Goal: Obtain resource: Obtain resource

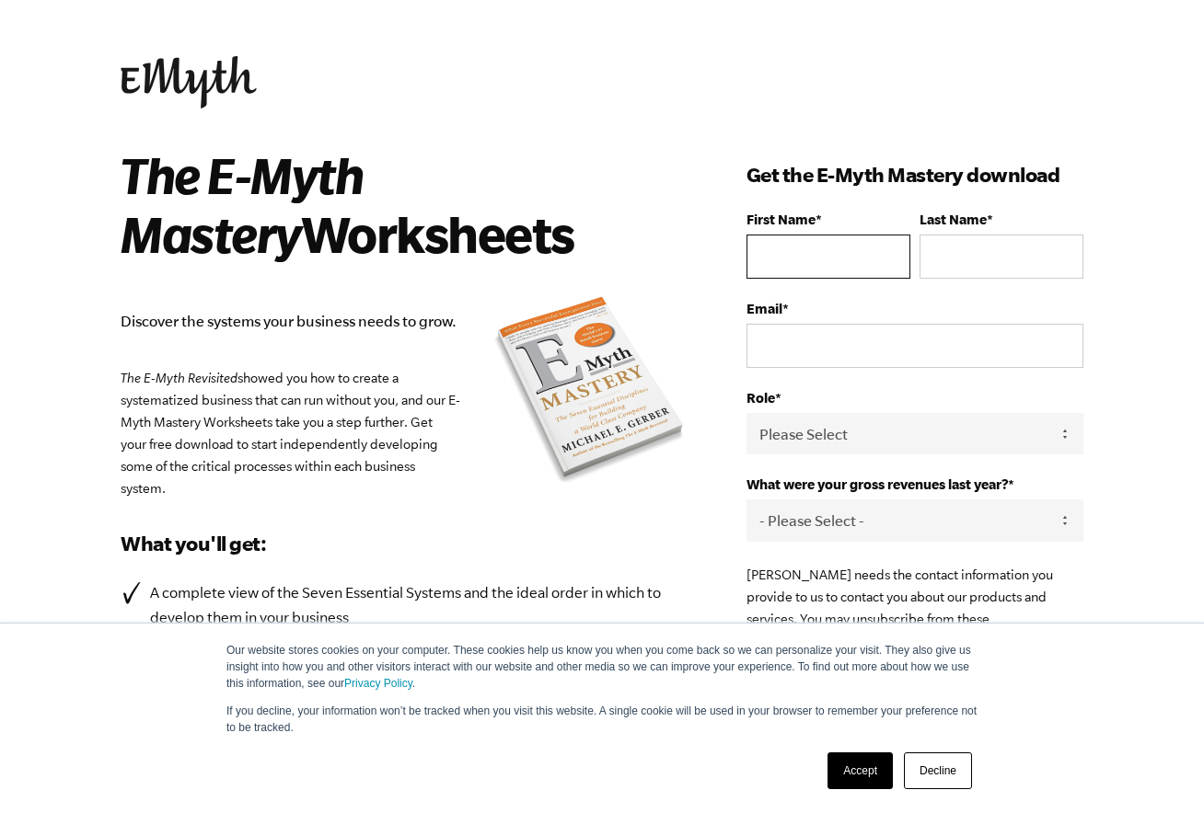
click at [842, 259] on input "First Name *" at bounding box center [828, 257] width 164 height 44
type input "eric"
type input "nasalroad"
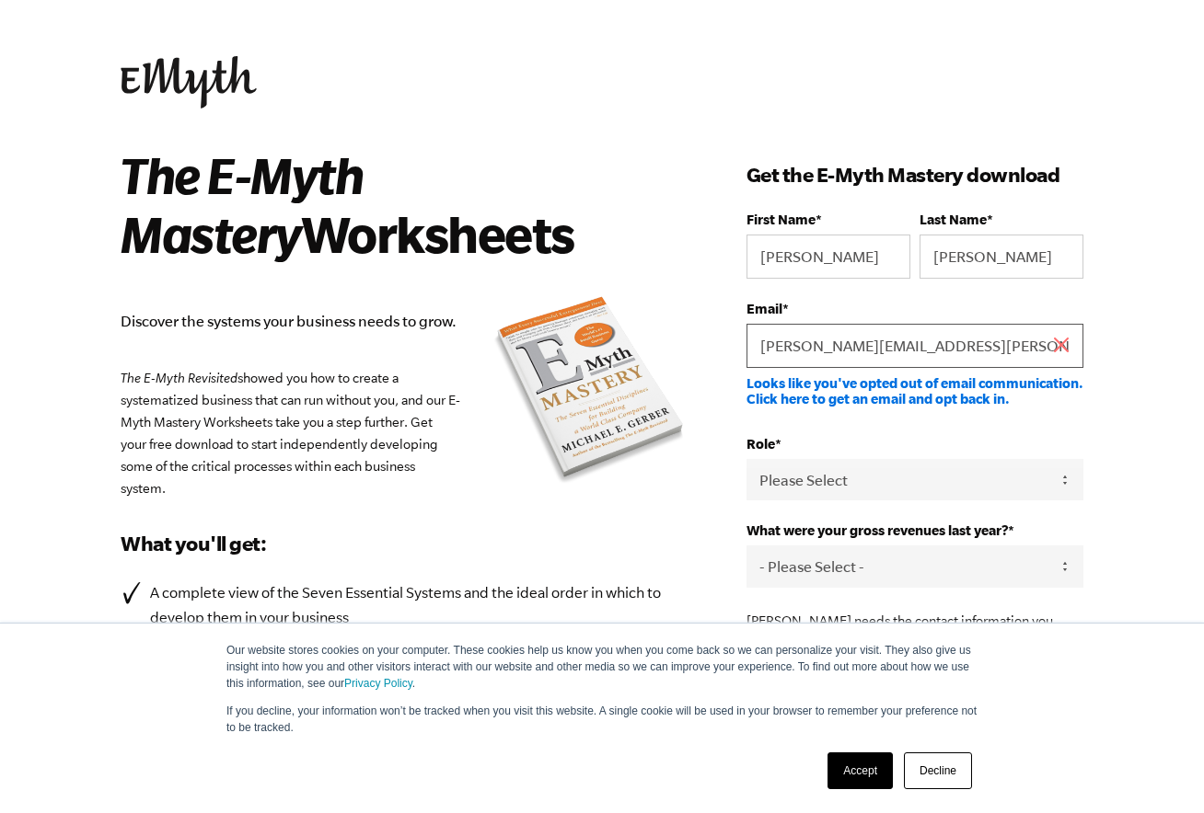
type input "eric.nasalroad@reedleycollege.edu"
click at [700, 509] on div "The E-Myth Mastery Worksheets Discover the systems your business needs to grow.…" at bounding box center [434, 514] width 626 height 739
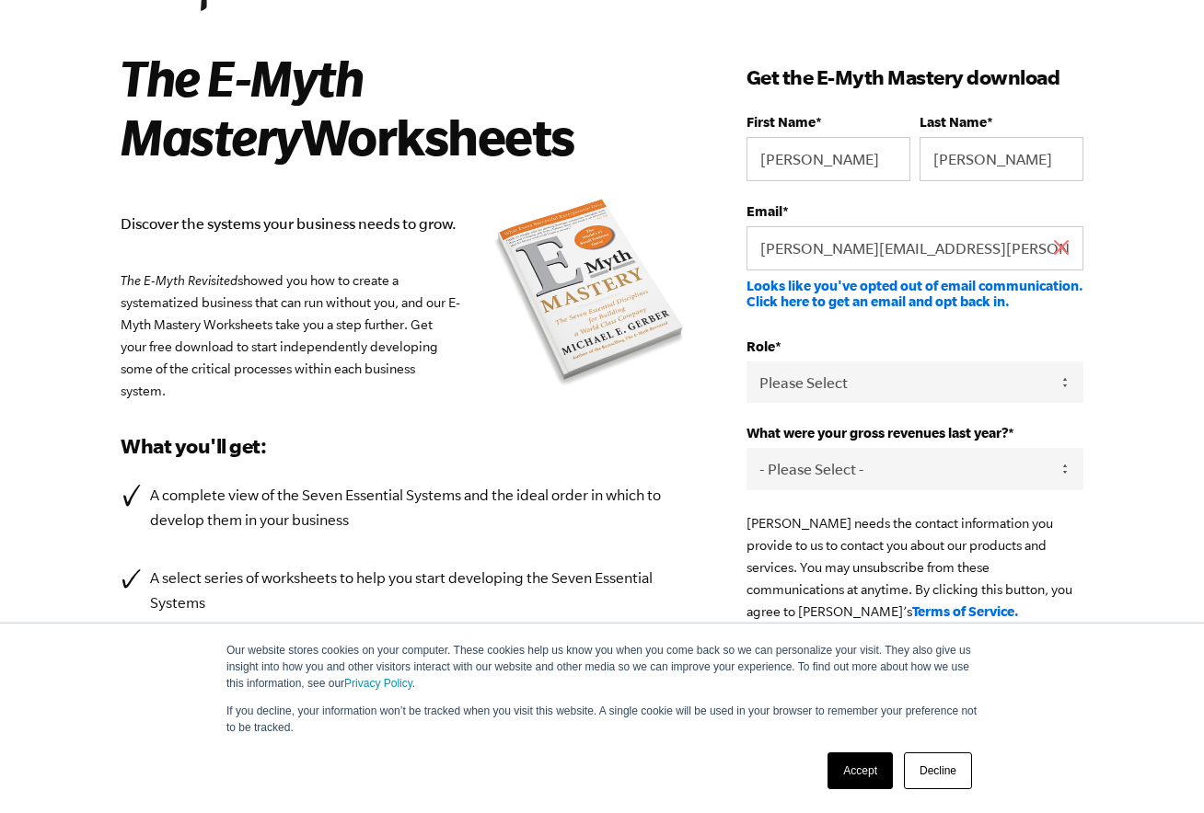
scroll to position [102, 0]
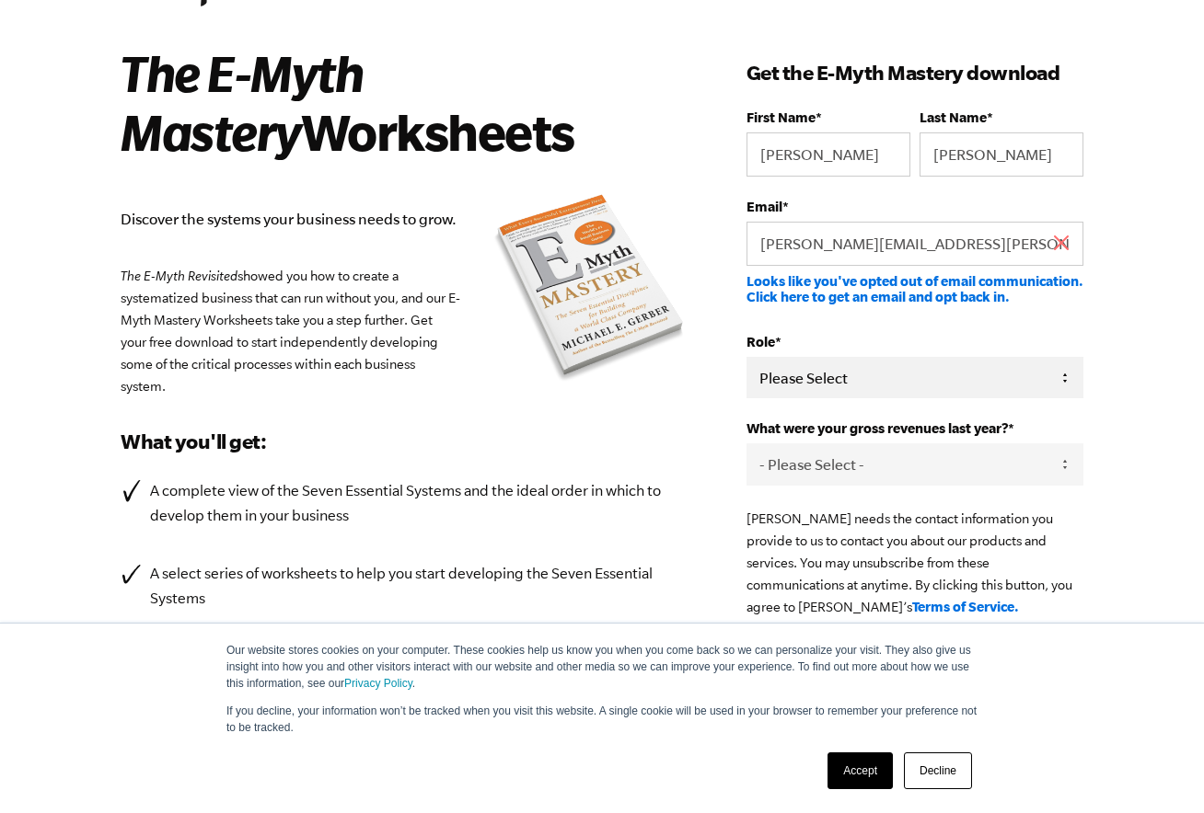
select select "Owner"
click option "Owner" at bounding box center [0, 0] width 0 height 0
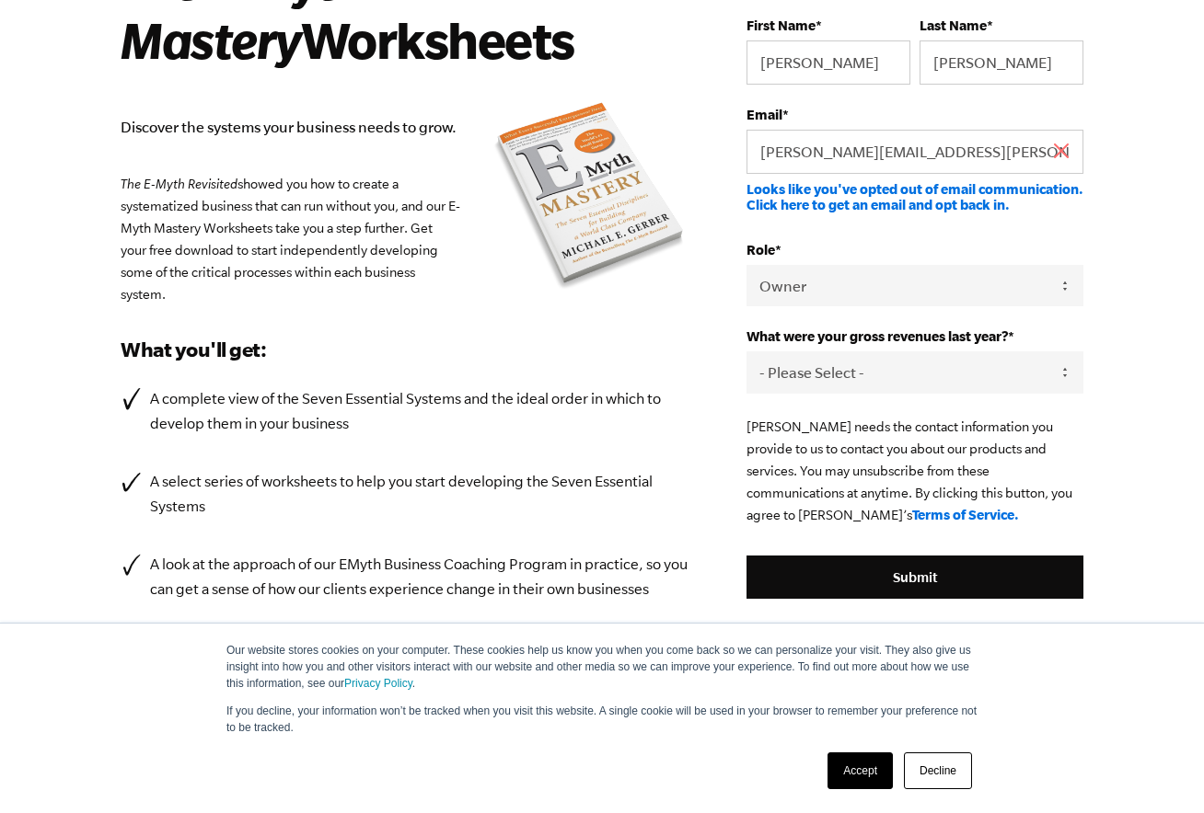
scroll to position [196, 0]
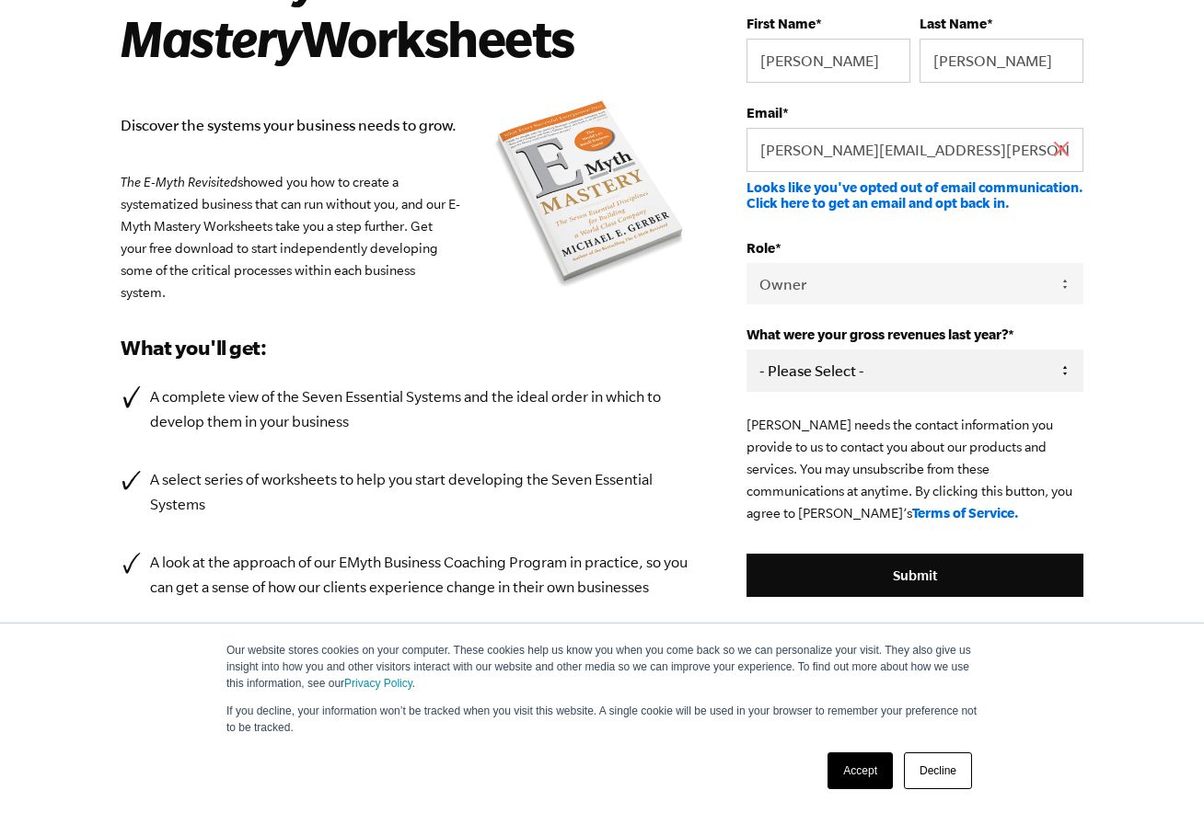
select select "501-750K"
click option "501-750K" at bounding box center [0, 0] width 0 height 0
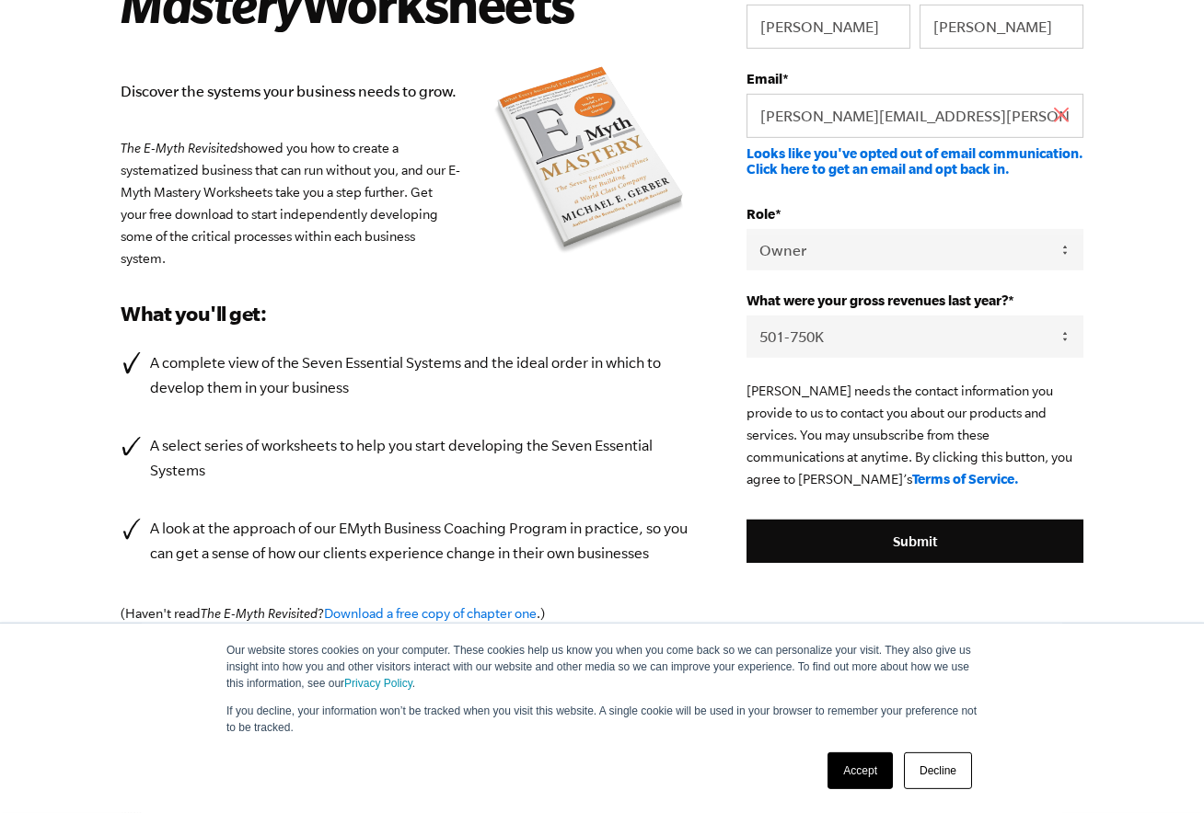
scroll to position [325, 0]
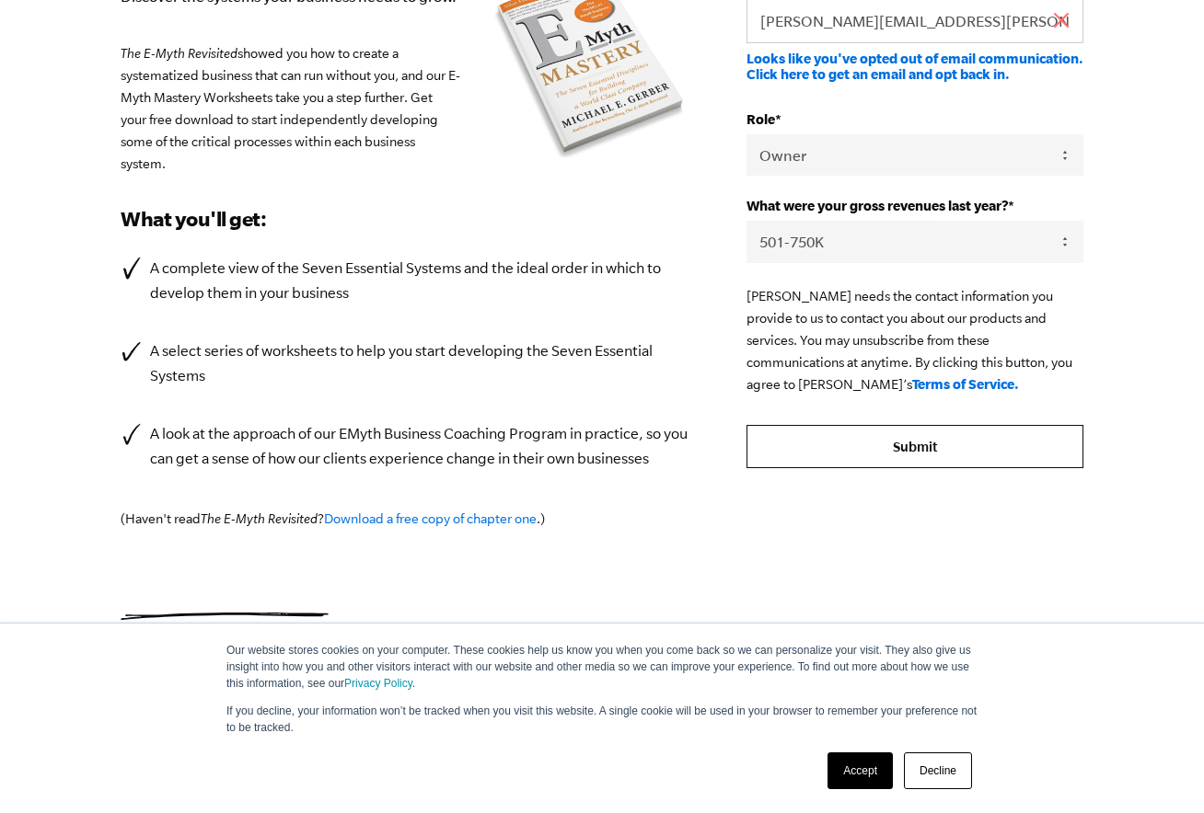
click at [817, 453] on input "Submit" at bounding box center [914, 447] width 337 height 44
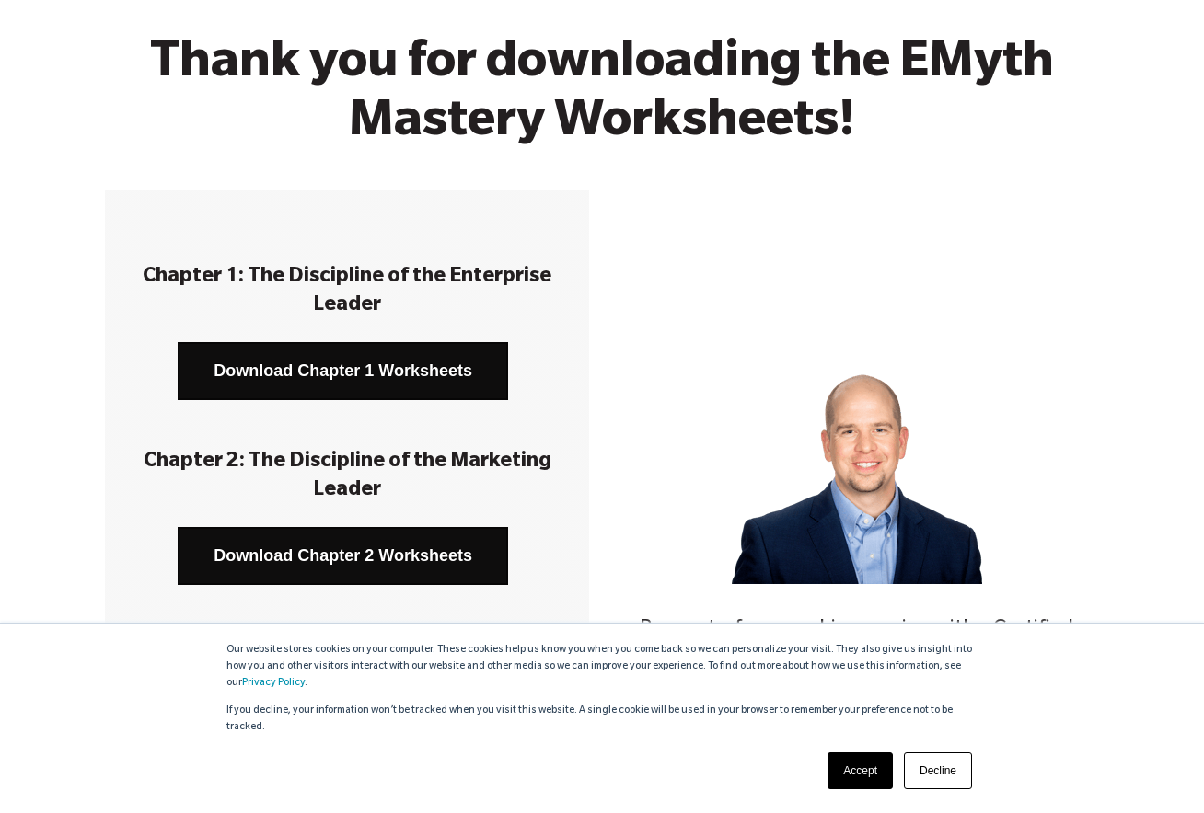
scroll to position [114, 0]
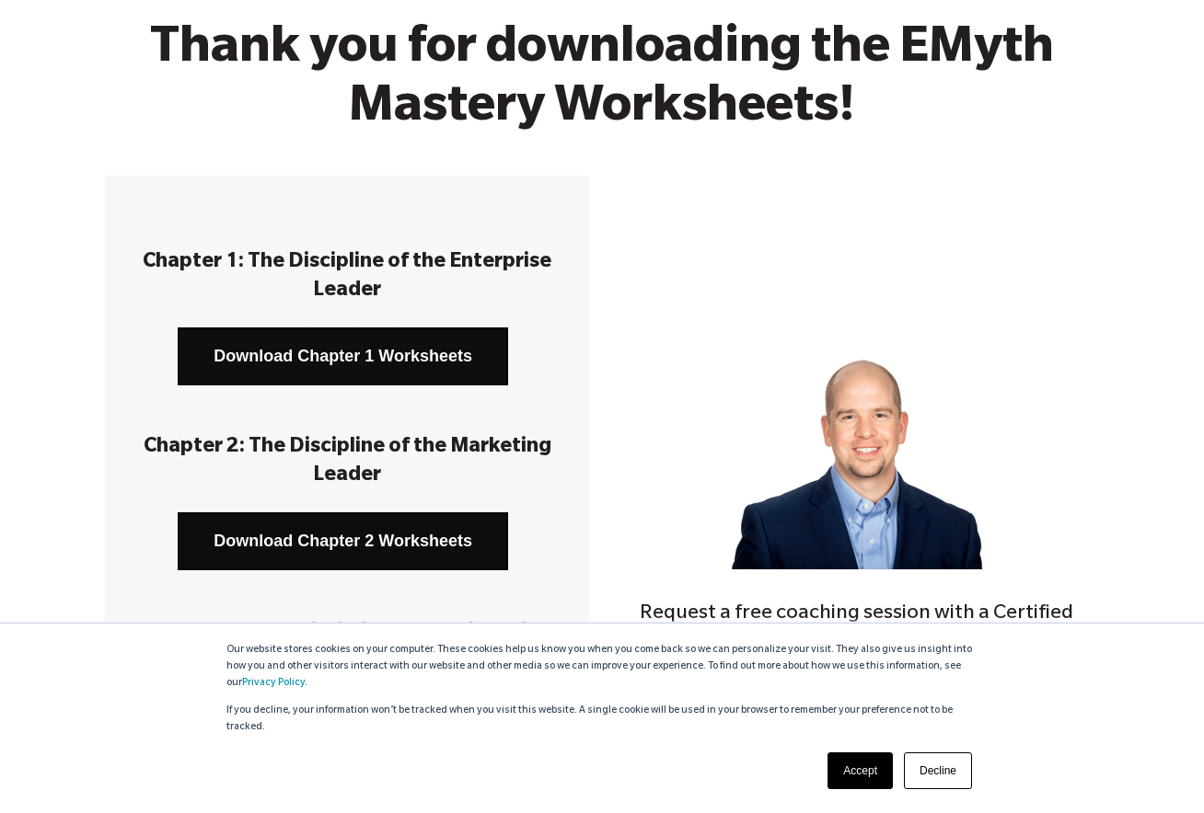
click at [438, 364] on link "Download Chapter 1 Worksheets" at bounding box center [343, 357] width 330 height 58
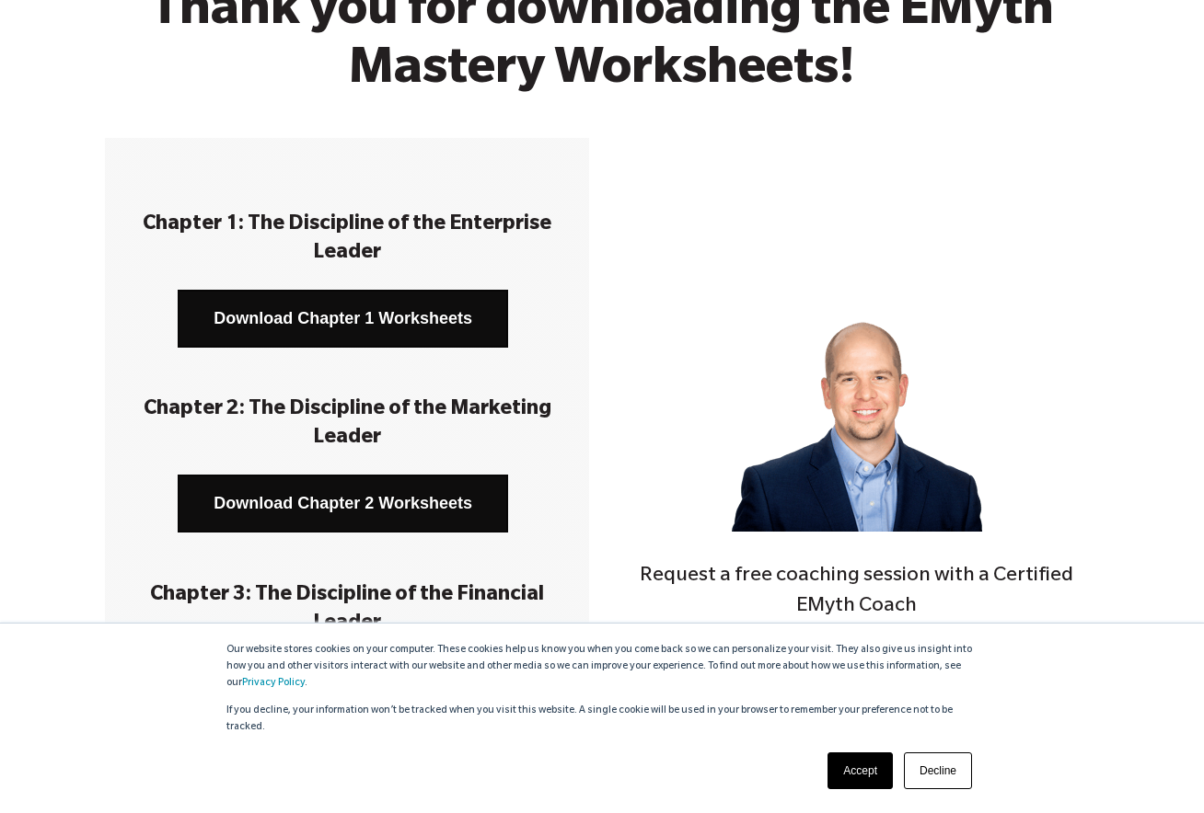
scroll to position [157, 0]
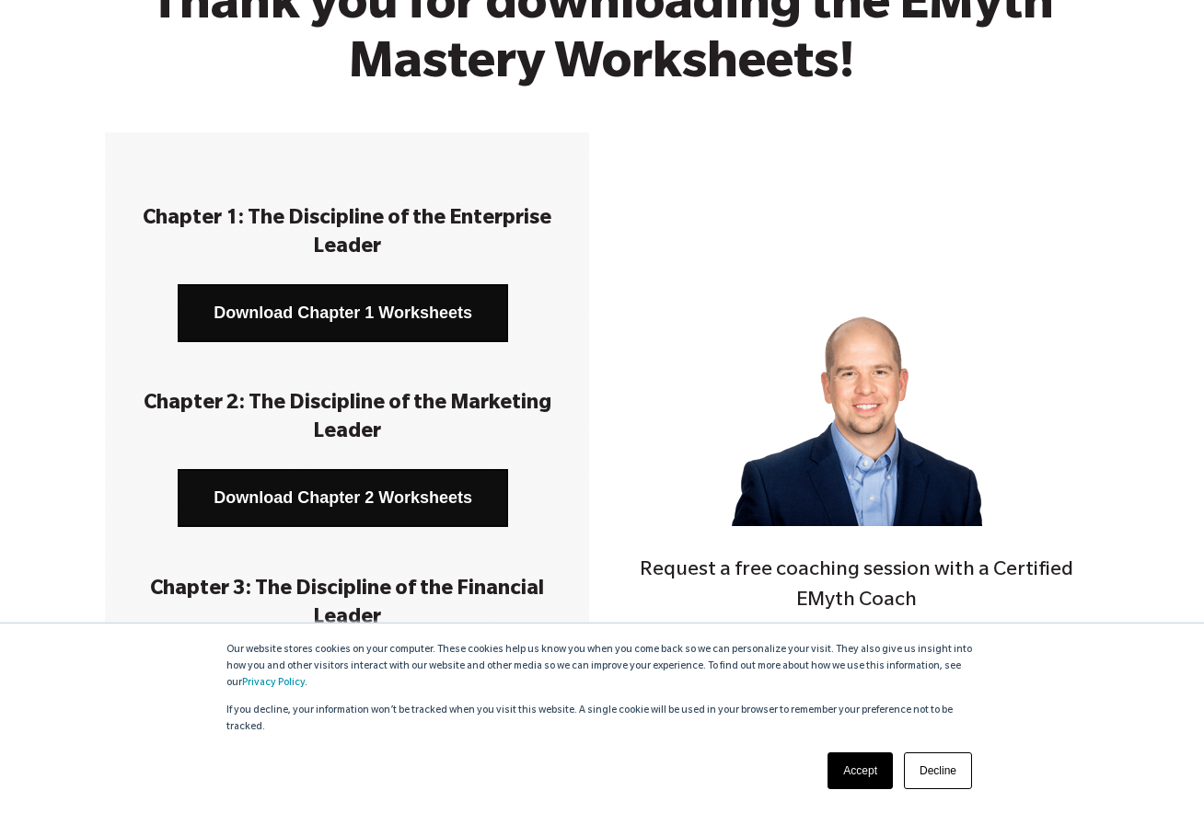
click at [429, 496] on link "Download Chapter 2 Worksheets" at bounding box center [343, 498] width 330 height 58
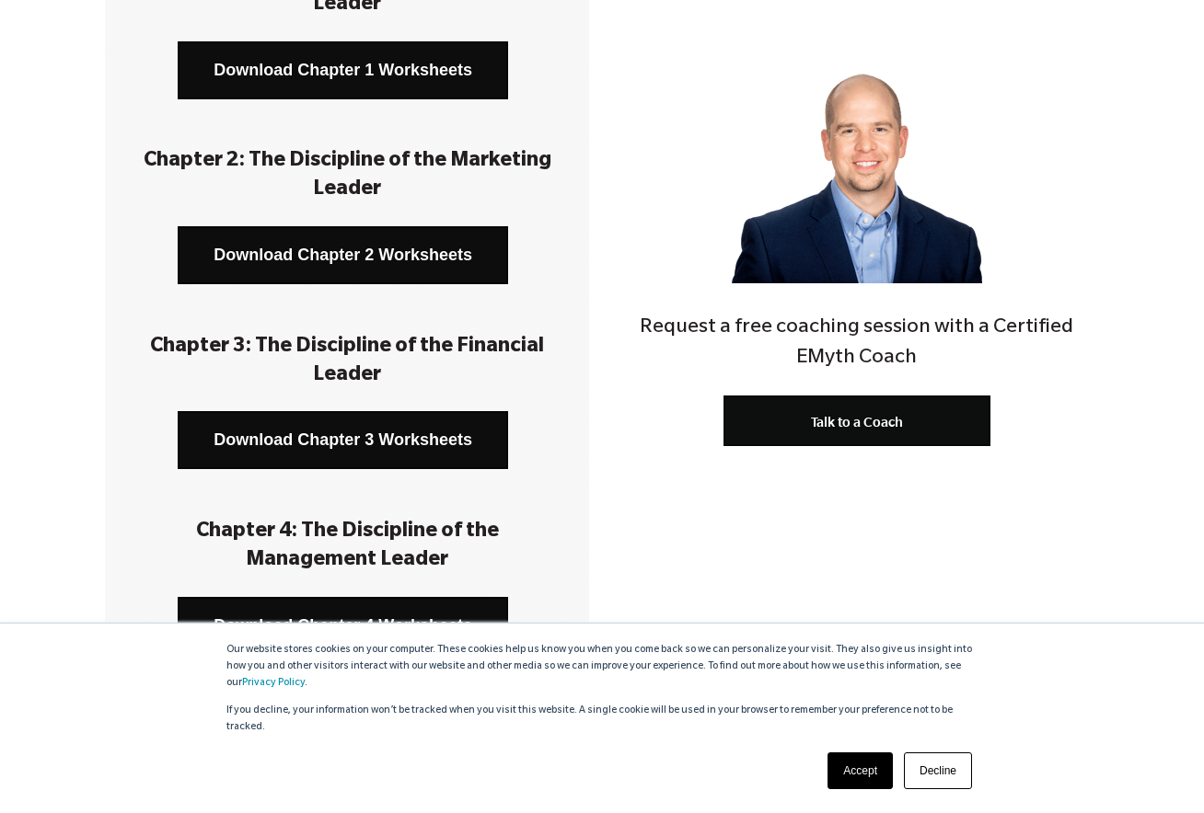
scroll to position [416, 0]
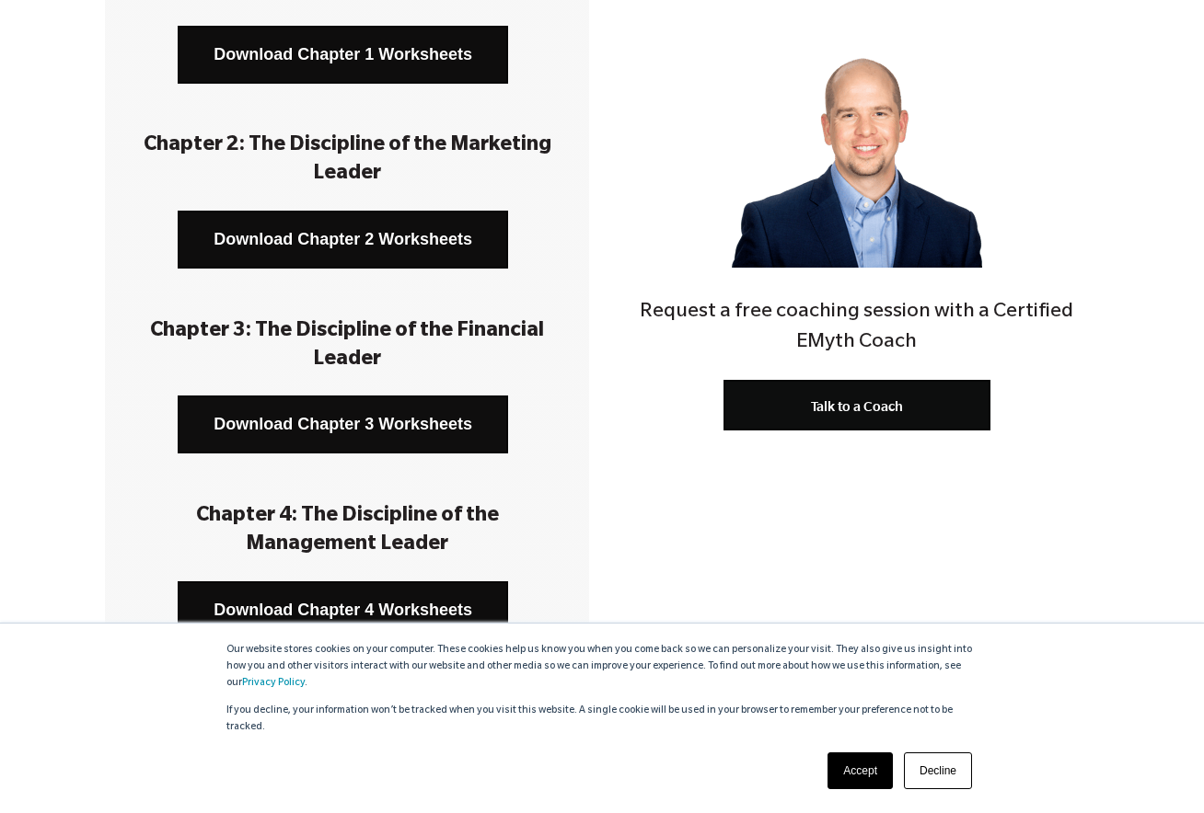
click at [352, 421] on link "Download Chapter 3 Worksheets" at bounding box center [343, 425] width 330 height 58
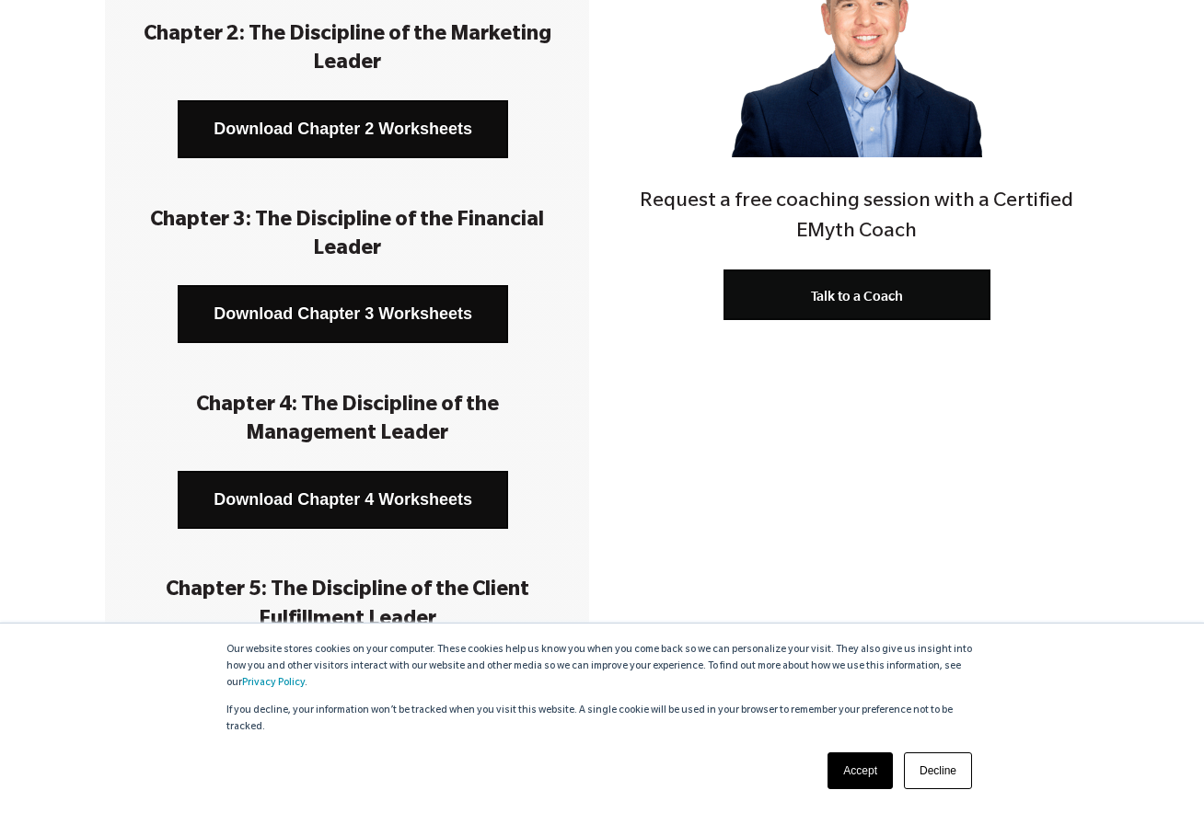
scroll to position [549, 0]
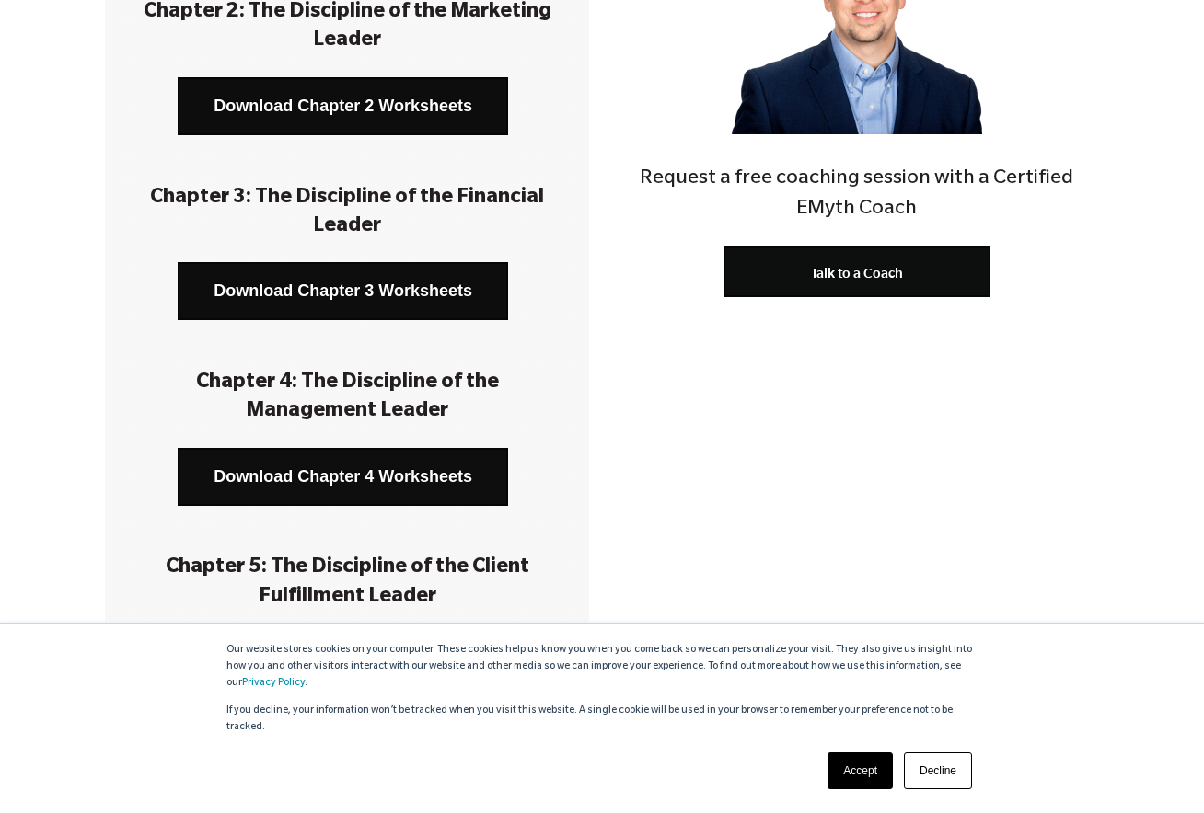
click at [392, 471] on link "Download Chapter 4 Worksheets" at bounding box center [343, 477] width 330 height 58
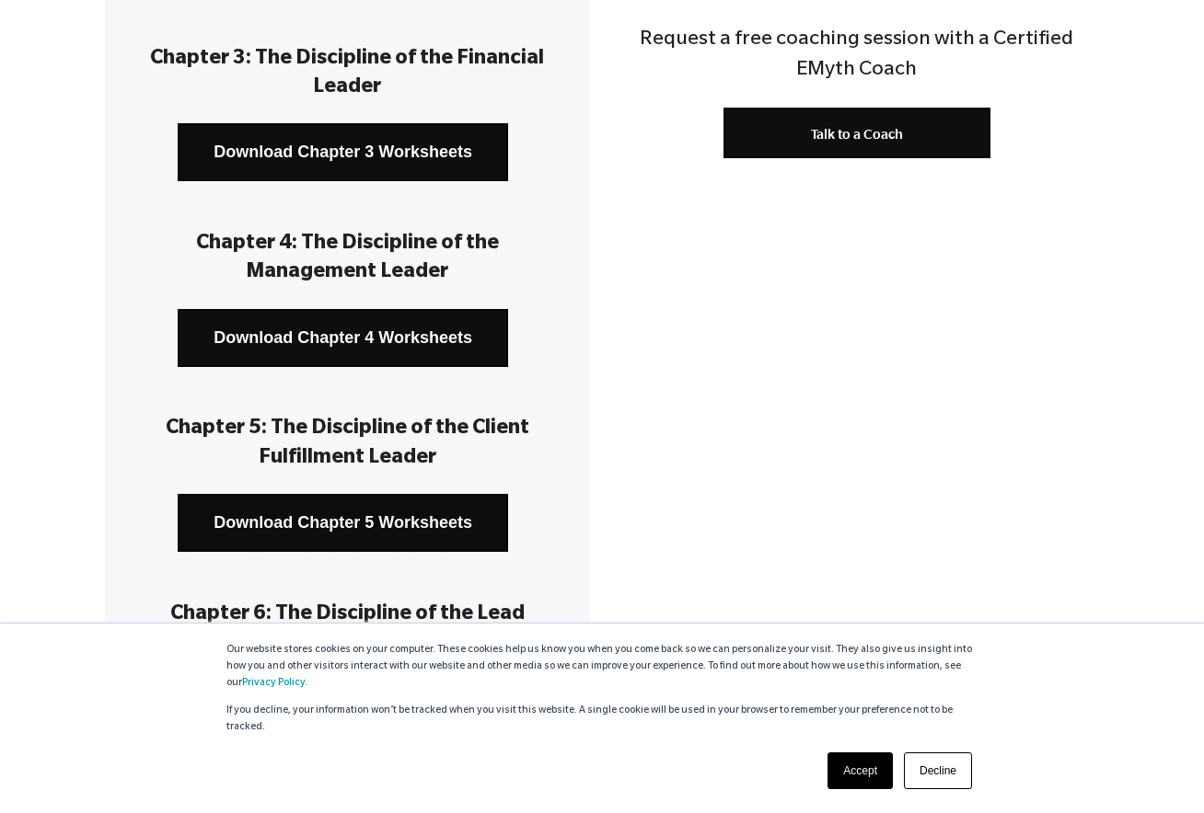
scroll to position [716, 0]
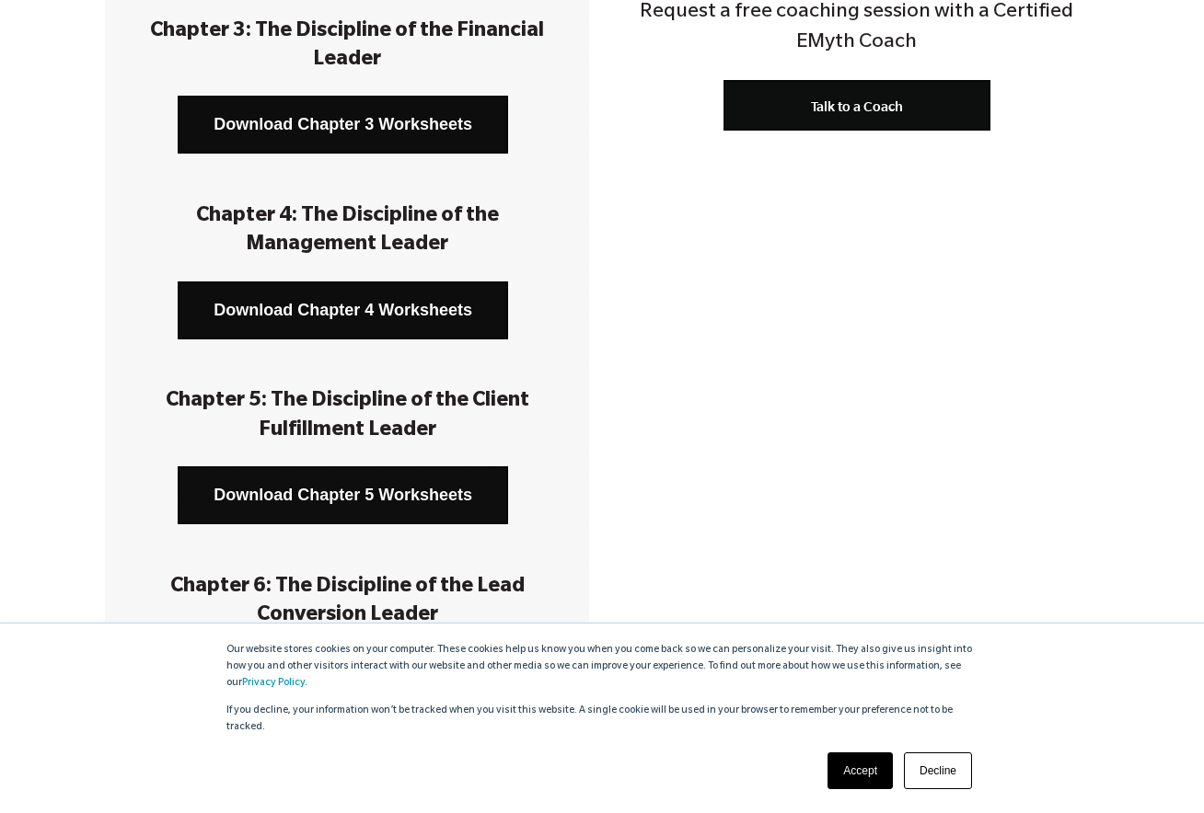
click at [382, 493] on link "Download Chapter 5 Worksheets" at bounding box center [343, 496] width 330 height 58
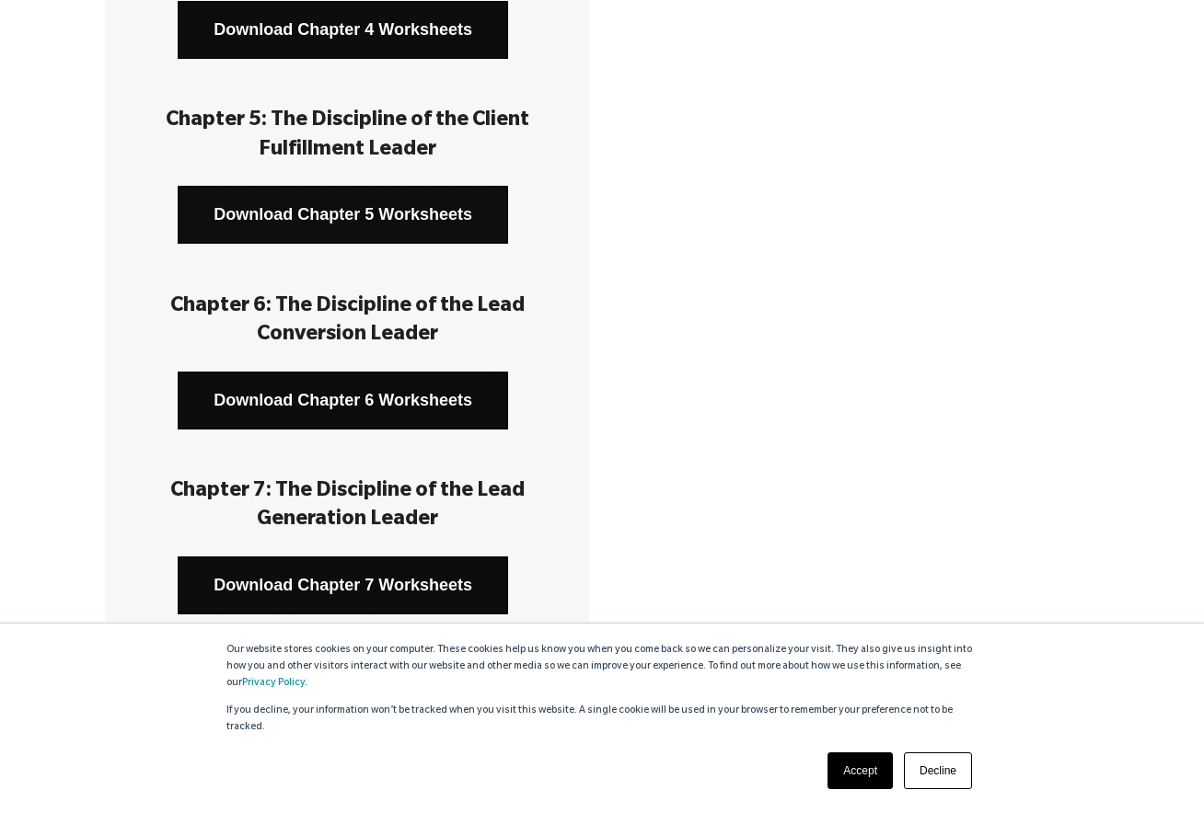
scroll to position [999, 0]
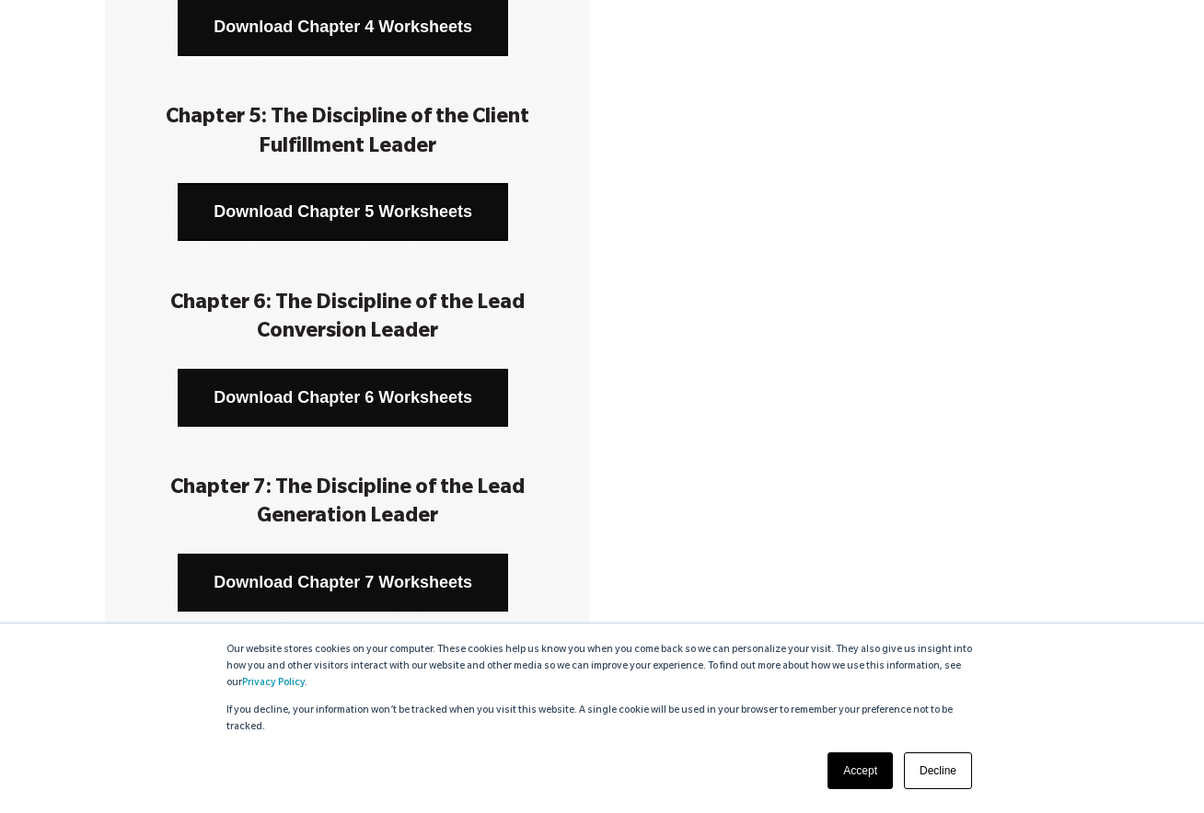
click at [335, 399] on link "Download Chapter 6 Worksheets" at bounding box center [343, 398] width 330 height 58
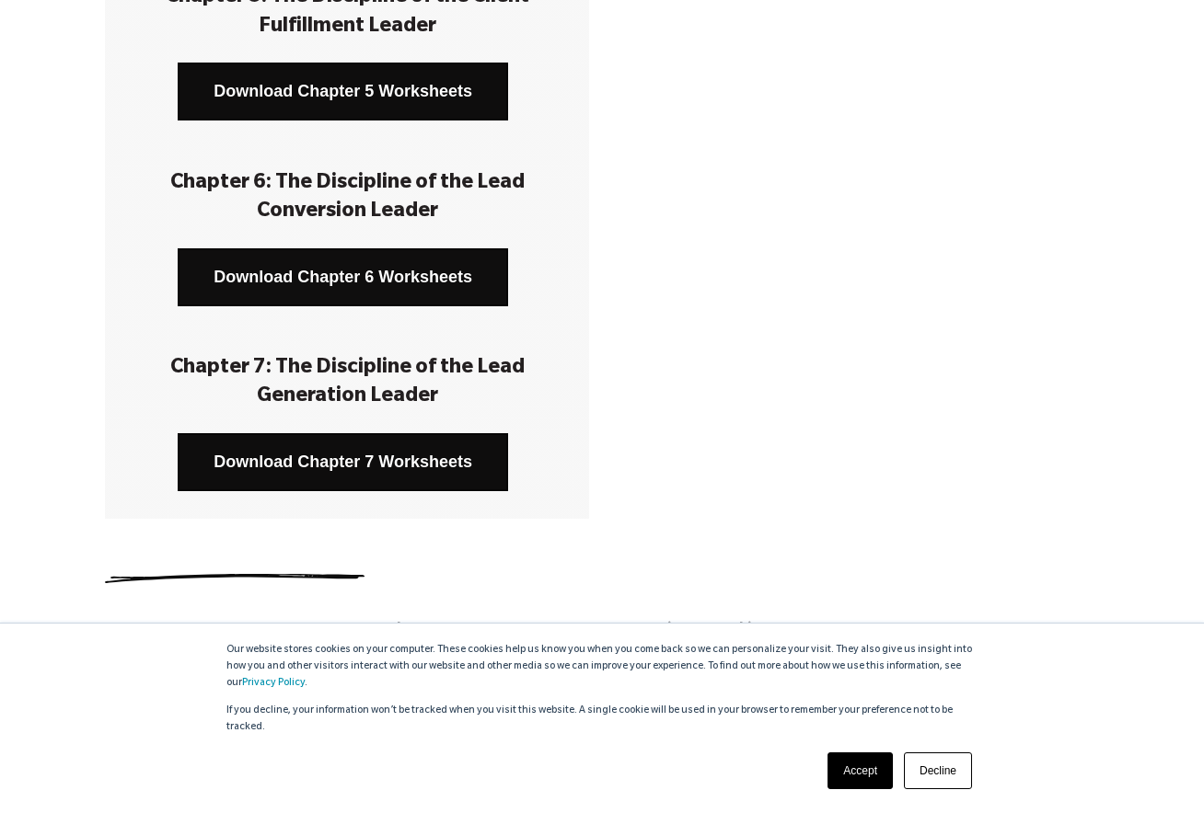
scroll to position [1123, 0]
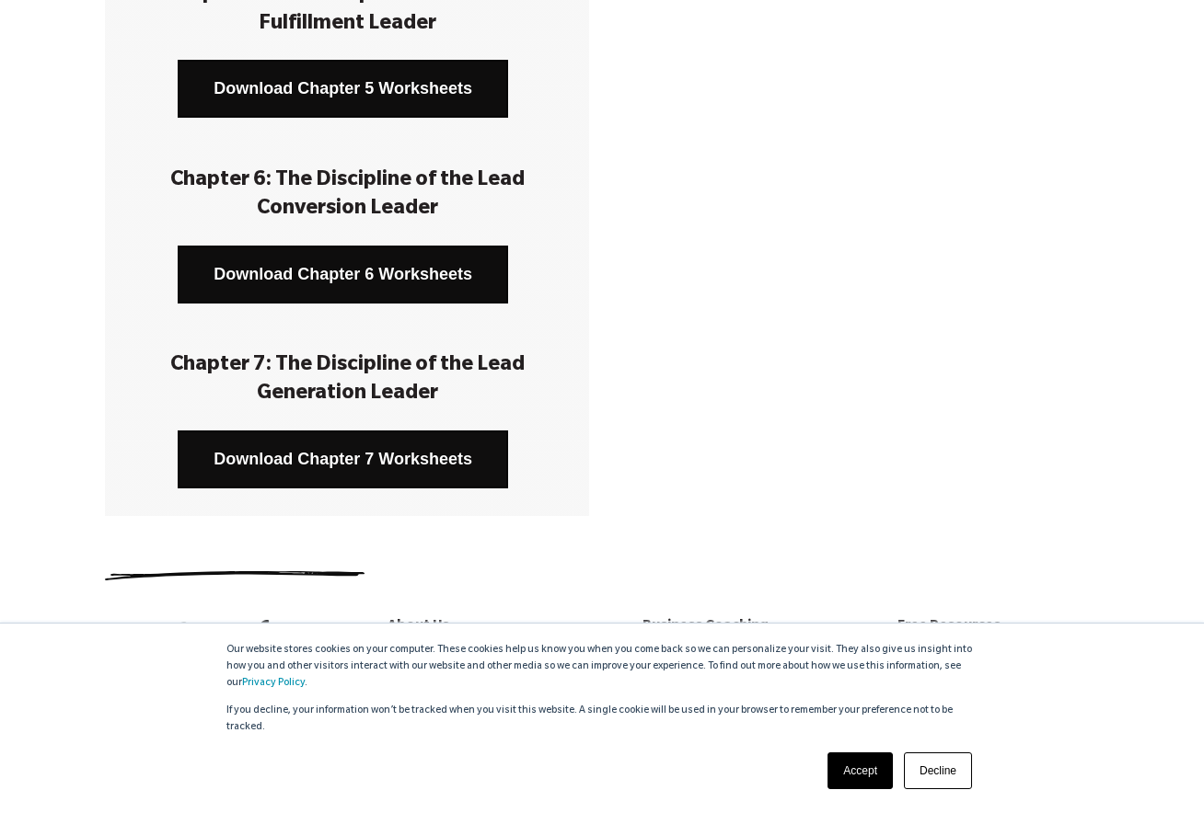
click at [329, 458] on link "Download Chapter 7 Worksheets" at bounding box center [343, 460] width 330 height 58
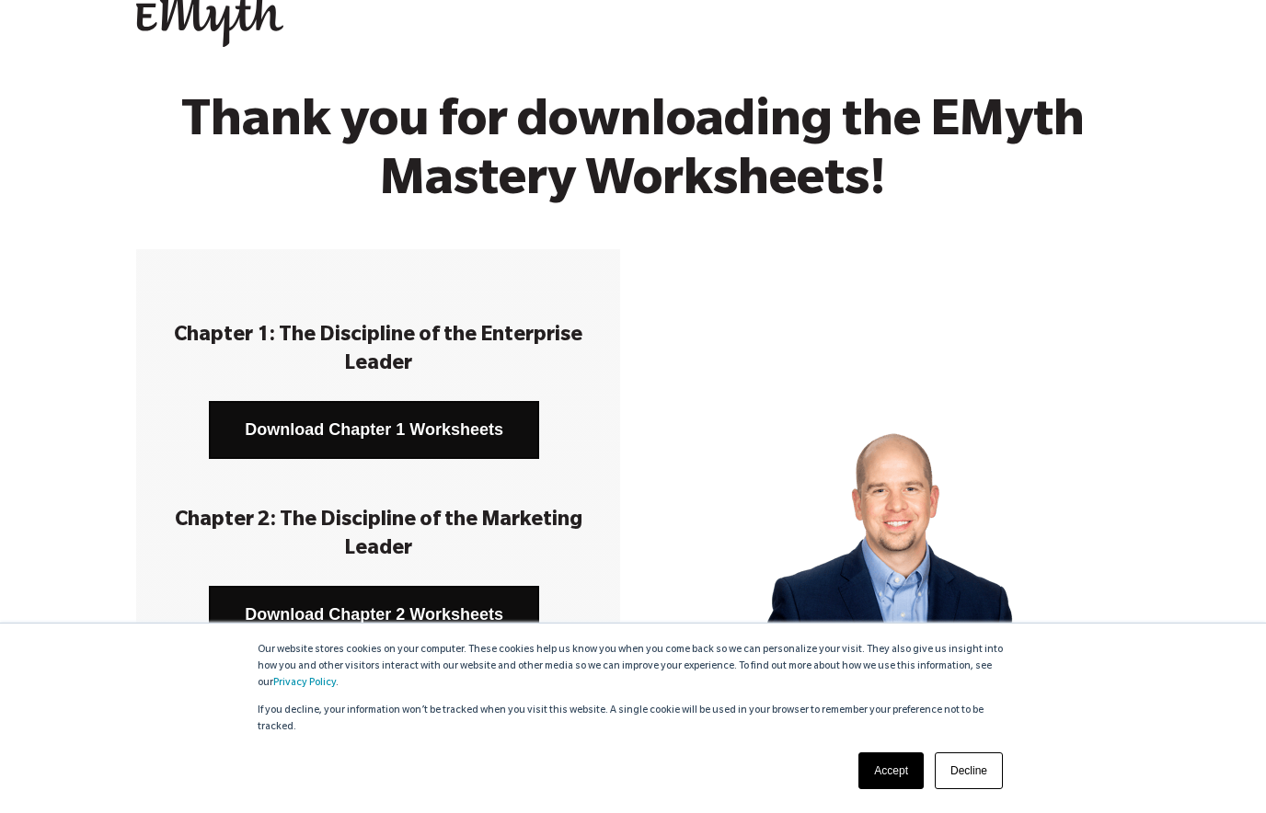
scroll to position [0, 0]
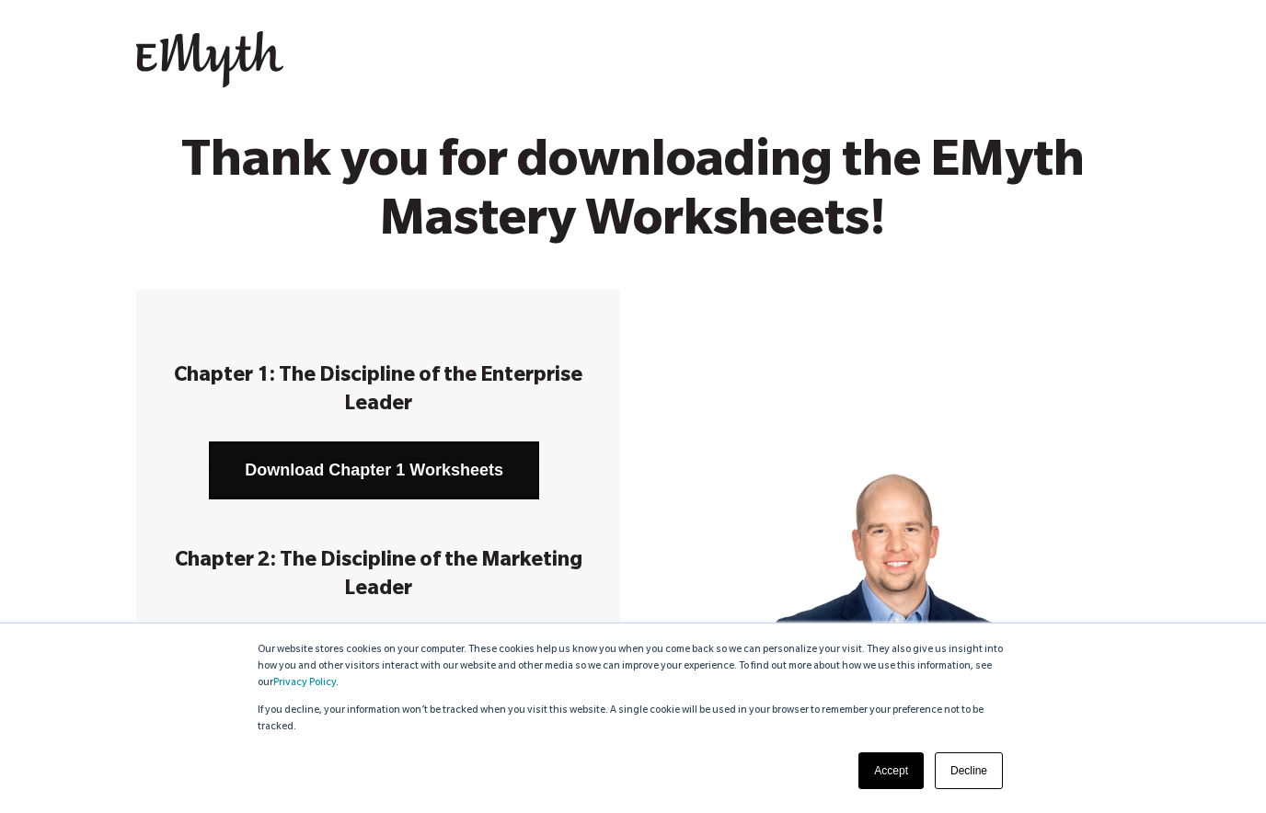
click at [205, 46] on img at bounding box center [209, 59] width 147 height 57
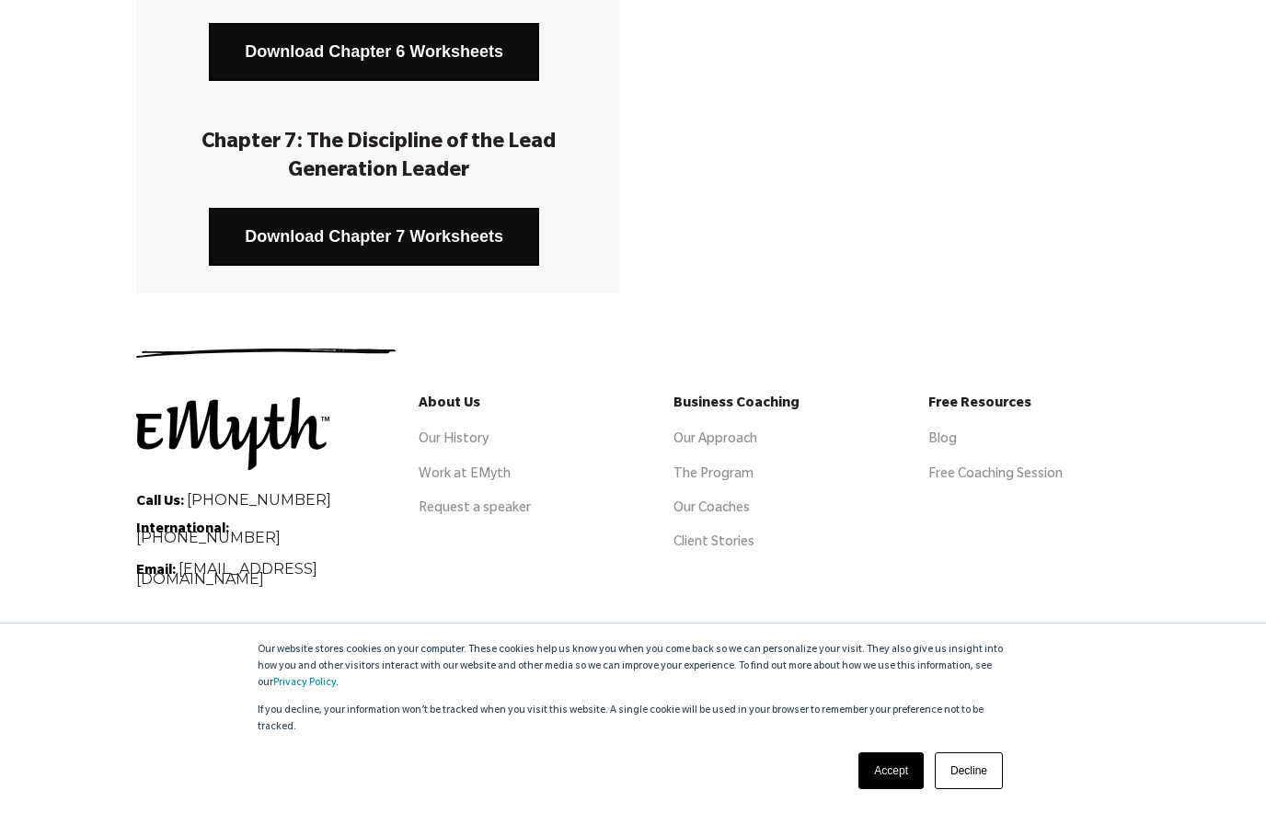
scroll to position [1345, 0]
click at [257, 429] on img at bounding box center [232, 434] width 193 height 73
click at [692, 472] on link "The Program" at bounding box center [714, 475] width 80 height 15
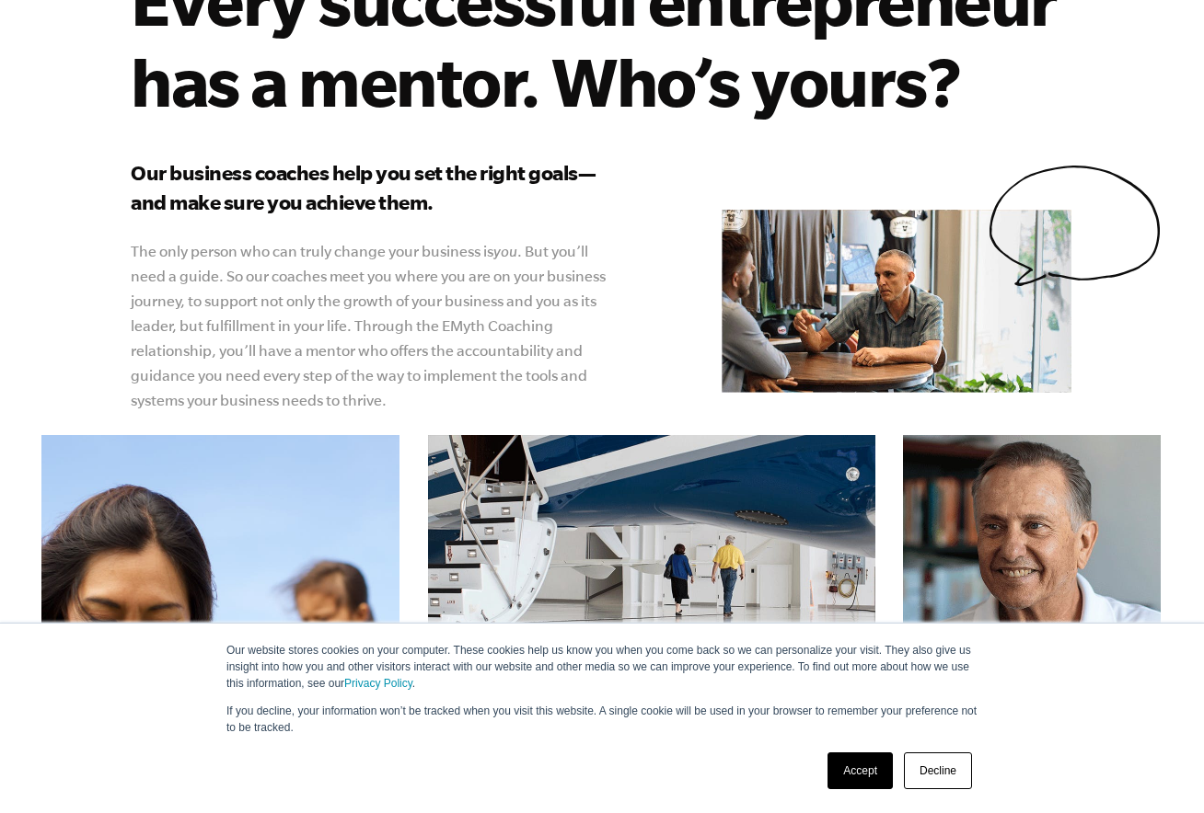
scroll to position [357, 1]
click at [924, 768] on link "Decline" at bounding box center [938, 771] width 68 height 37
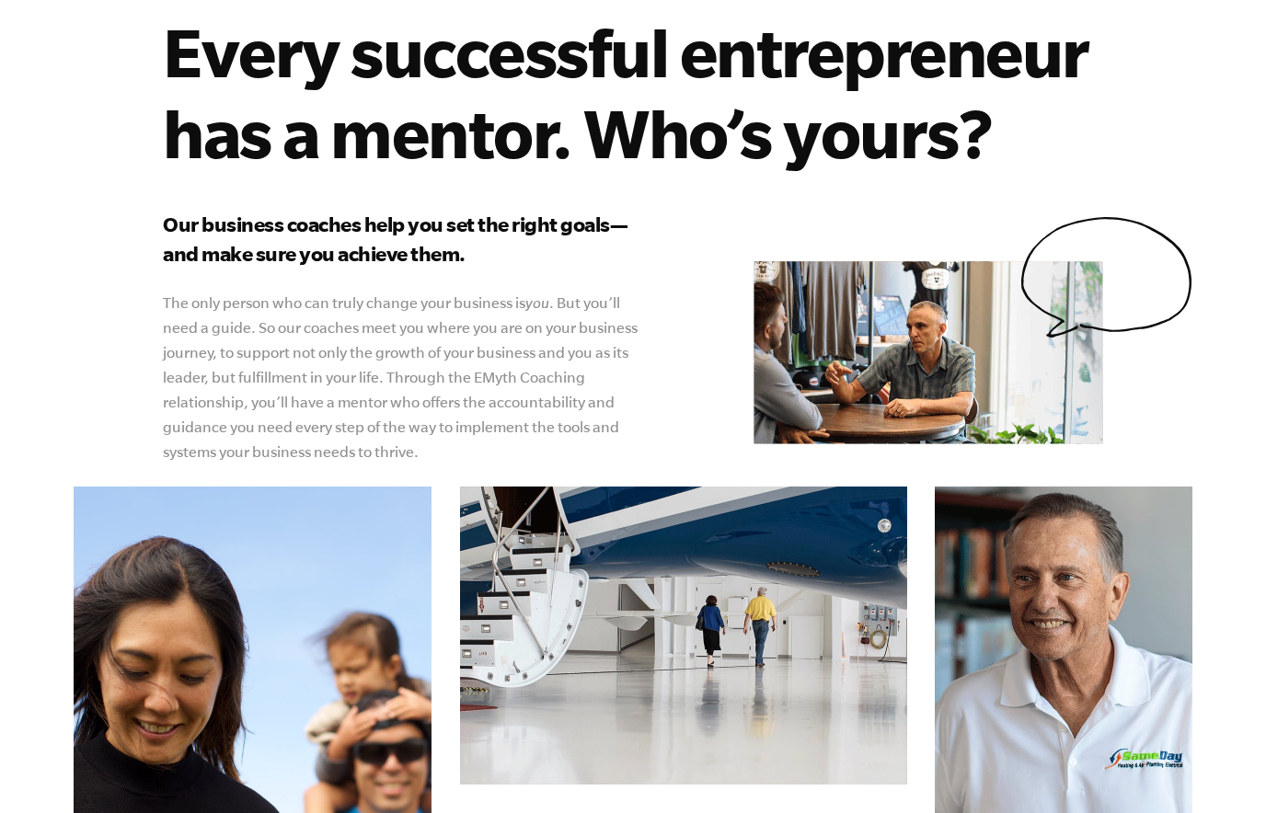
scroll to position [0, 0]
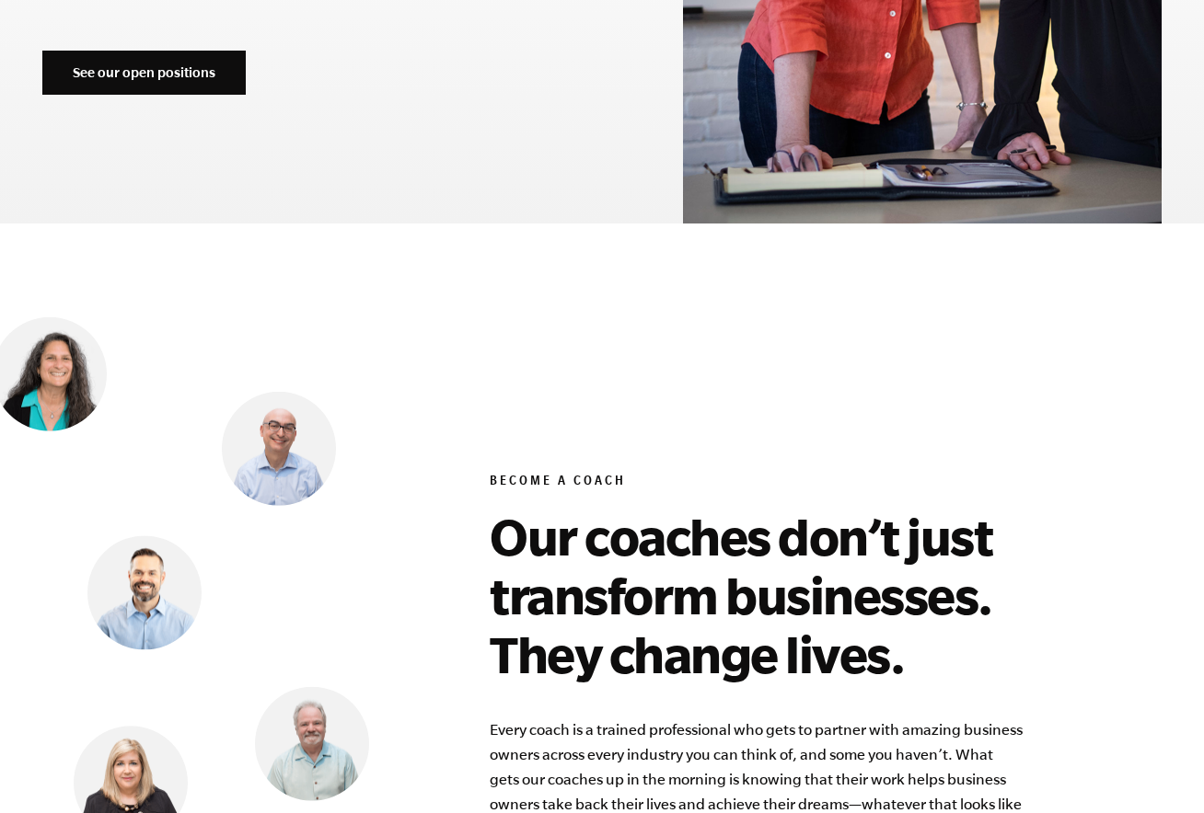
scroll to position [7526, 0]
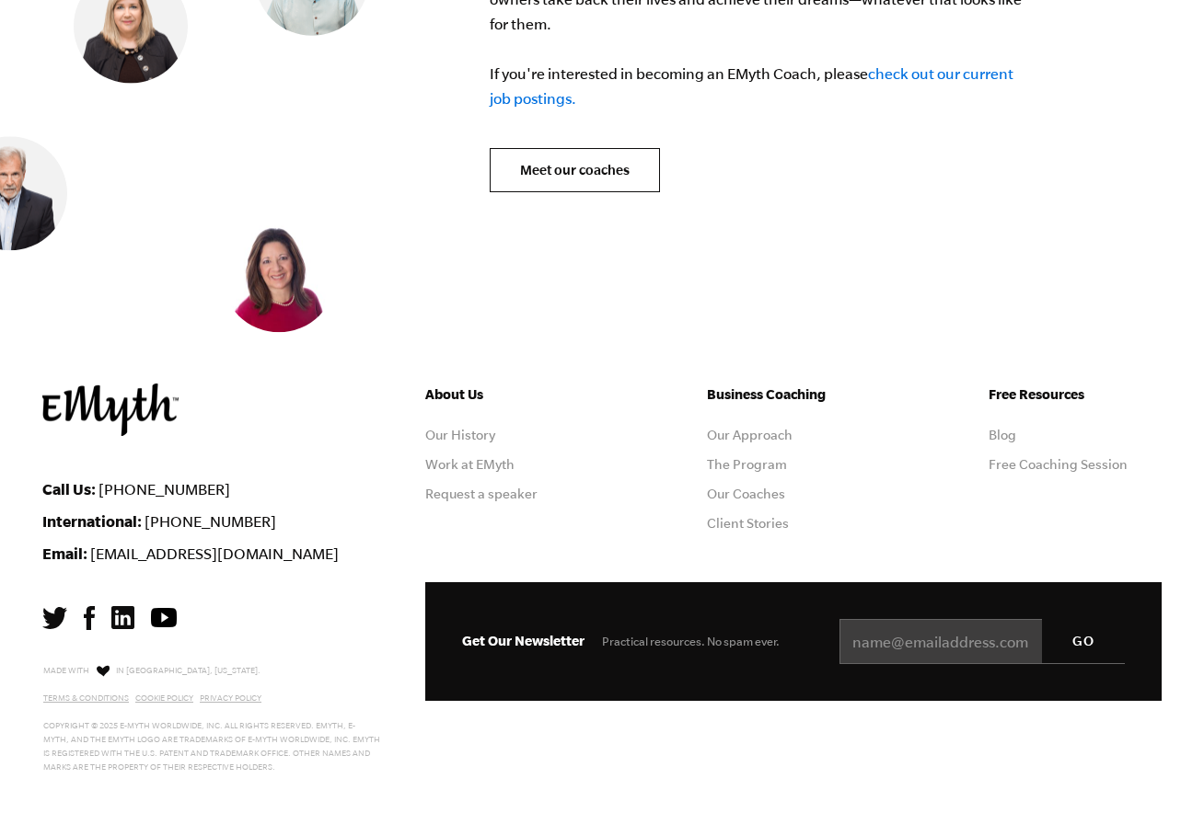
click at [947, 65] on link "check out our current job postings." at bounding box center [752, 85] width 524 height 41
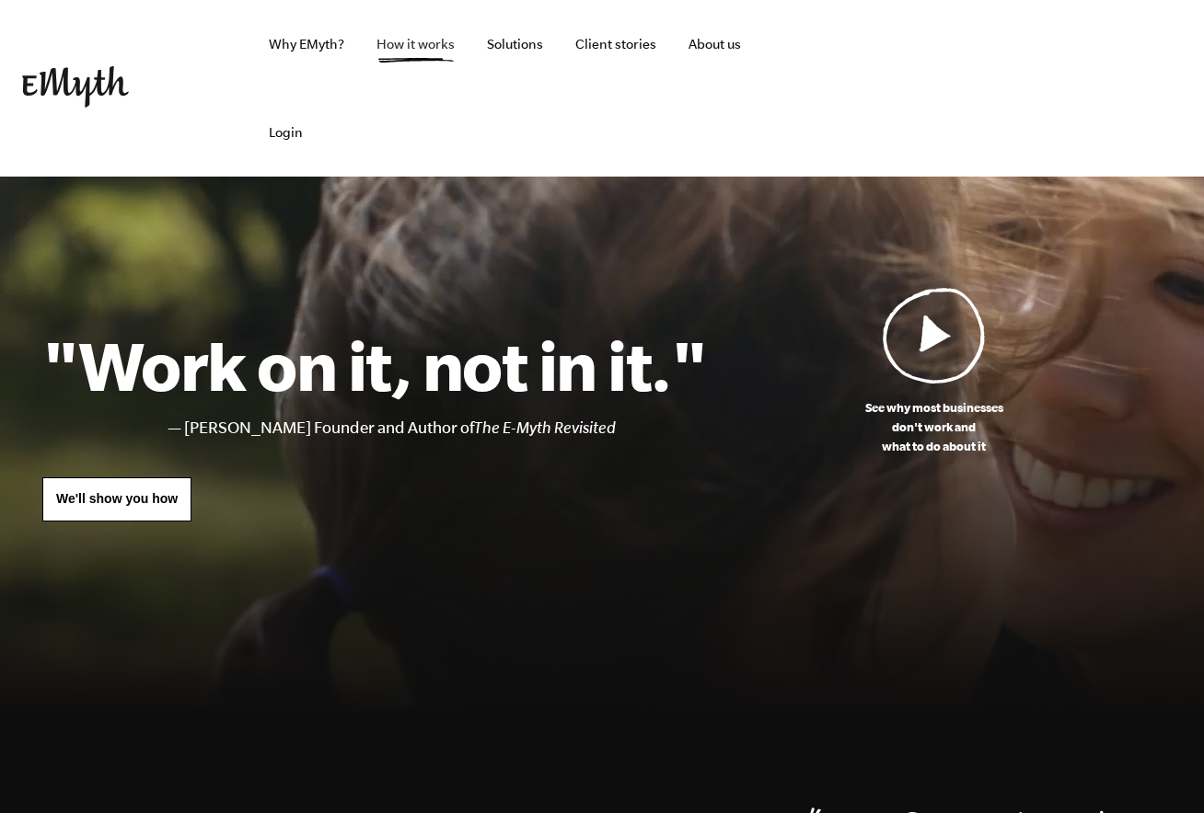
click at [422, 47] on link "How it works" at bounding box center [416, 44] width 108 height 88
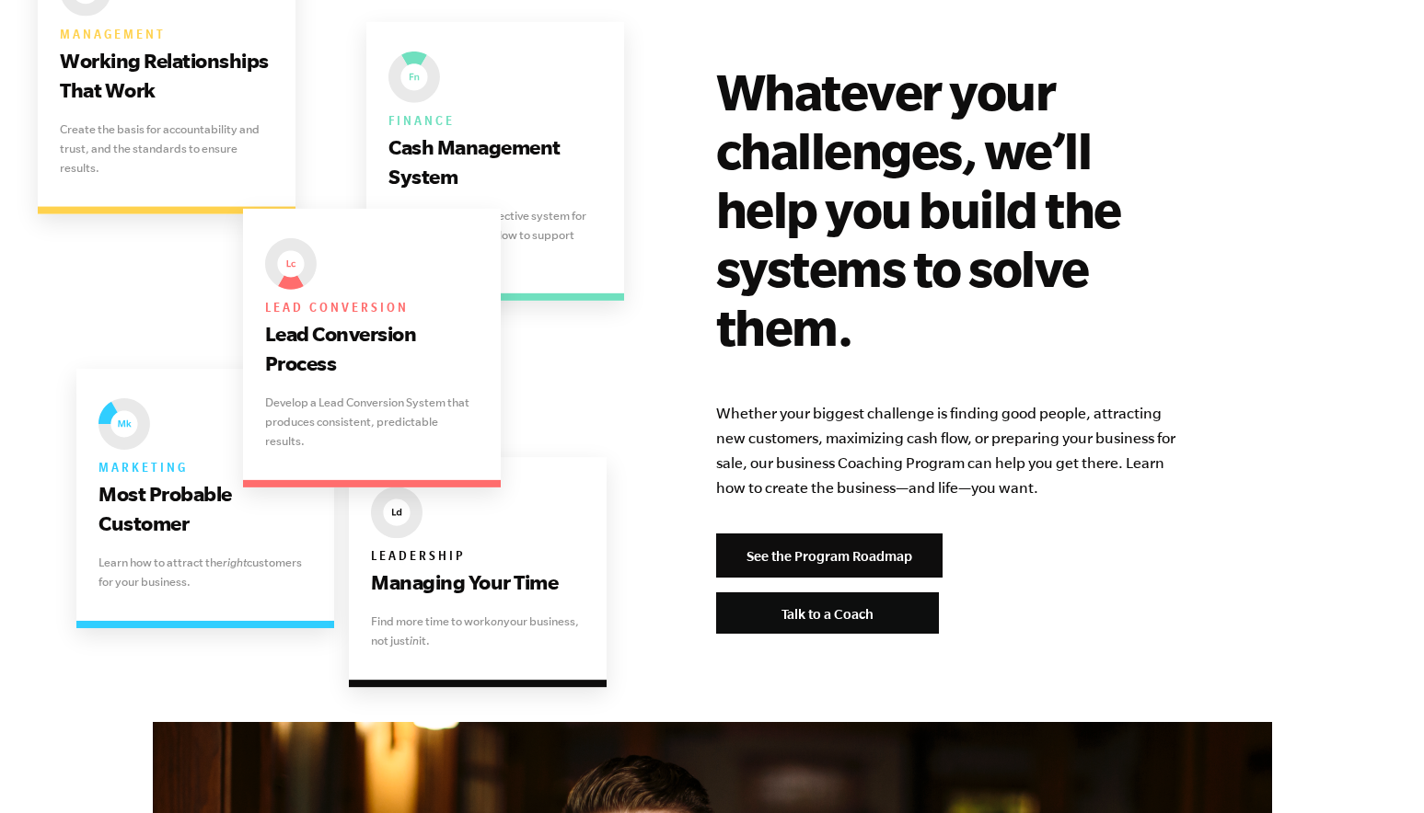
scroll to position [3688, 0]
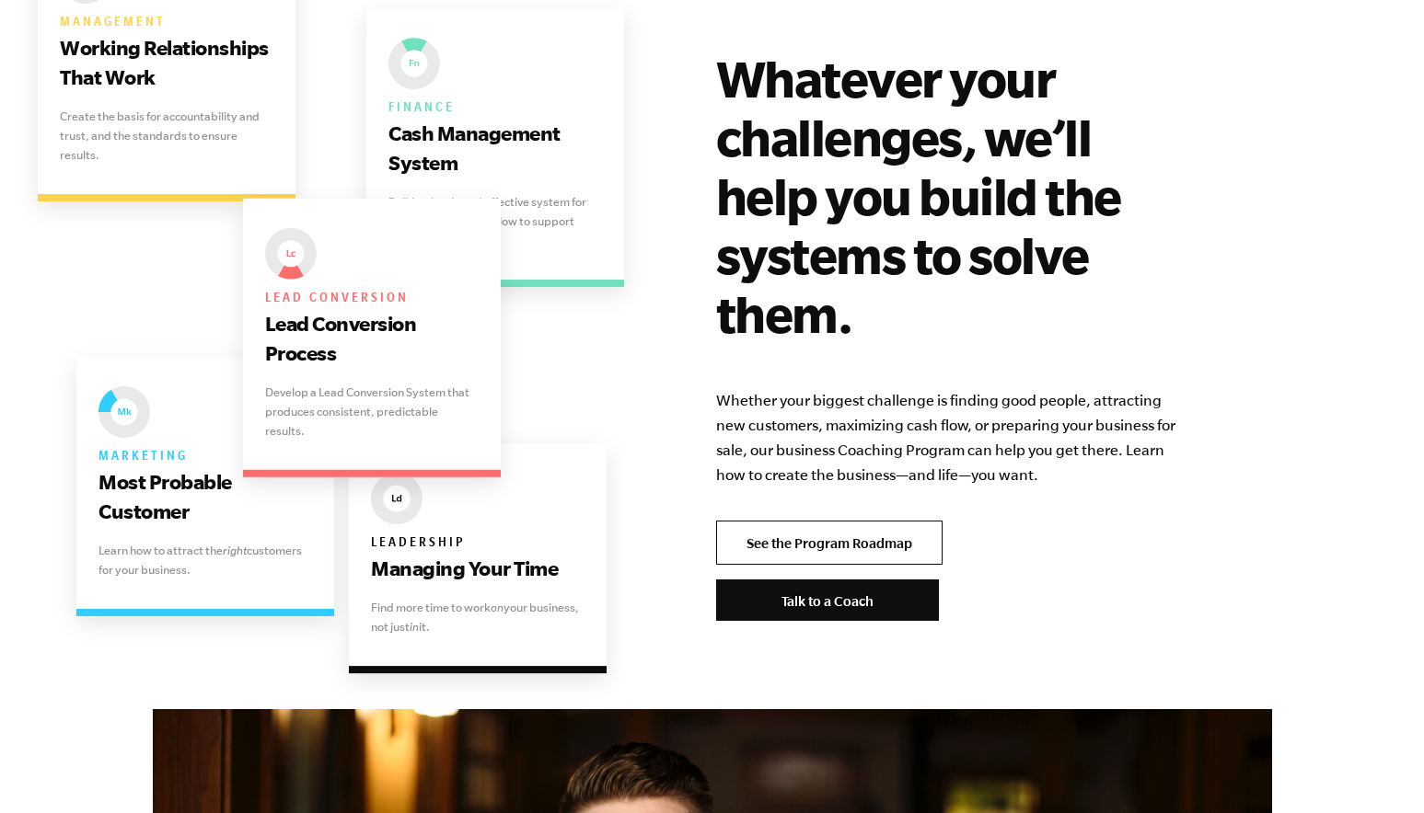
click at [808, 521] on link "See the Program Roadmap" at bounding box center [829, 543] width 226 height 44
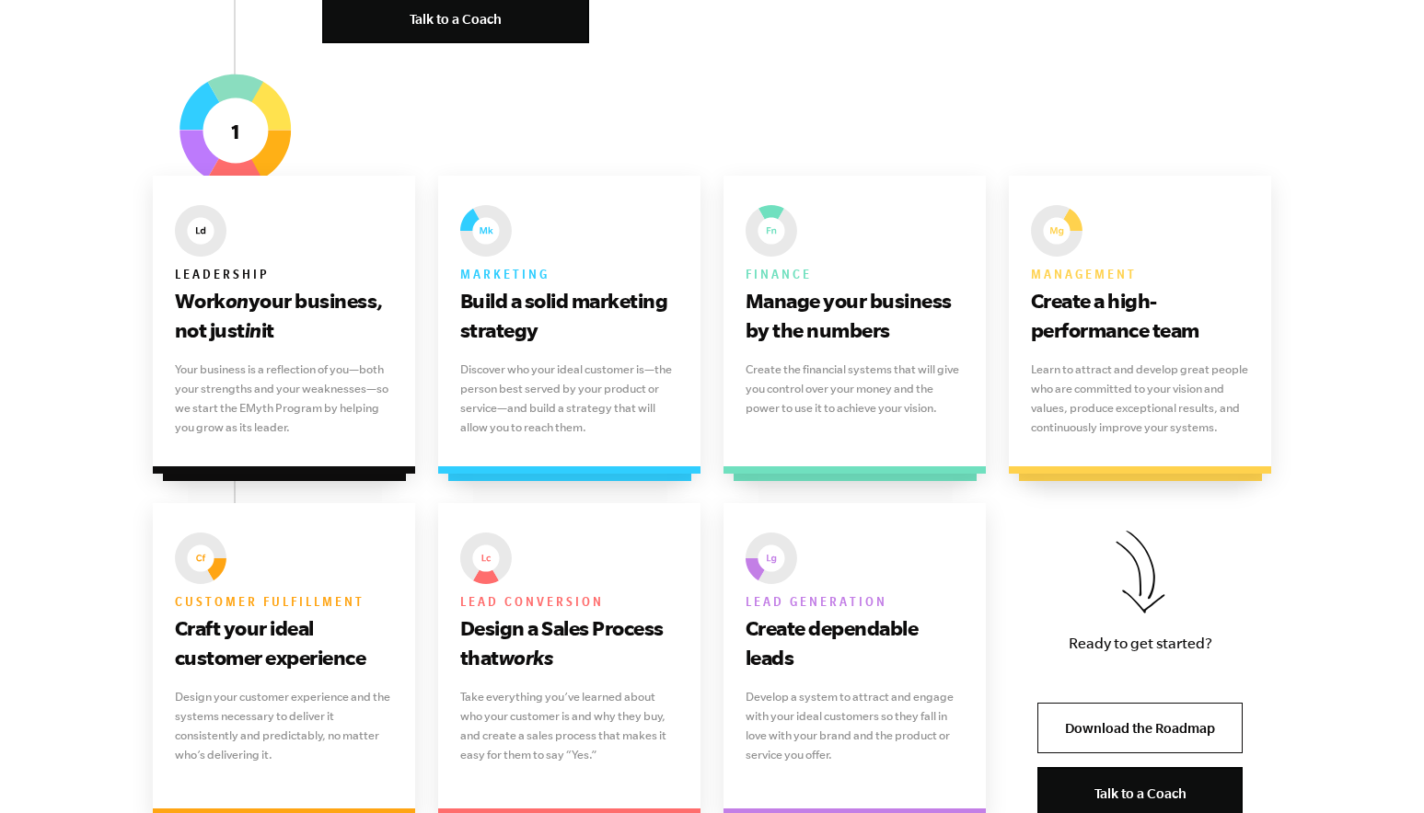
scroll to position [1101, 0]
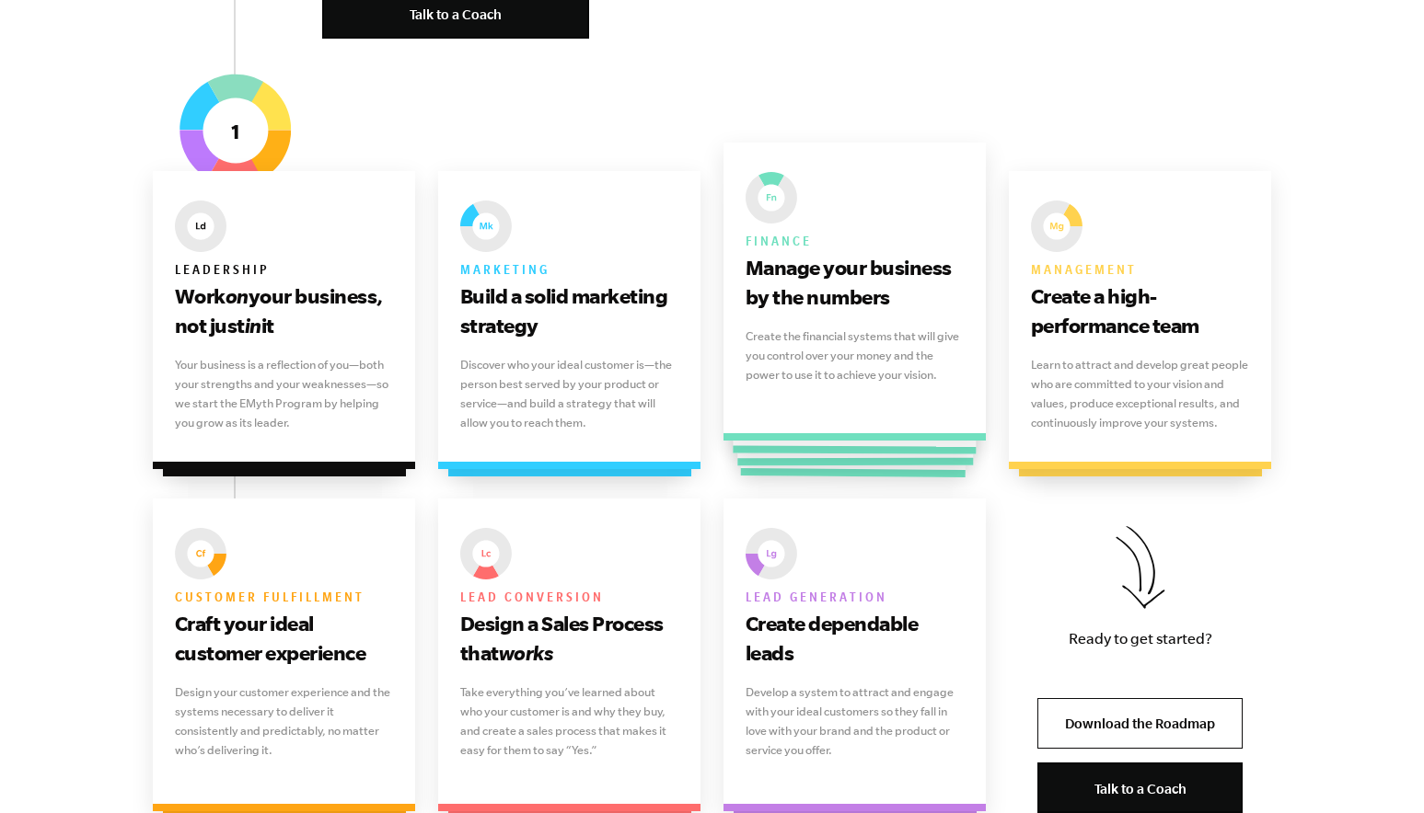
click at [841, 390] on div "Finance Manage your business by the numbers Create the financial systems that w…" at bounding box center [854, 292] width 263 height 298
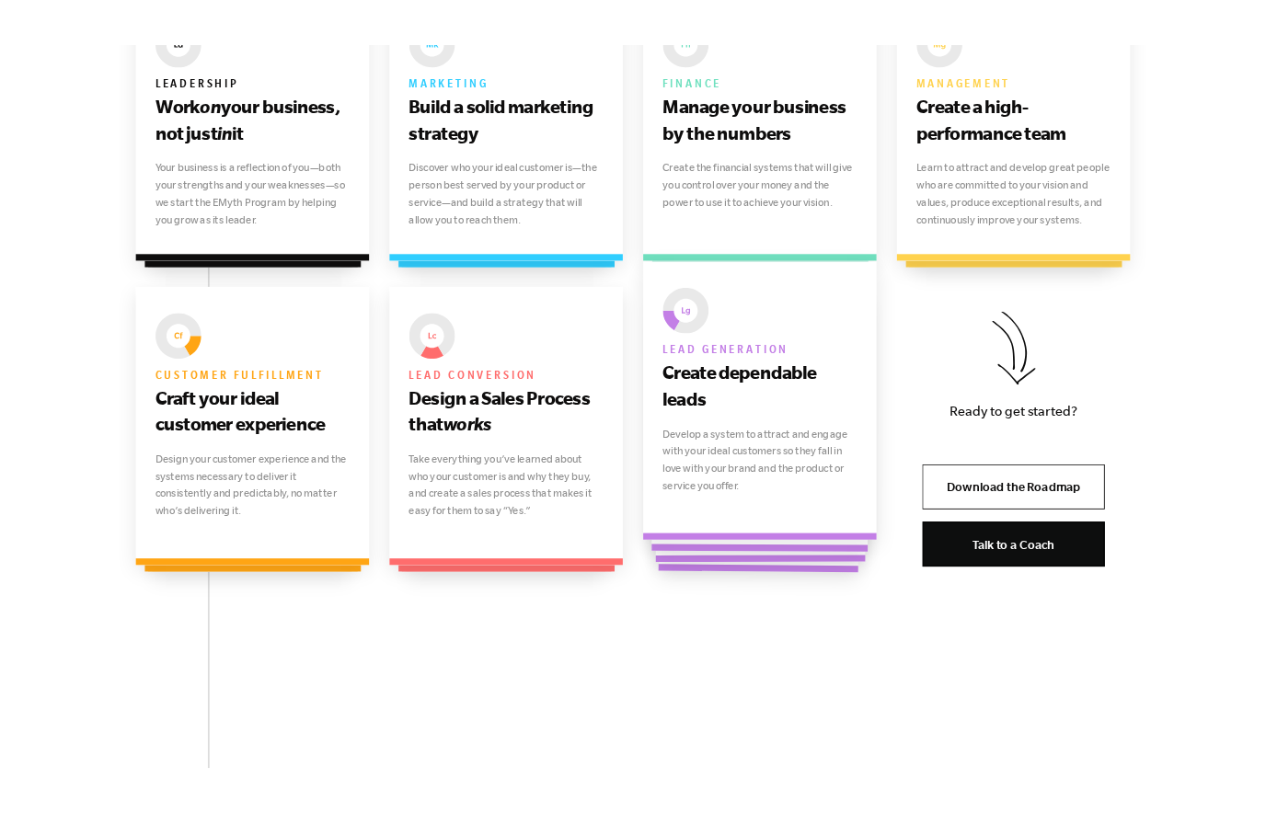
scroll to position [1333, 0]
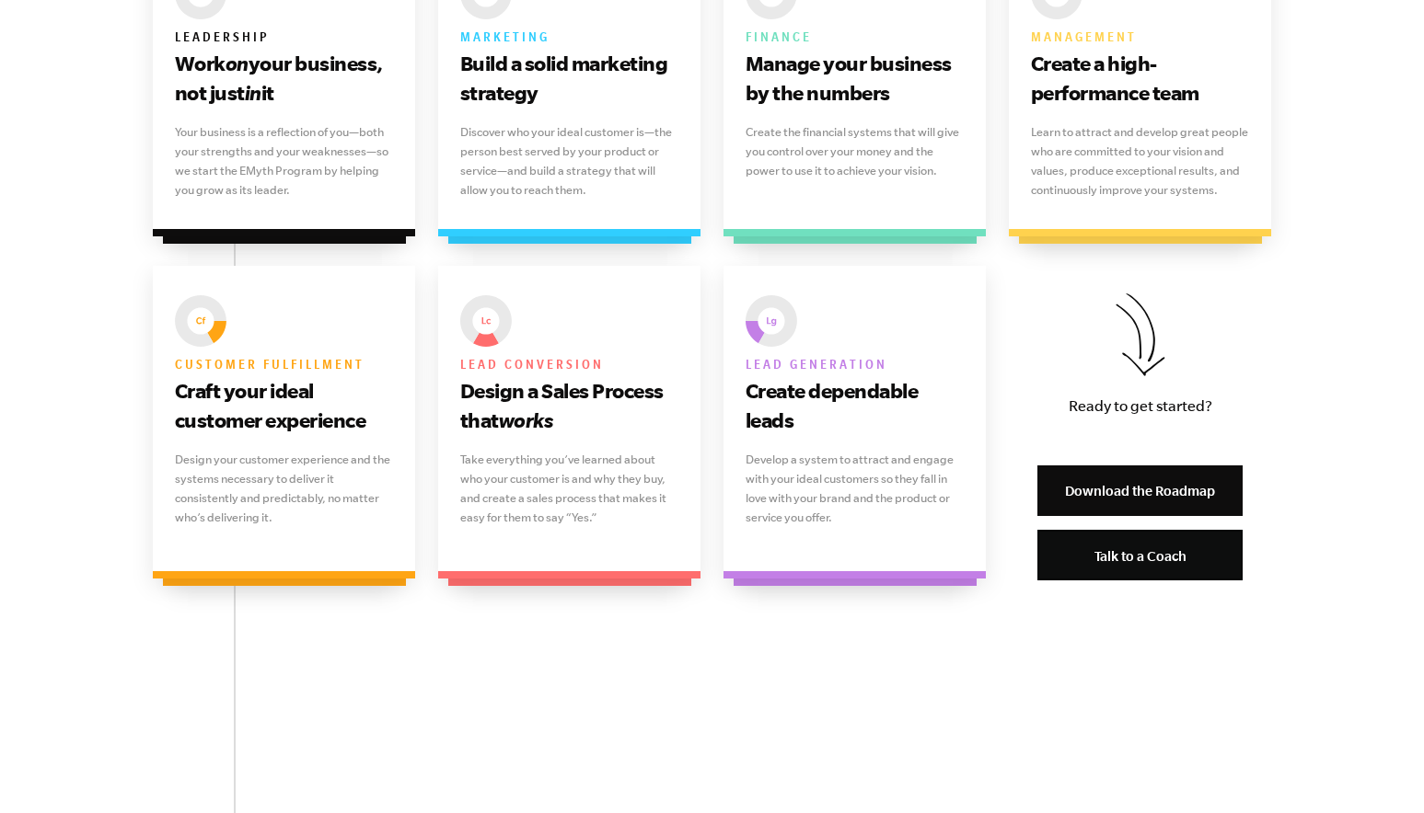
click at [1106, 479] on link "Download the Roadmap" at bounding box center [1139, 491] width 205 height 51
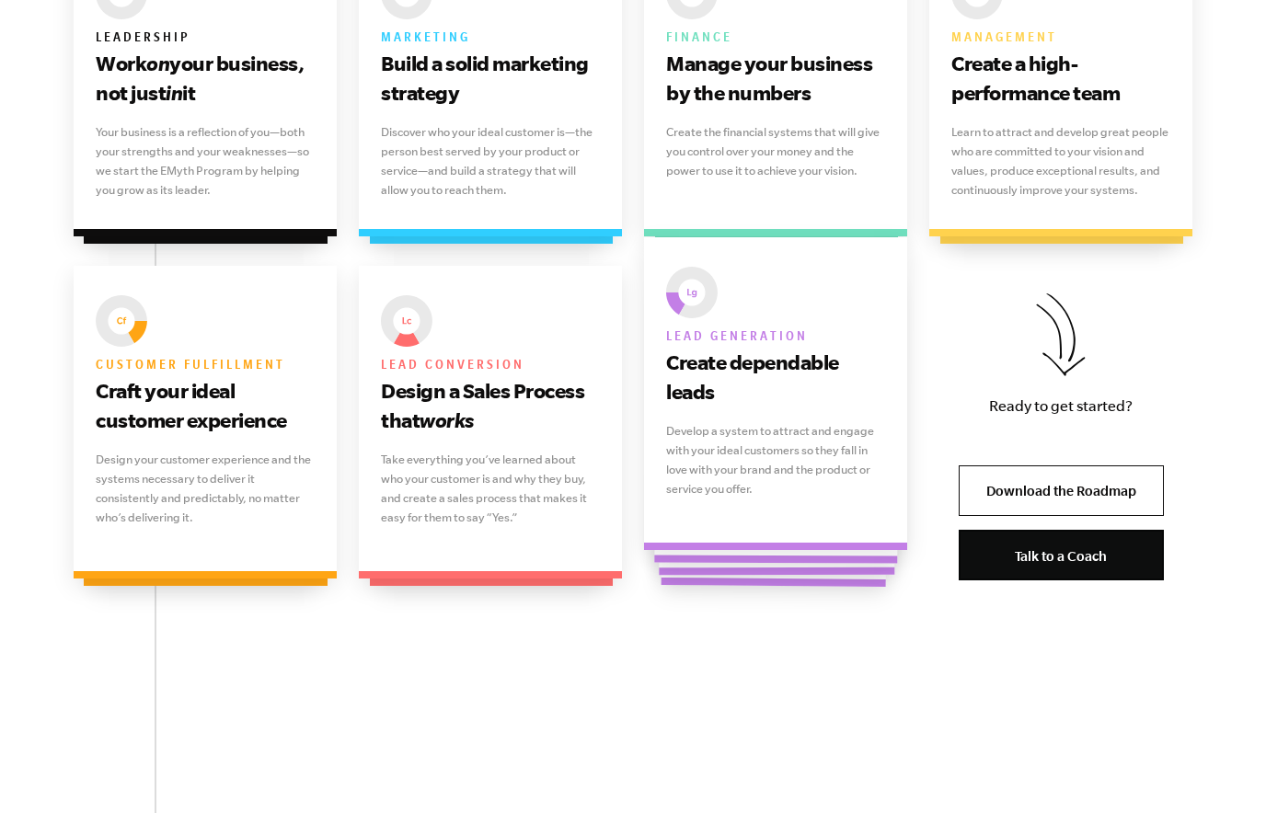
click at [863, 485] on p "Develop a system to attract and engage with your ideal customers so they fall i…" at bounding box center [775, 459] width 219 height 77
click at [713, 330] on h6 "Lead generation" at bounding box center [775, 337] width 219 height 22
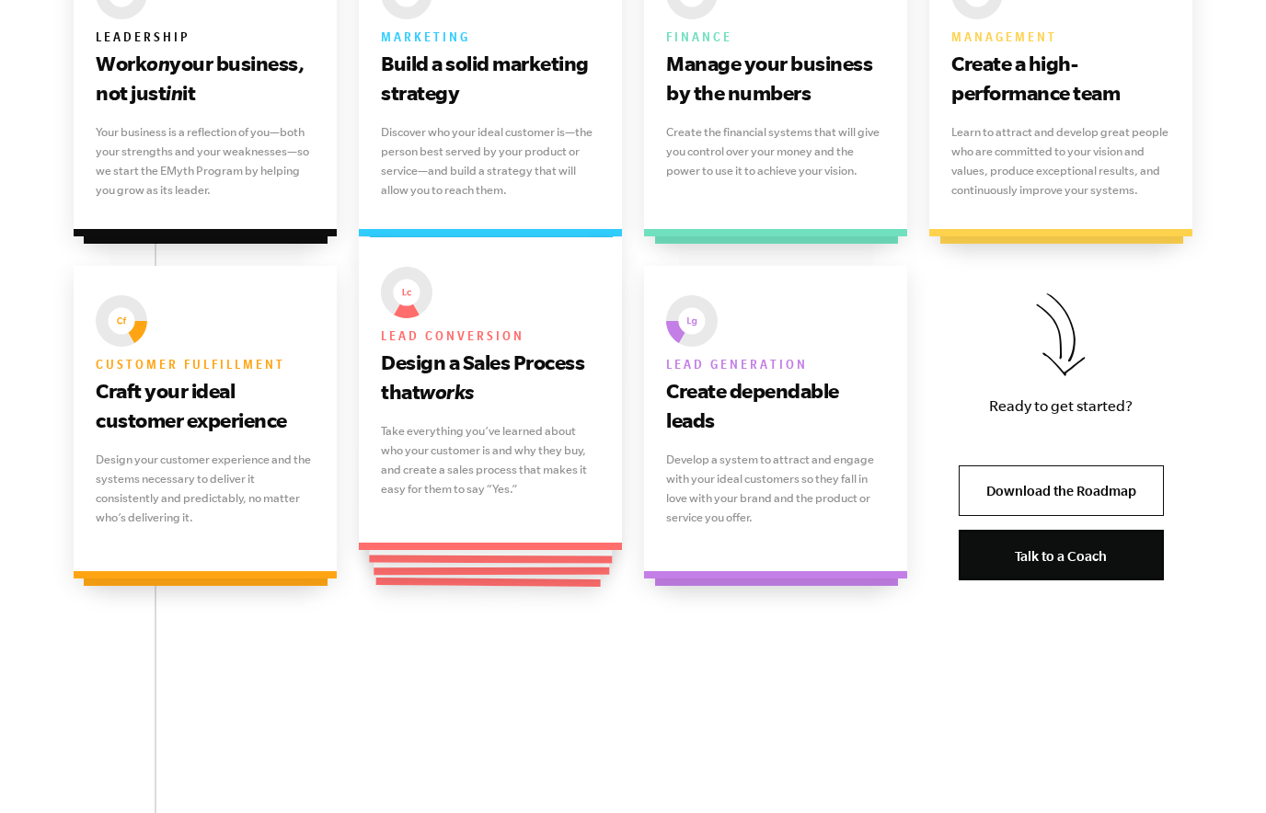
click at [479, 456] on p "Take everything you’ve learned about who your customer is and why they buy, and…" at bounding box center [490, 459] width 219 height 77
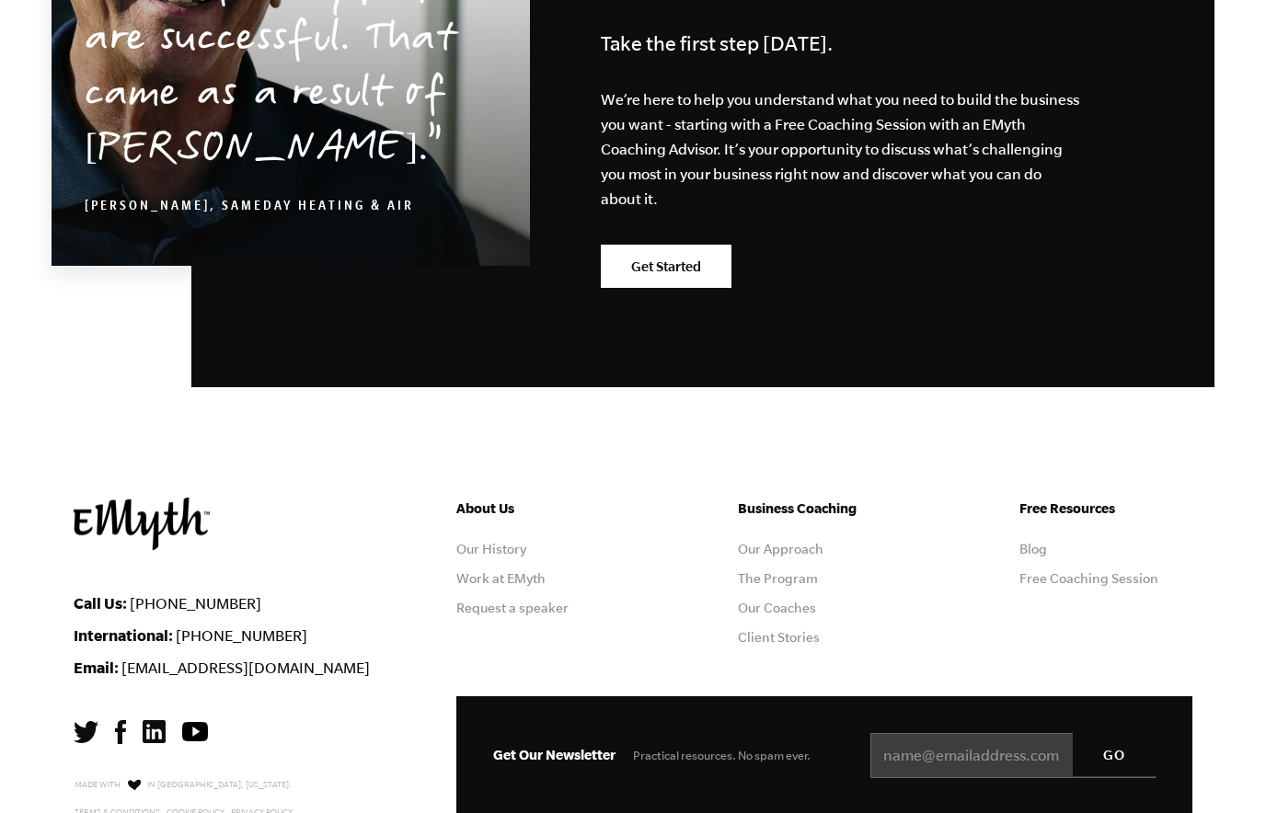
scroll to position [5223, 0]
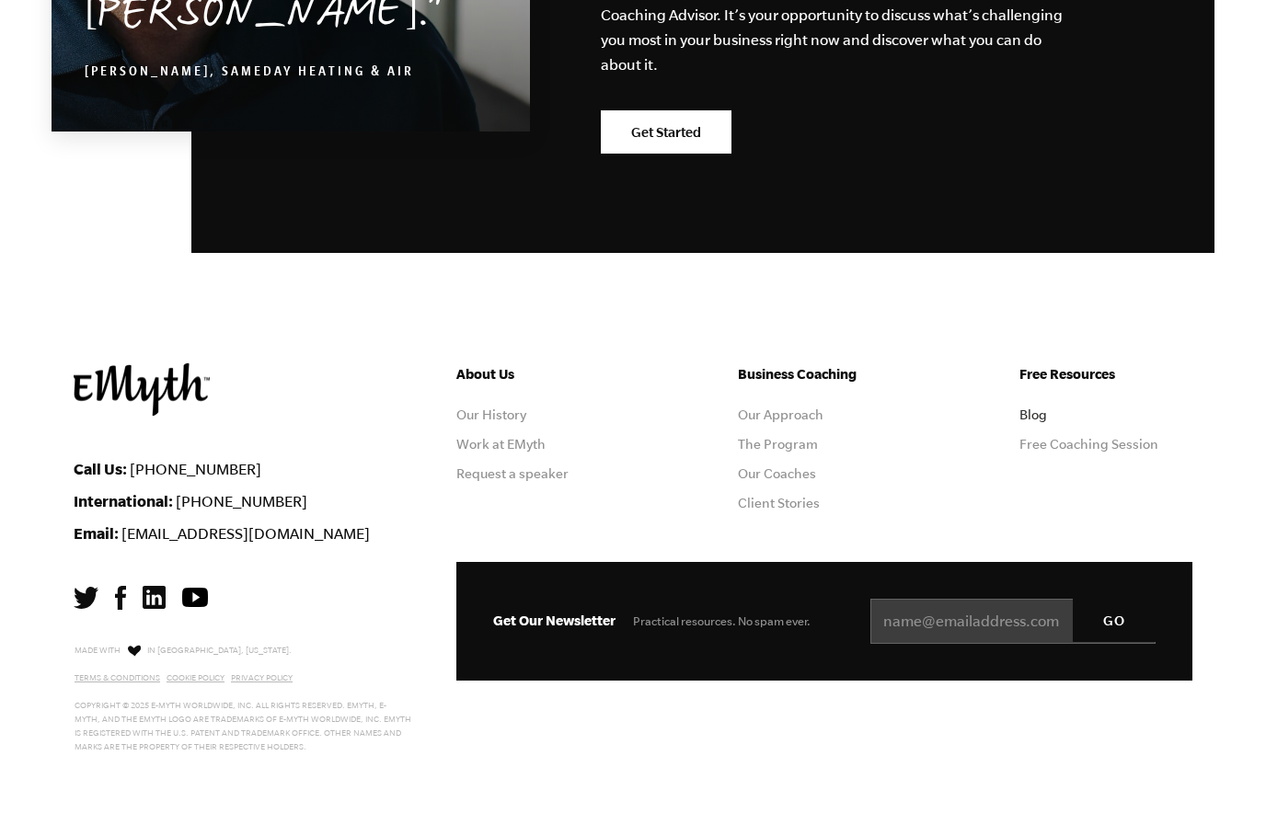
click at [1031, 414] on link "Blog" at bounding box center [1034, 415] width 28 height 15
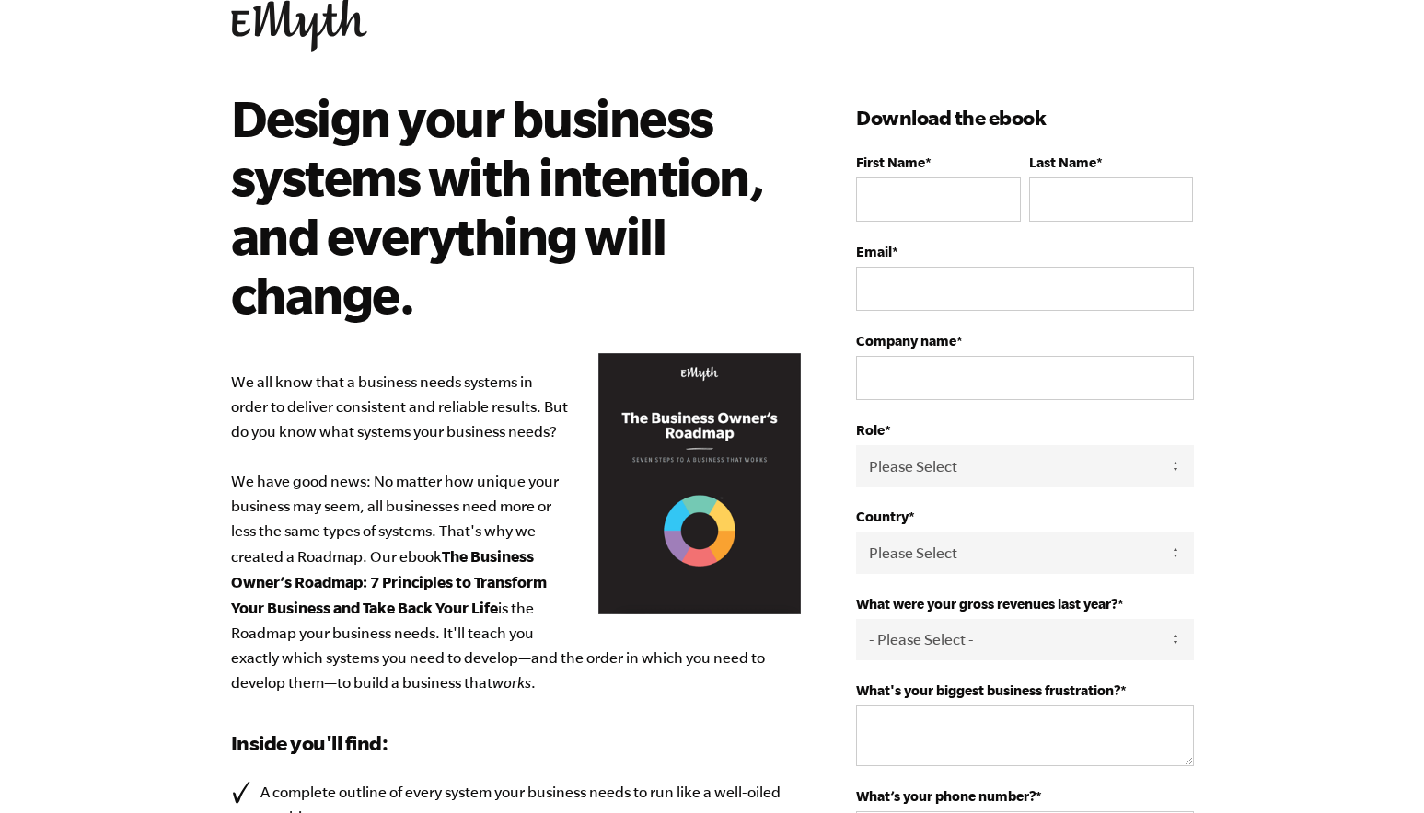
scroll to position [63, 0]
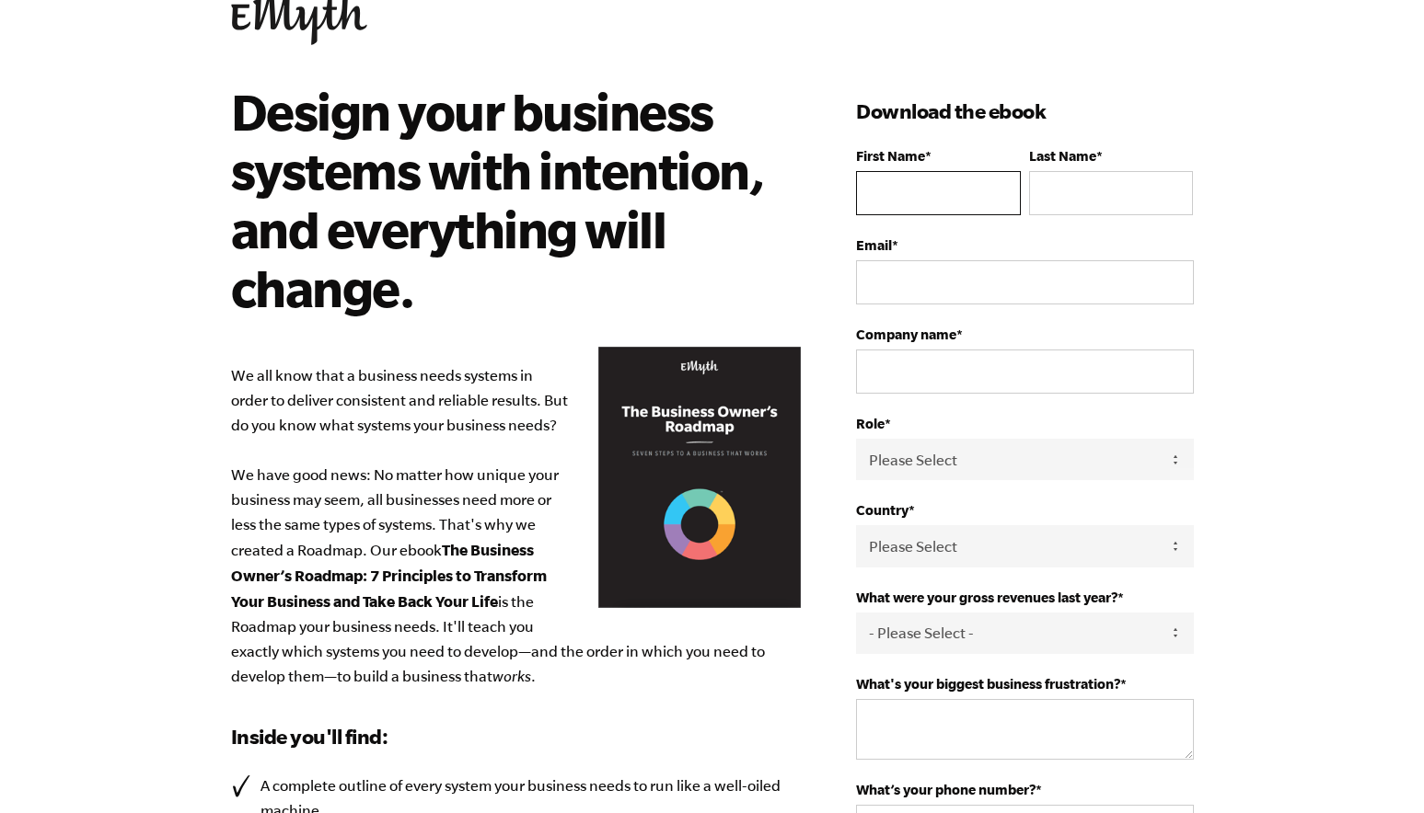
click at [894, 188] on input "First Name *" at bounding box center [938, 193] width 164 height 44
type input "[PERSON_NAME]"
type input "[PERSON_NAME][EMAIL_ADDRESS][PERSON_NAME][DOMAIN_NAME]"
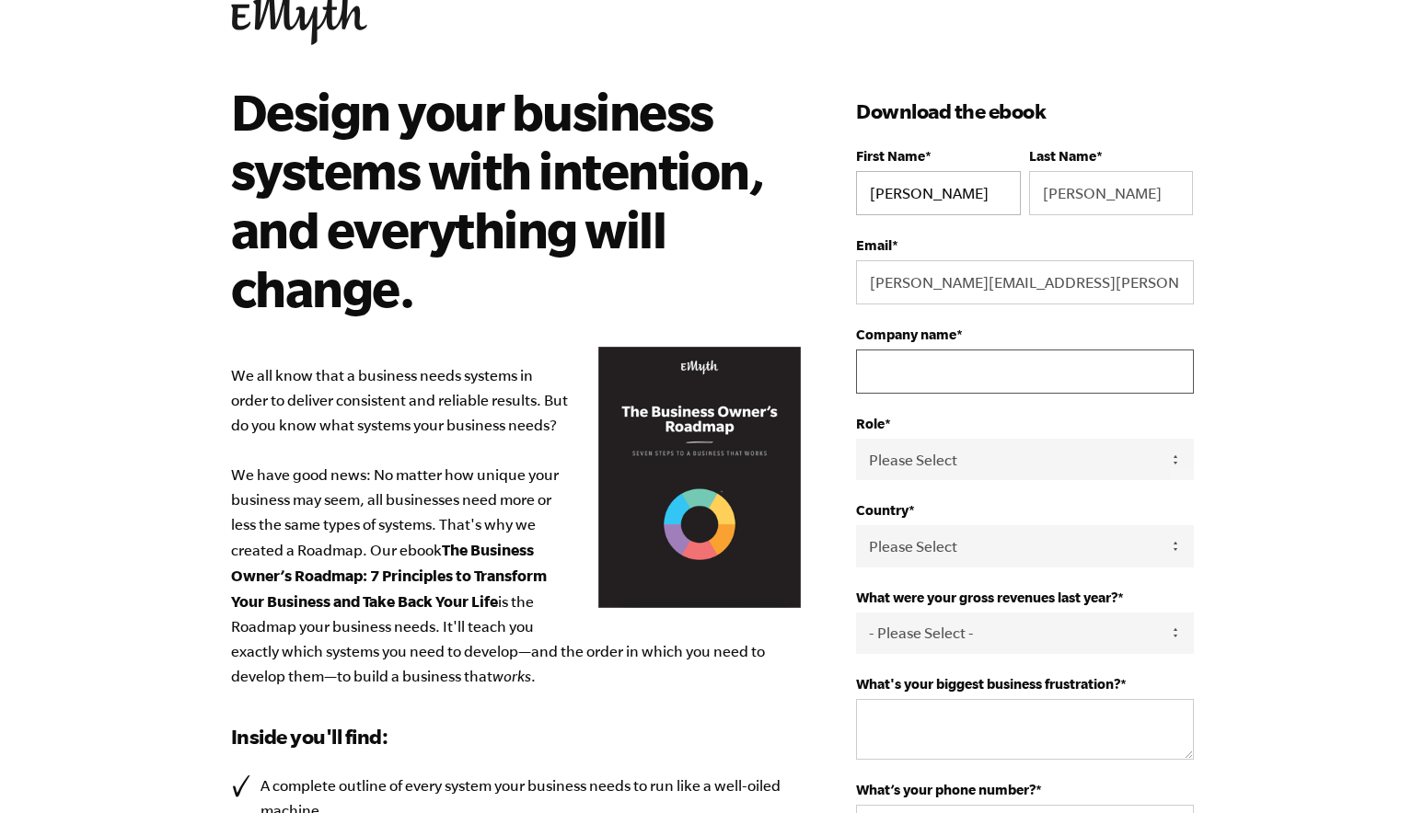
type input "[GEOGRAPHIC_DATA]"
select select "[GEOGRAPHIC_DATA]"
type input "[PHONE_NUMBER]"
select select "Employee / Other"
click option "Employee / Other" at bounding box center [0, 0] width 0 height 0
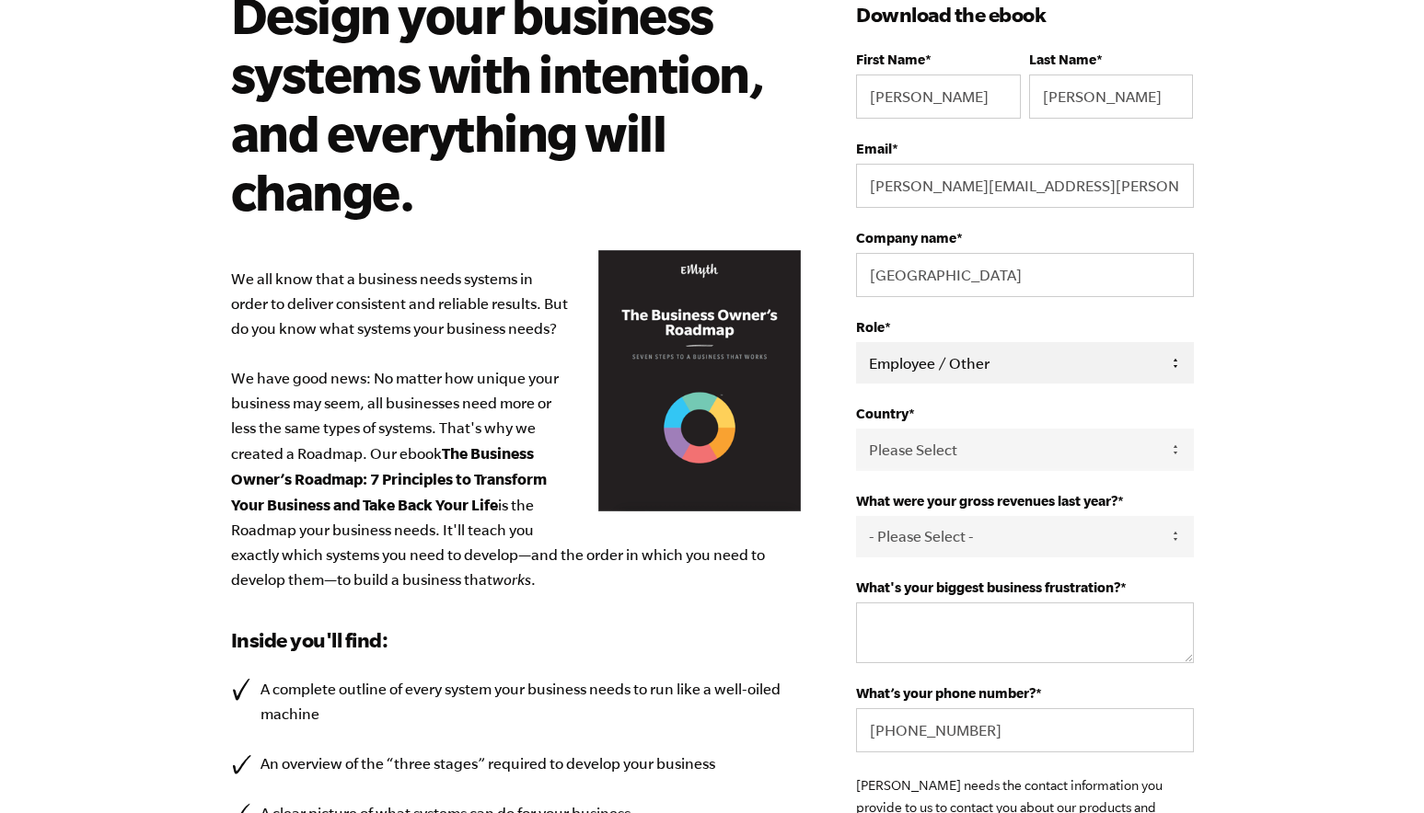
scroll to position [162, 0]
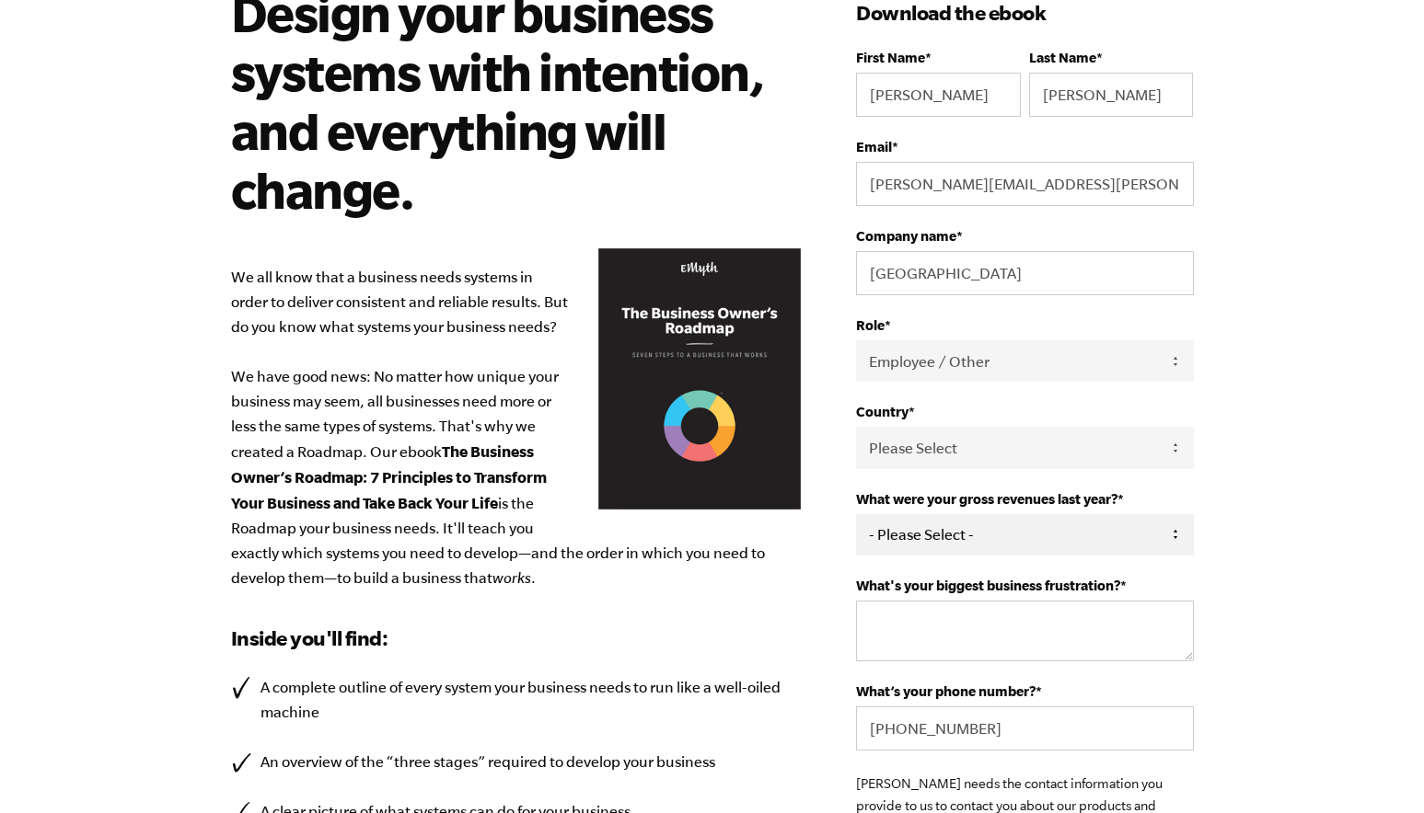
click at [856, 514] on select "- Please Select - 0-75K 76-150K 151-275K 276-500K 501-750K 751-1M 1-2.5M 2.5-5M…" at bounding box center [1024, 534] width 337 height 41
select select "Ask Me Later"
click option "Ask Me Later" at bounding box center [0, 0] width 0 height 0
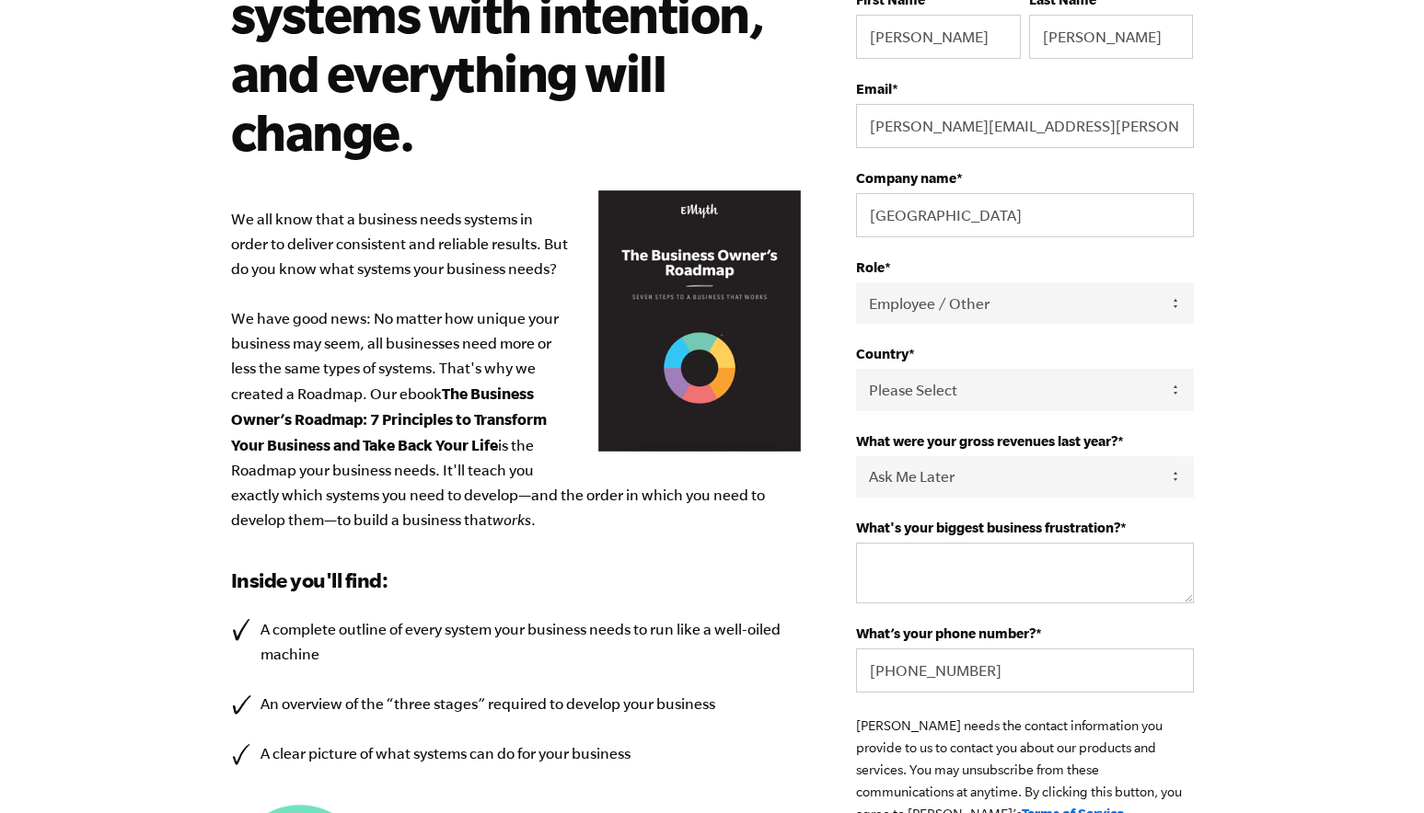
scroll to position [228, 0]
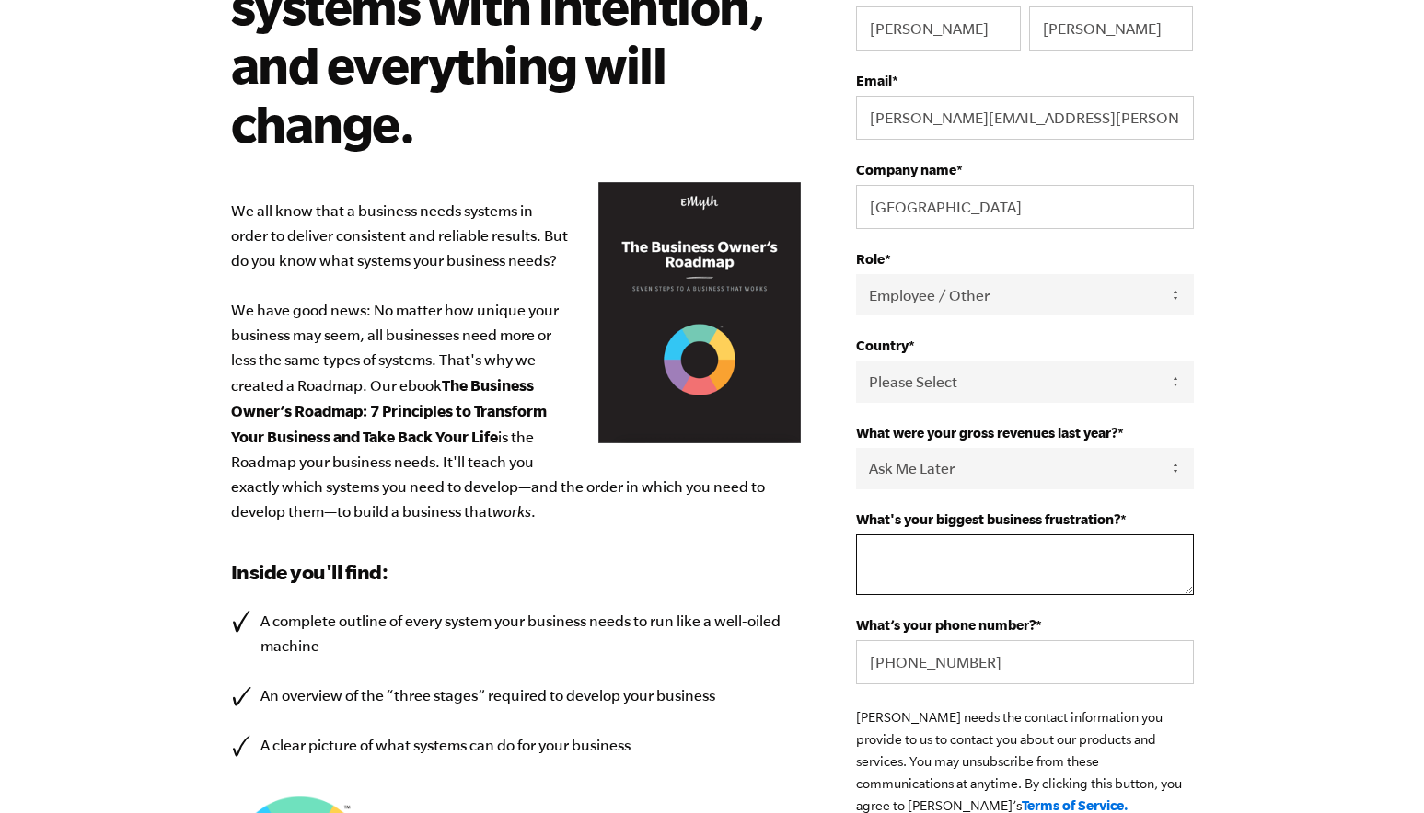
click at [914, 577] on textarea "What's your biggest business frustration? *" at bounding box center [1024, 565] width 337 height 61
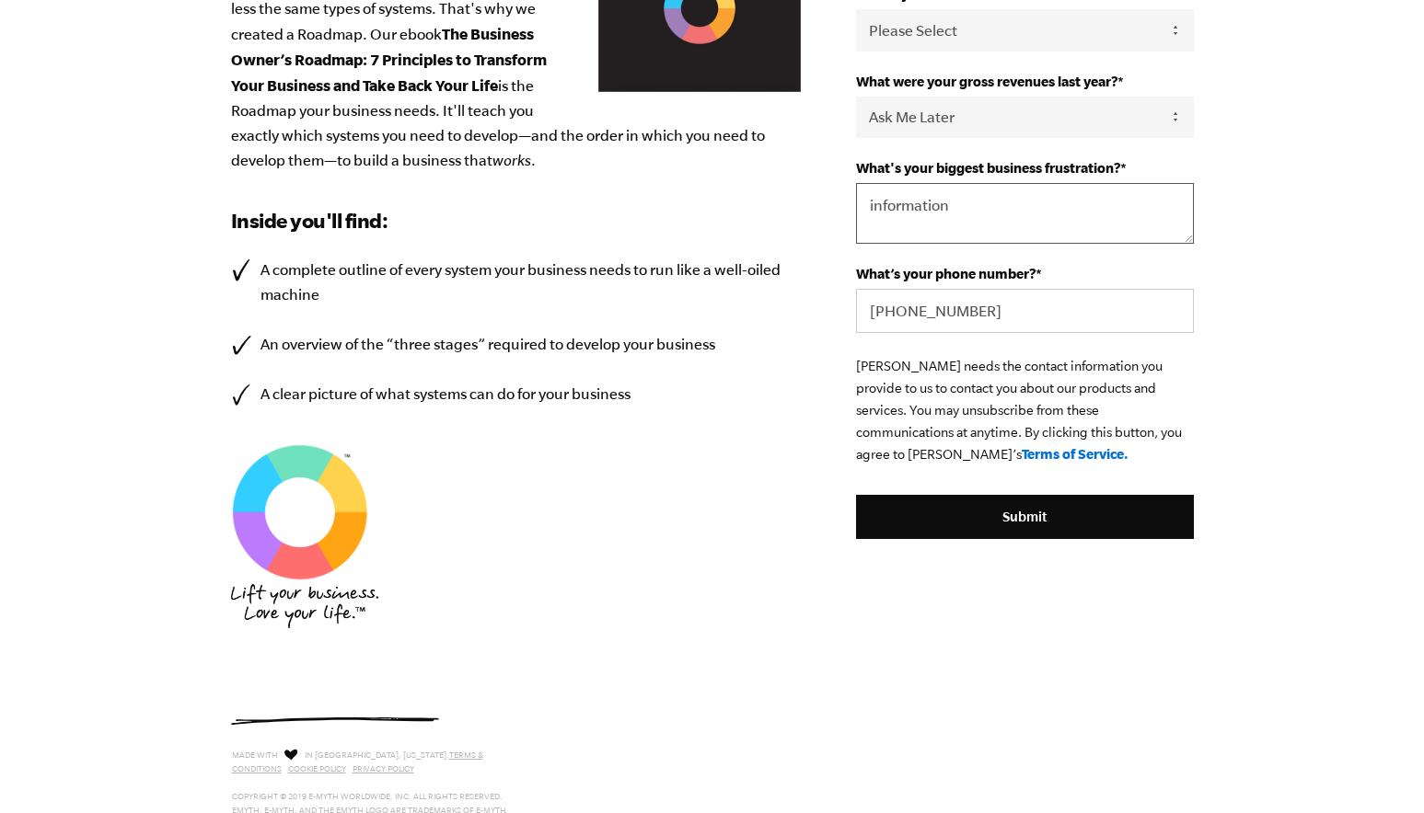
scroll to position [583, 0]
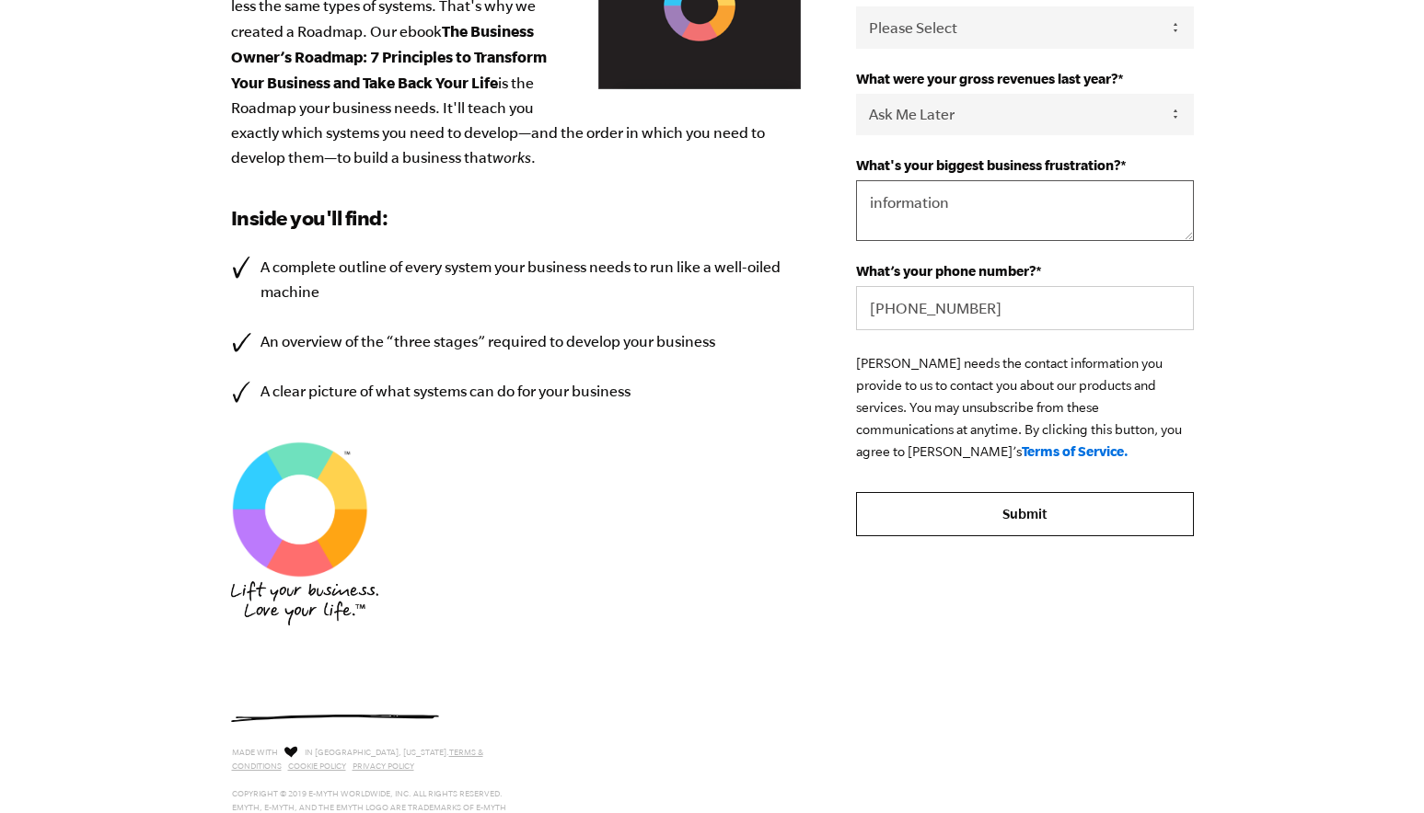
type textarea "information"
click at [945, 533] on input "Submit" at bounding box center [1024, 514] width 337 height 44
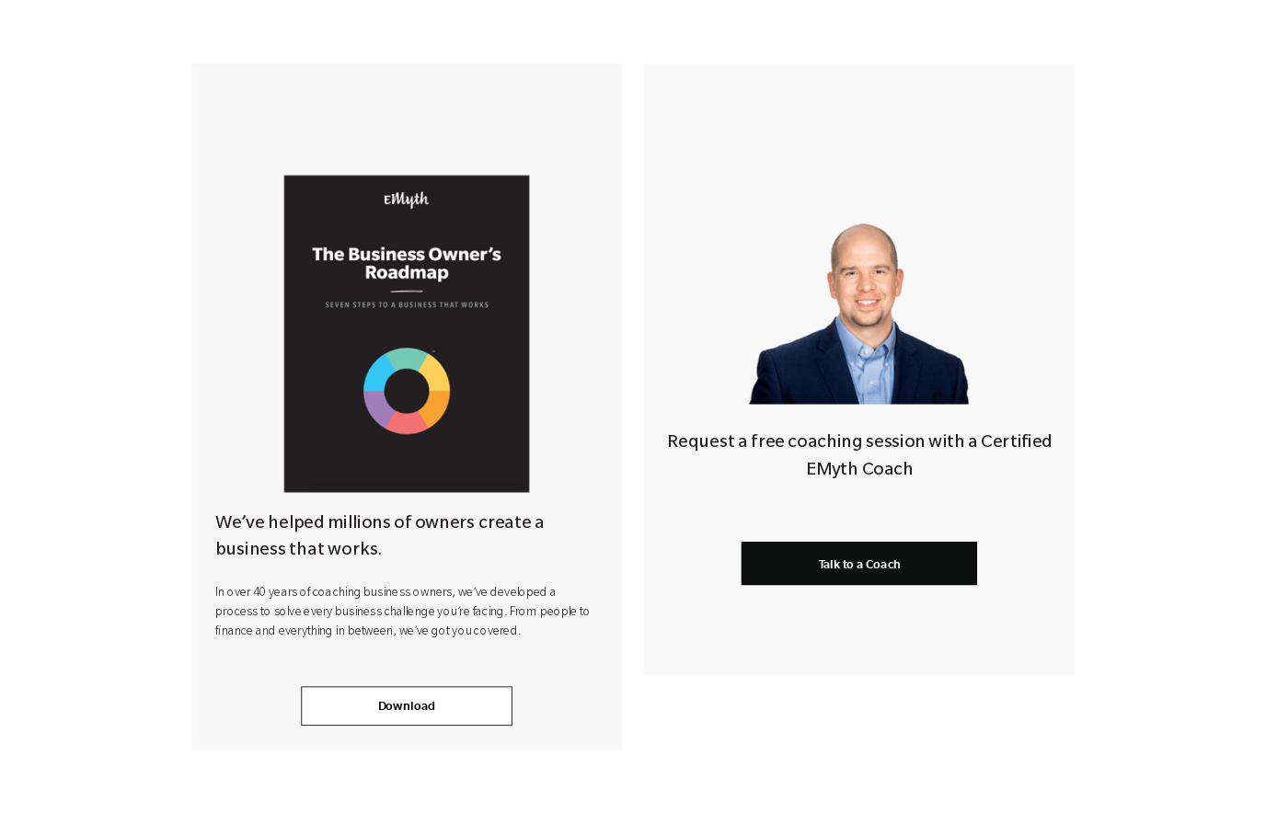
scroll to position [329, 0]
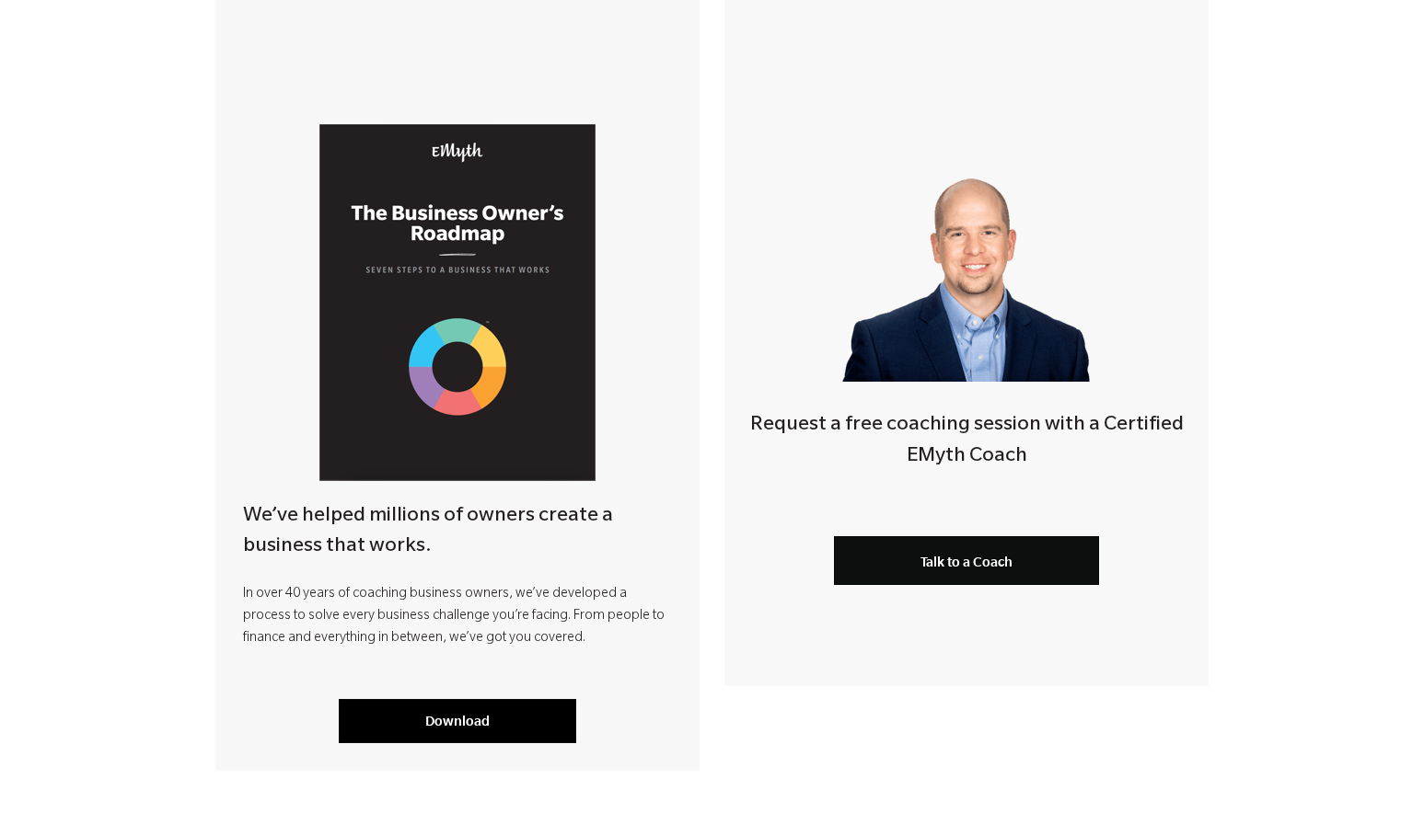
click at [500, 716] on link "Download" at bounding box center [457, 721] width 237 height 44
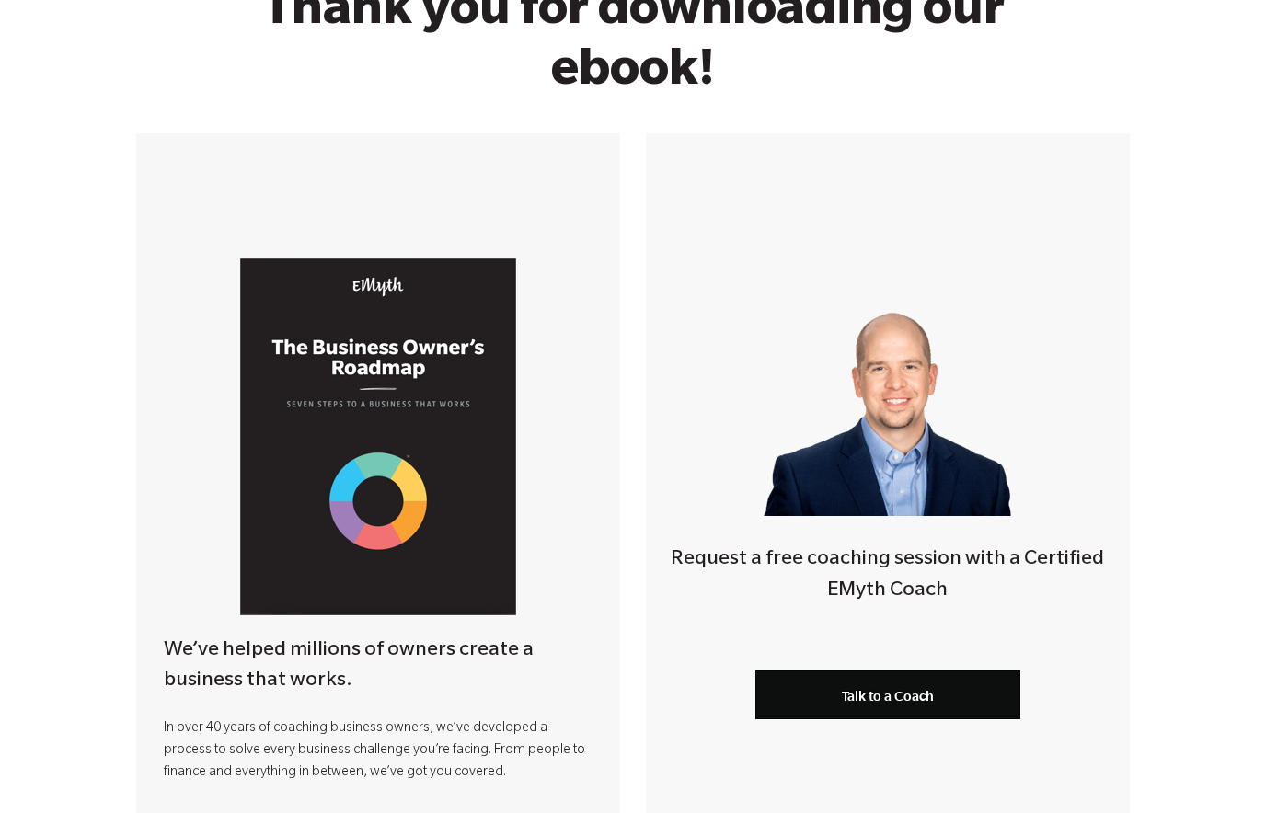
scroll to position [0, 0]
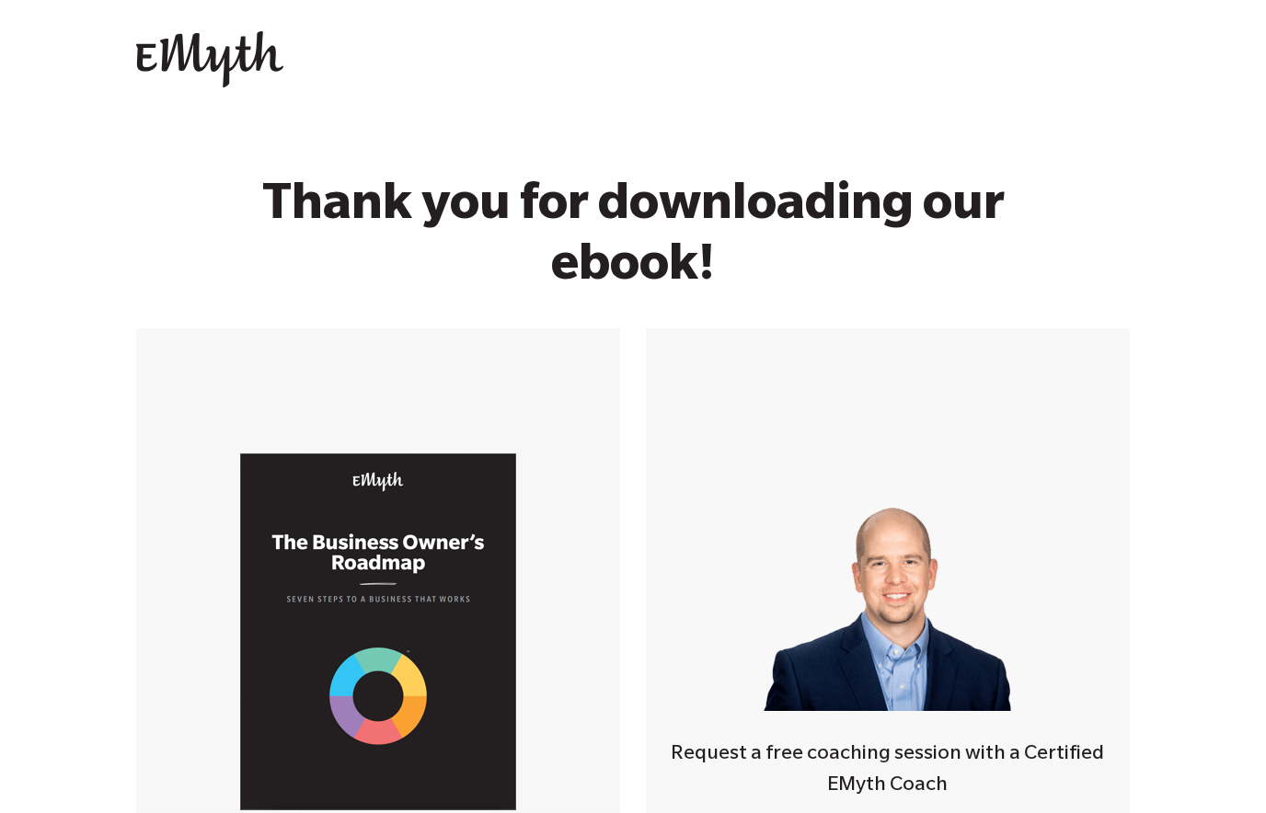
click at [224, 64] on img at bounding box center [209, 59] width 147 height 57
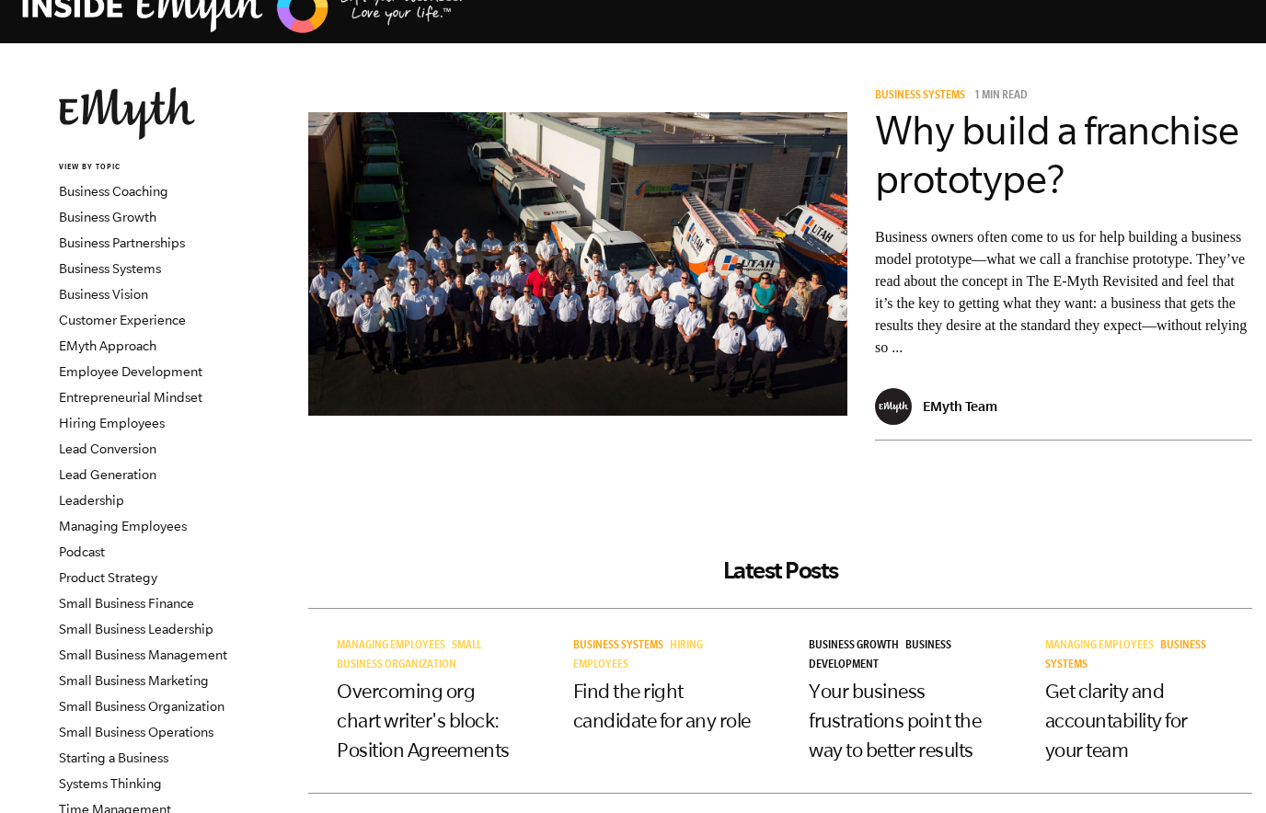
scroll to position [48, 0]
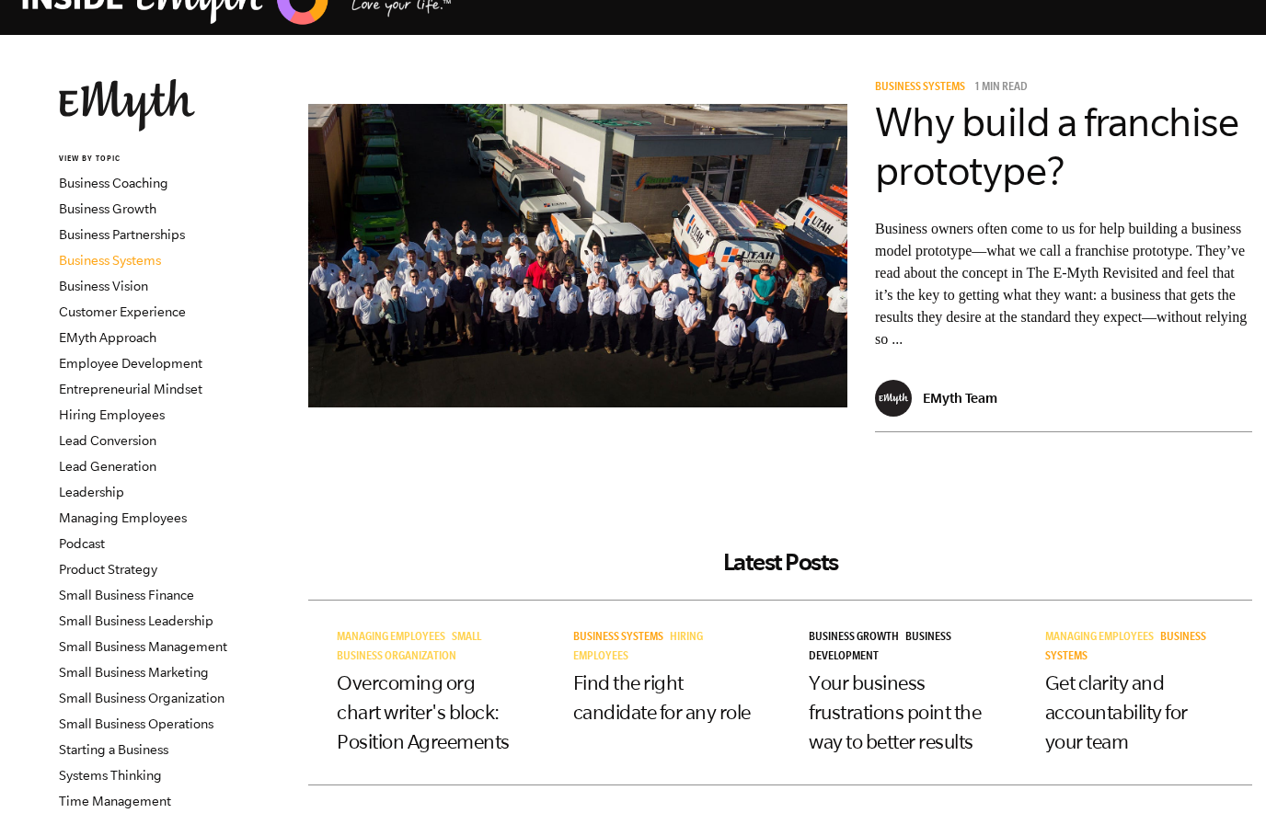
click at [123, 263] on link "Business Systems" at bounding box center [110, 260] width 102 height 15
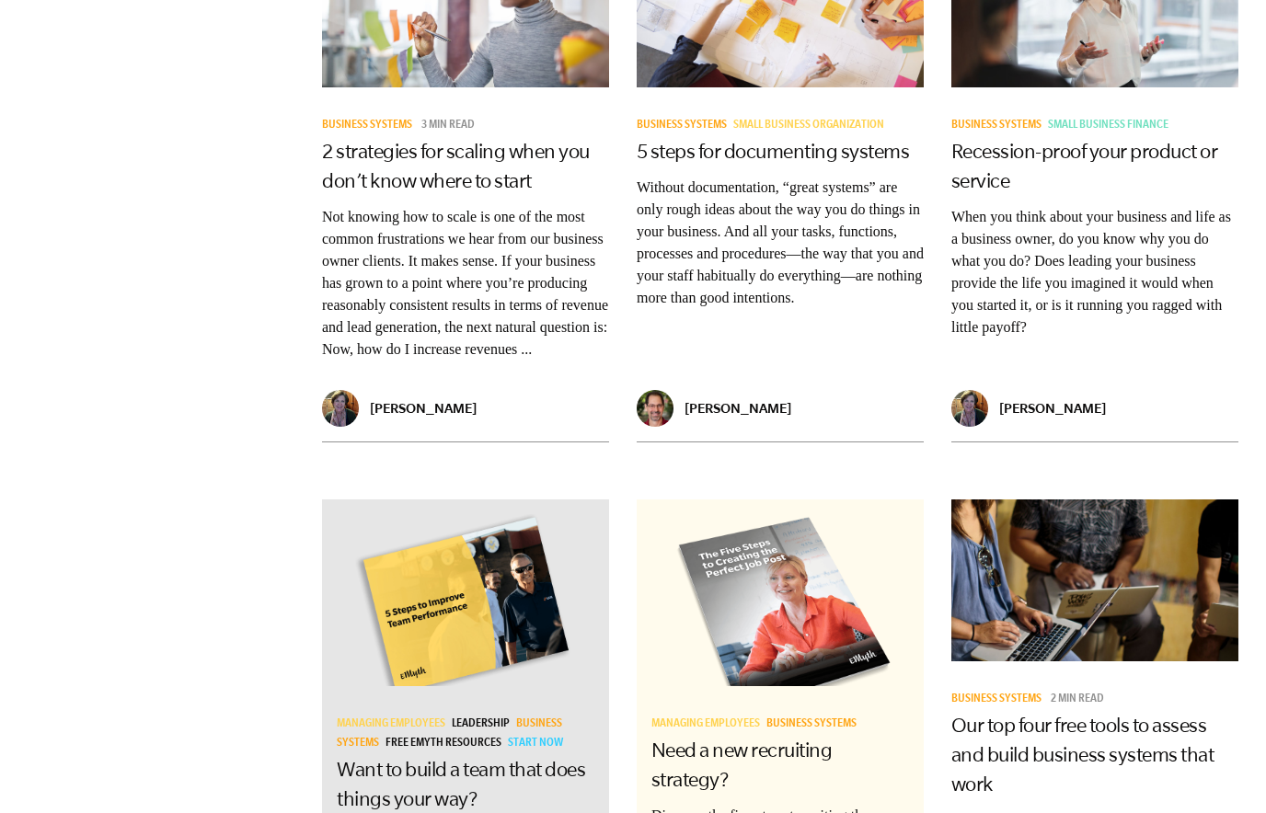
scroll to position [2466, 0]
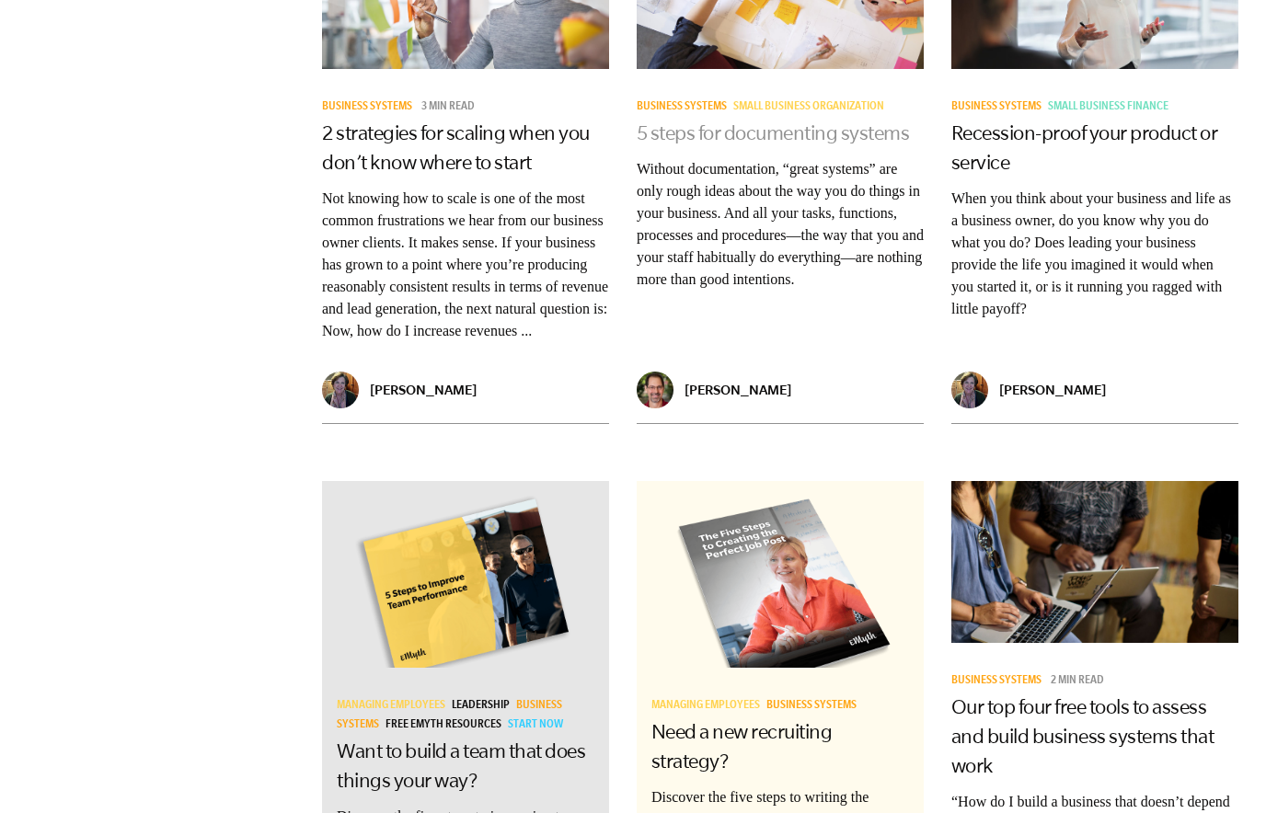
click at [697, 121] on link "5 steps for documenting systems" at bounding box center [773, 132] width 273 height 22
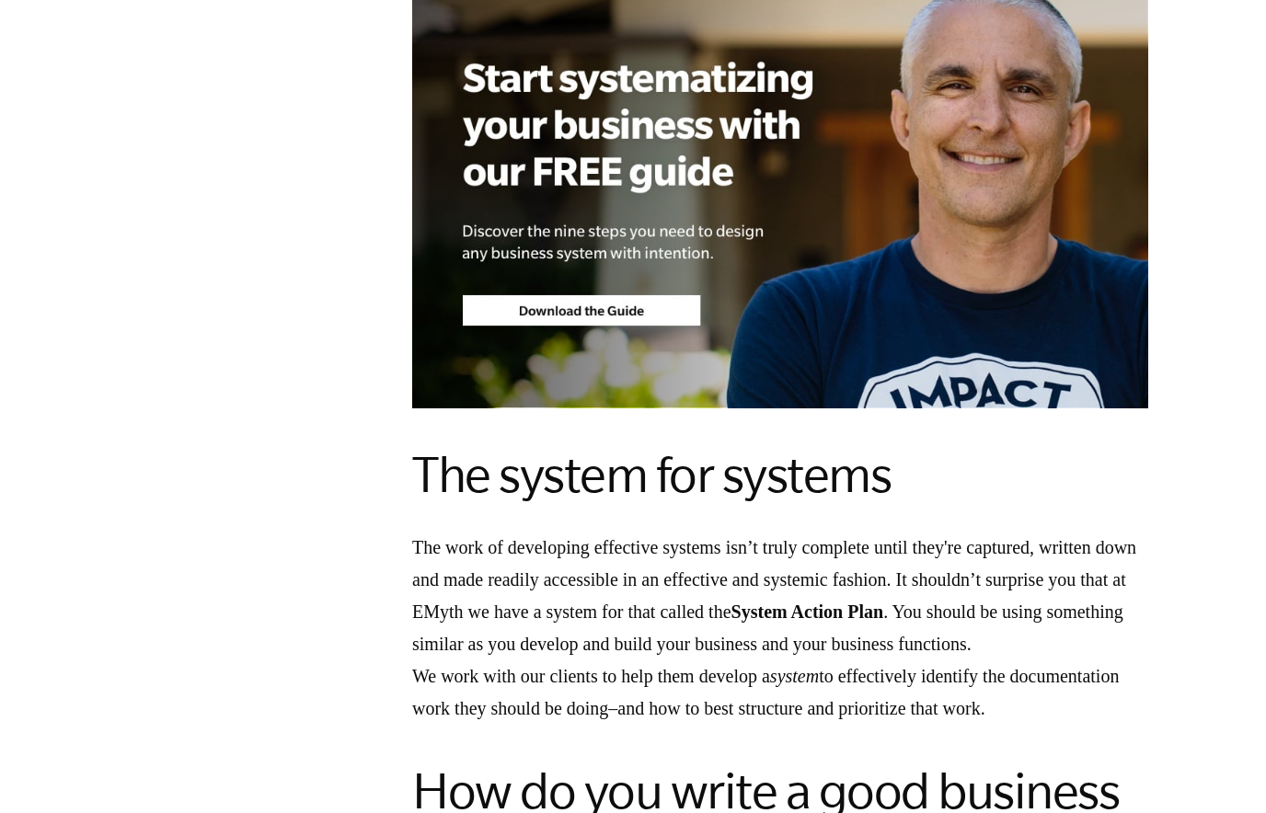
scroll to position [1665, 0]
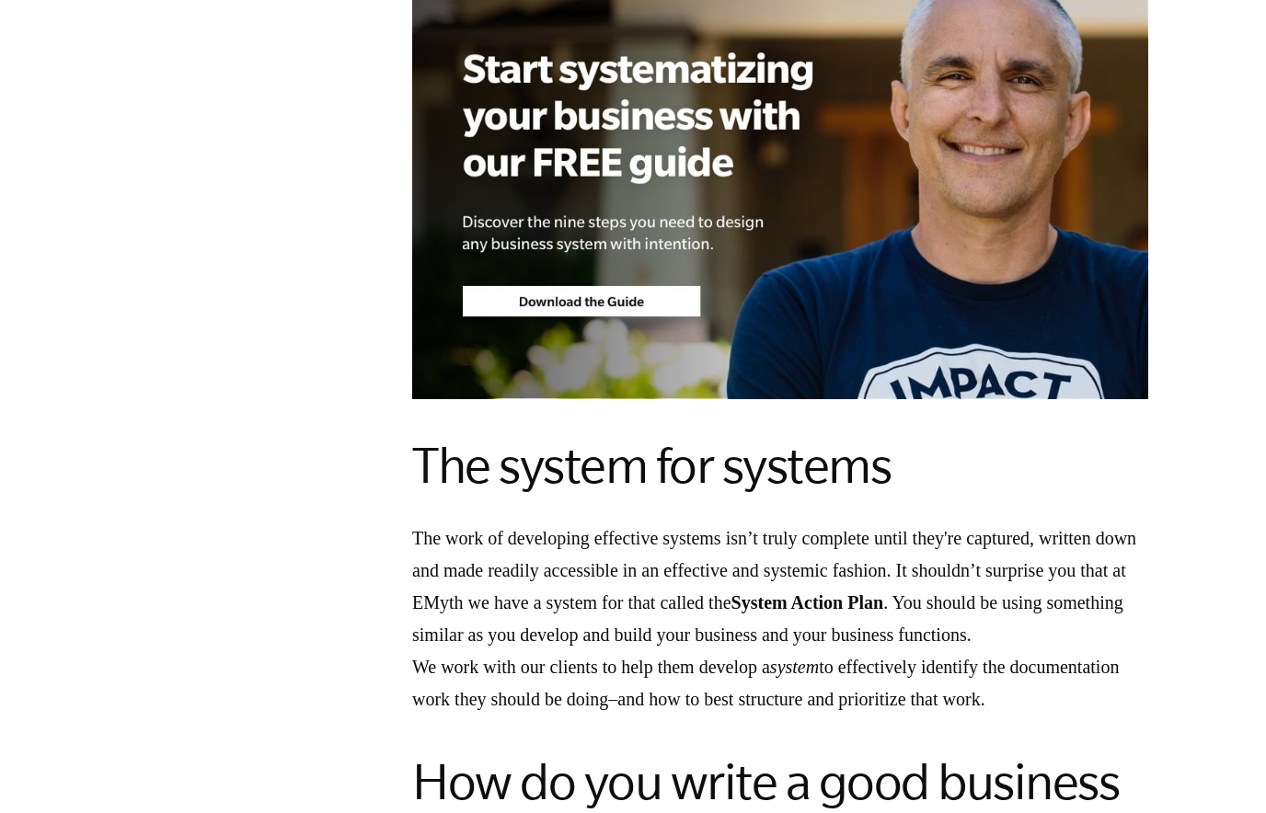
click at [624, 301] on img at bounding box center [780, 187] width 736 height 424
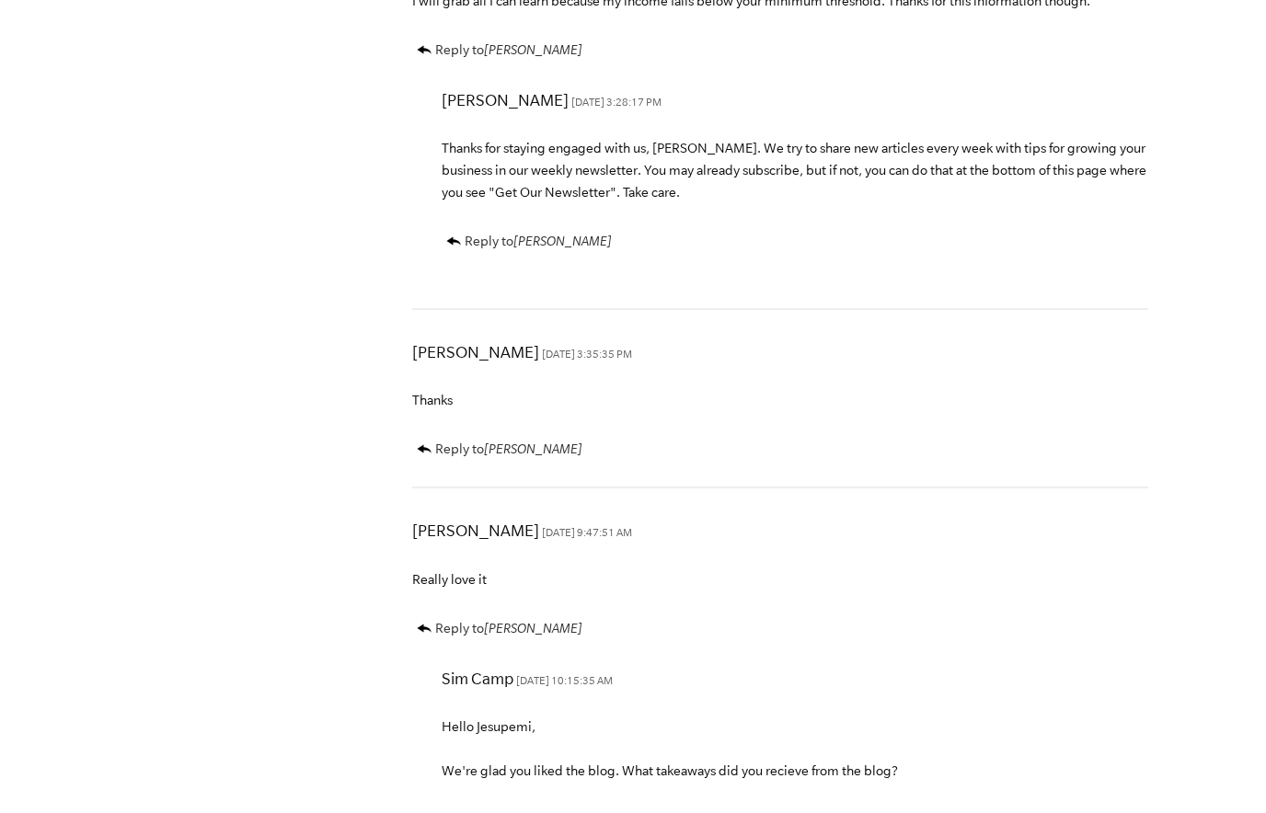
scroll to position [5981, 0]
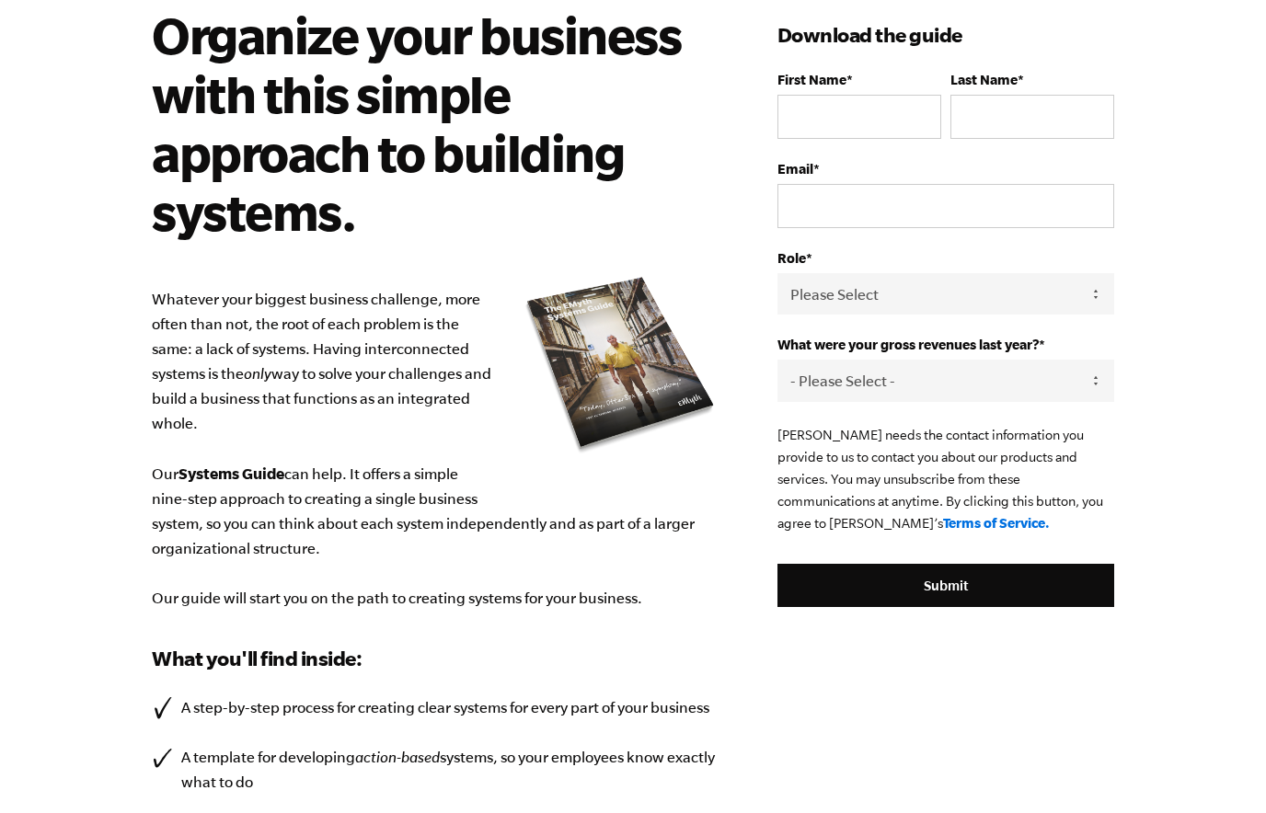
scroll to position [153, 0]
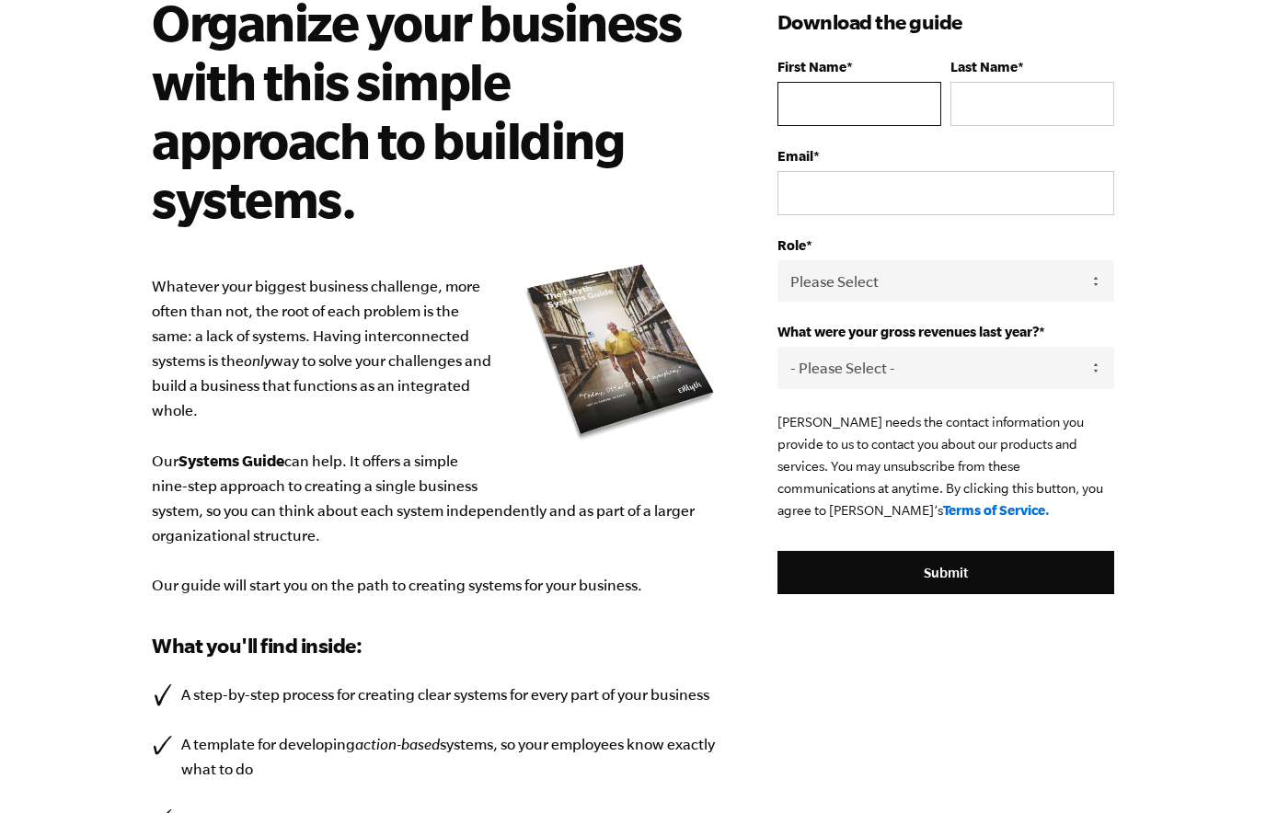
click at [894, 113] on input "First Name *" at bounding box center [860, 104] width 164 height 44
type input "[PERSON_NAME]"
type input "[PERSON_NAME][EMAIL_ADDRESS][PERSON_NAME][DOMAIN_NAME]"
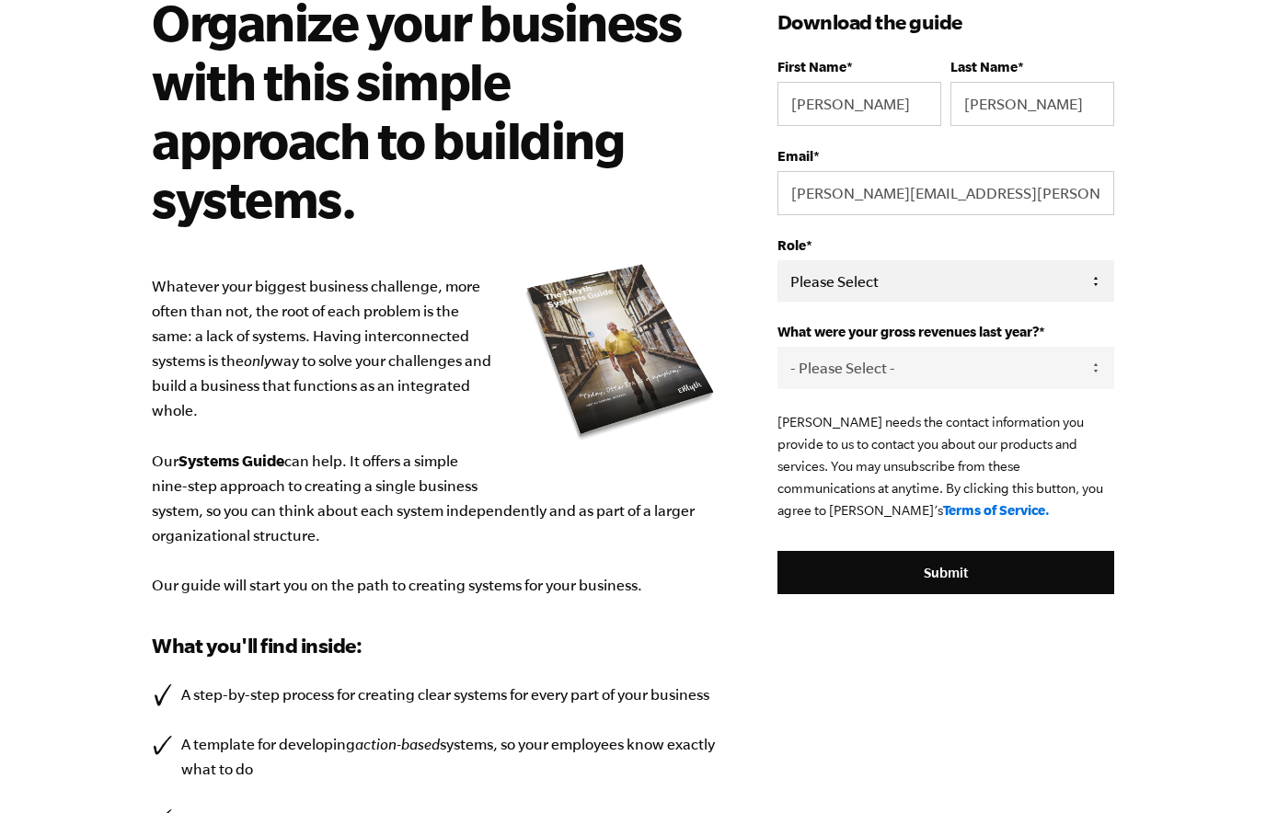
select select "Employee / Other"
click option "Employee / Other" at bounding box center [0, 0] width 0 height 0
select select "Ask Me Later"
click option "Ask Me Later" at bounding box center [0, 0] width 0 height 0
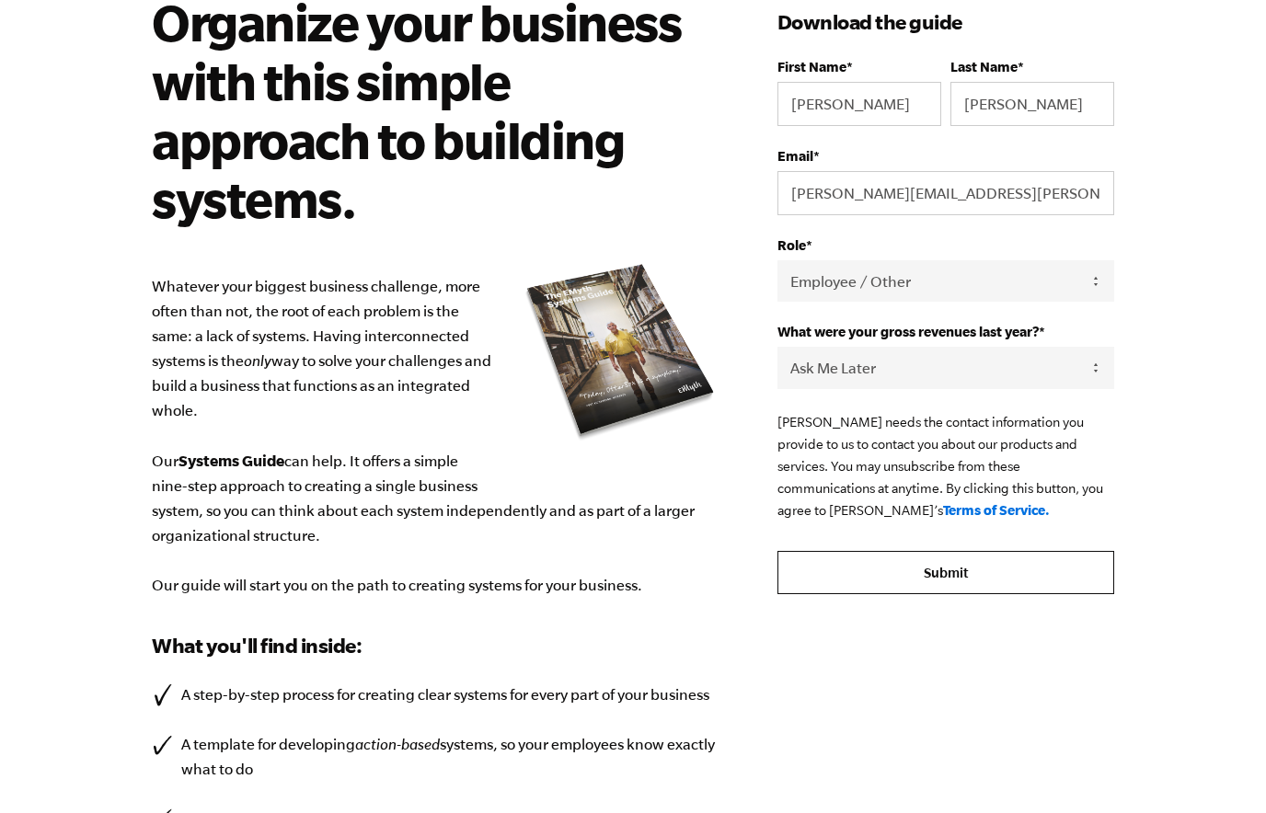
click at [911, 576] on input "Submit" at bounding box center [946, 573] width 337 height 44
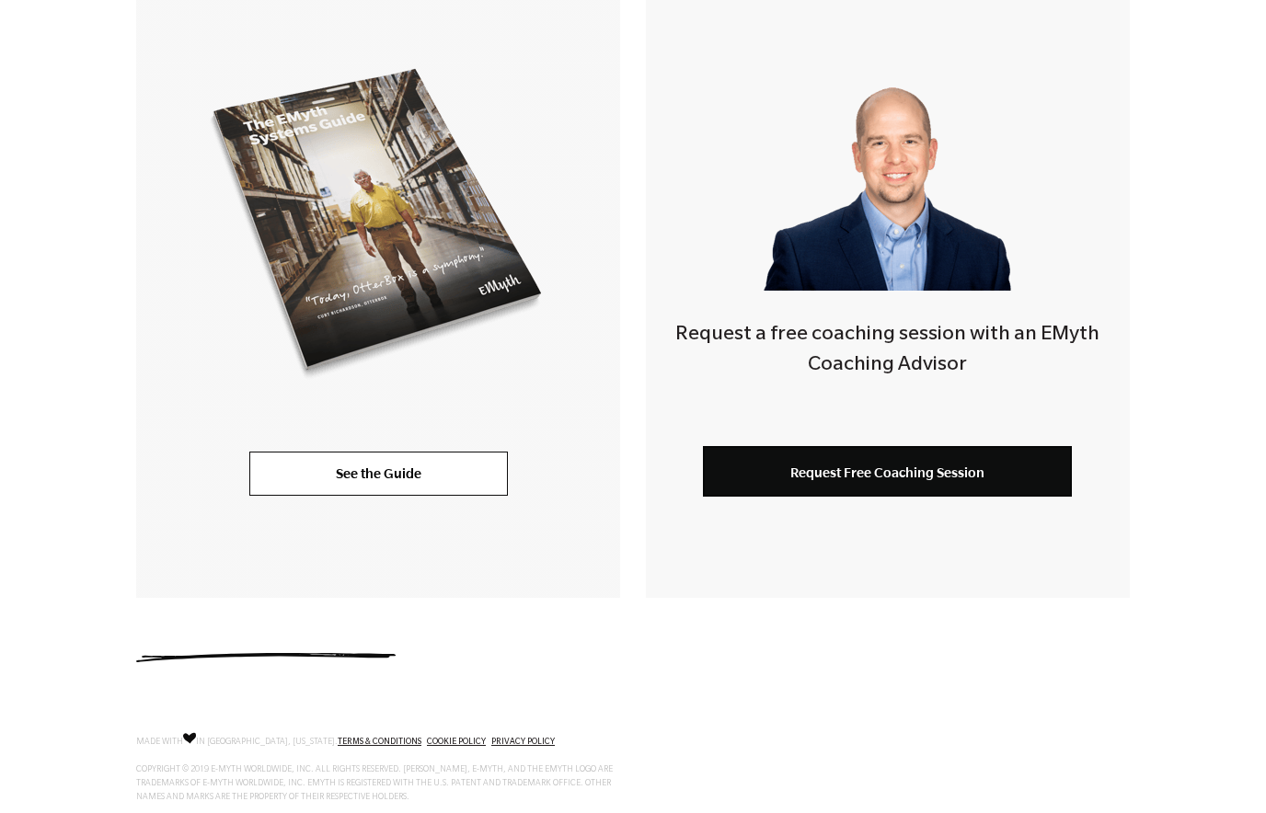
scroll to position [476, 0]
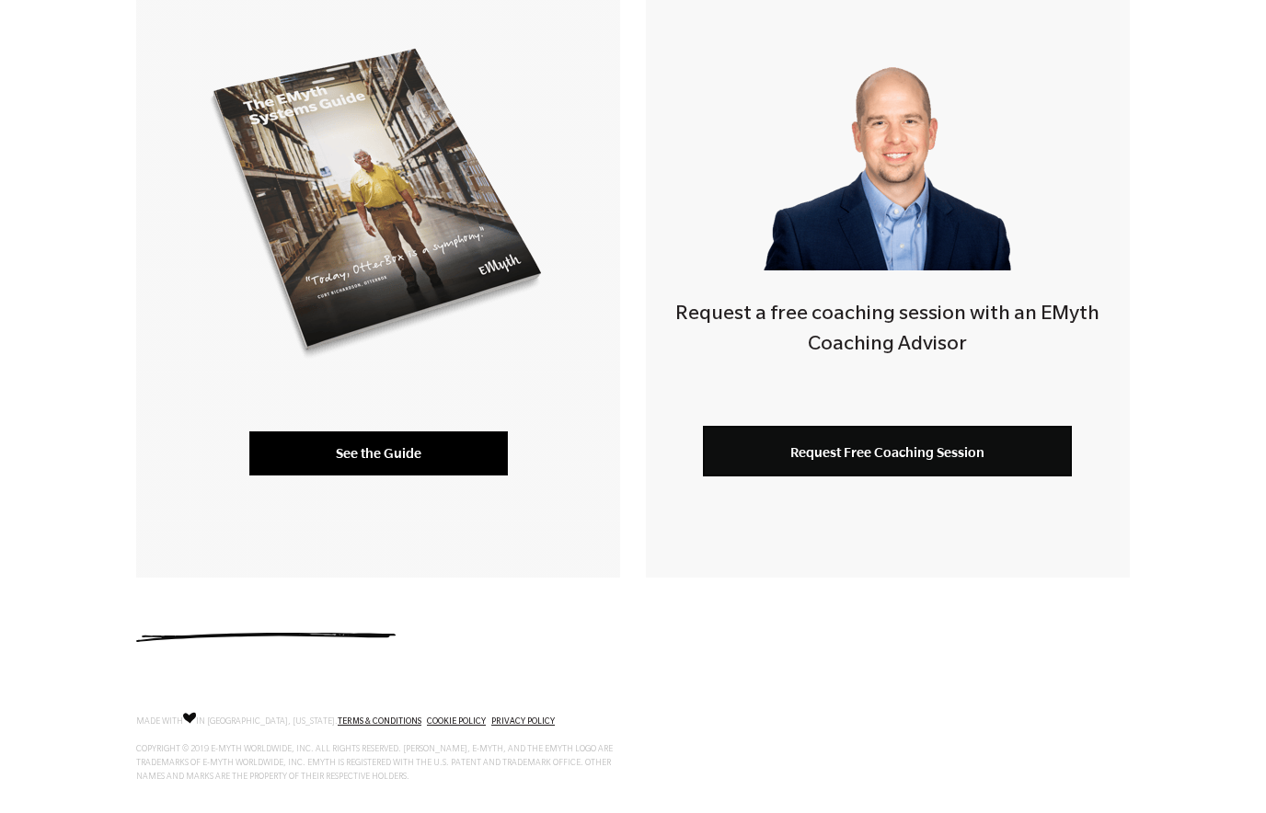
click at [433, 447] on link "See the Guide" at bounding box center [378, 454] width 259 height 44
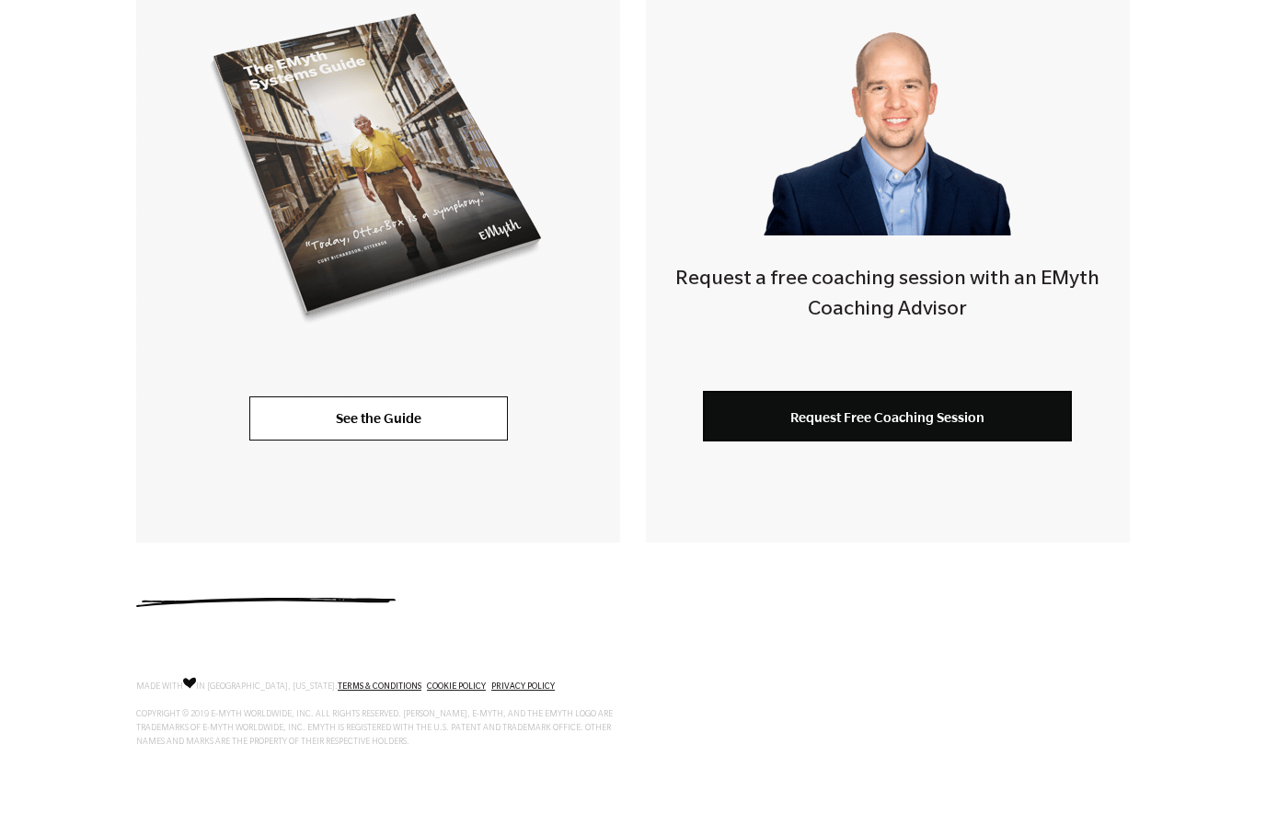
scroll to position [0, 0]
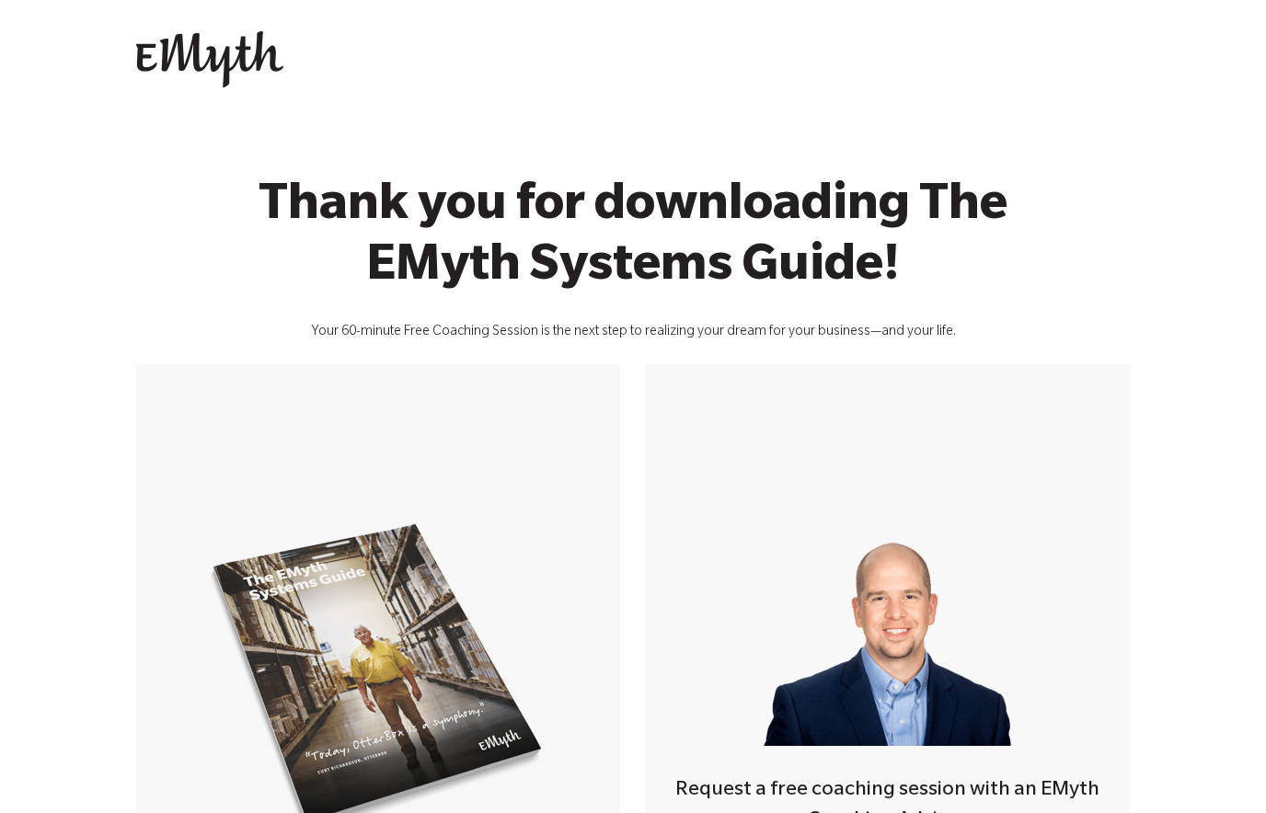
click at [162, 54] on img at bounding box center [209, 59] width 147 height 57
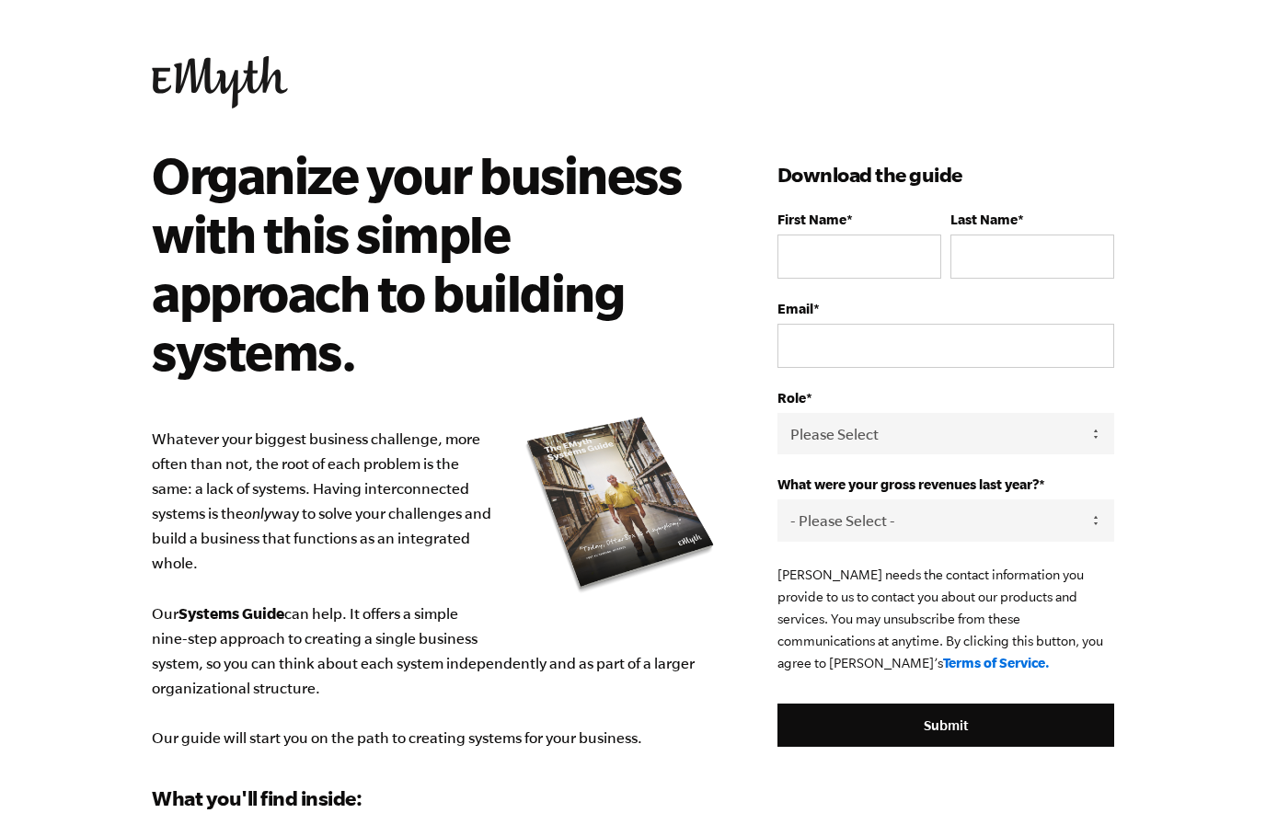
scroll to position [153, 0]
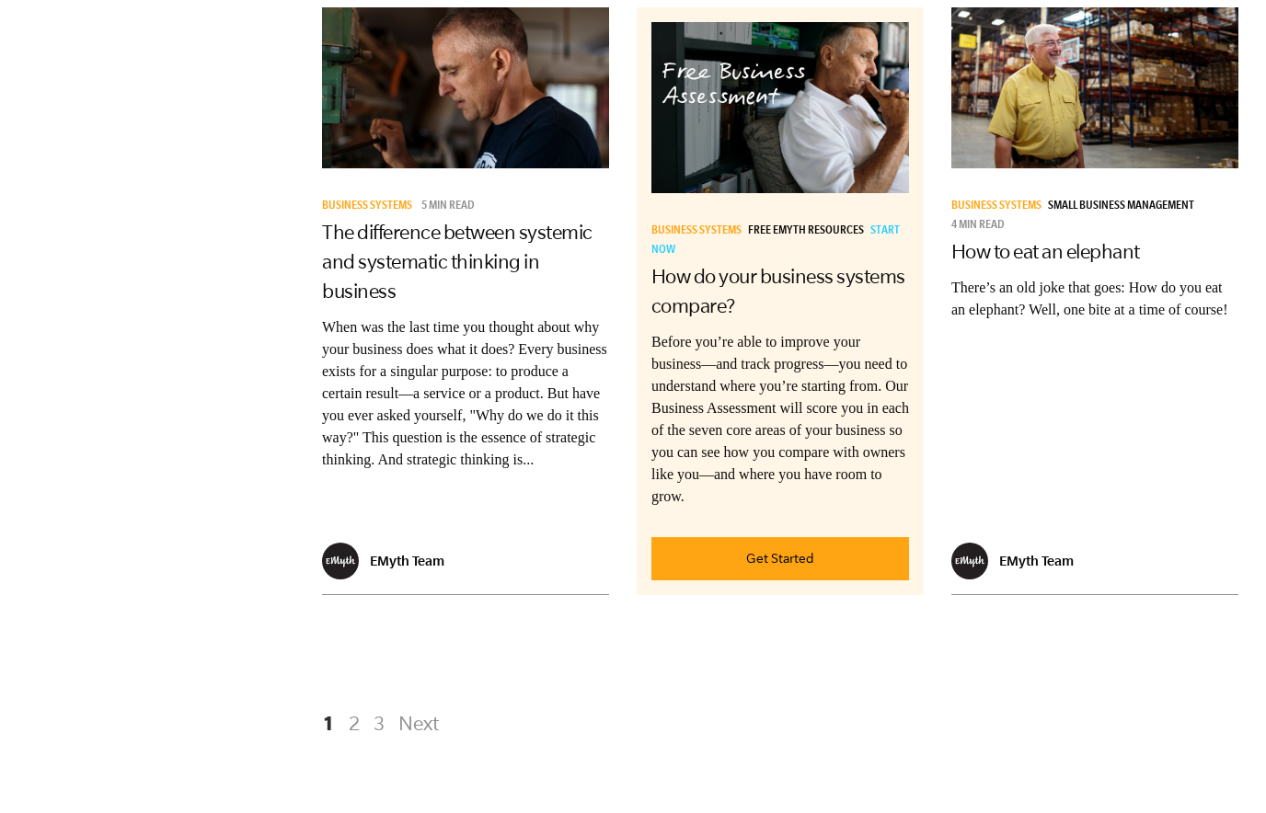
scroll to position [3567, 0]
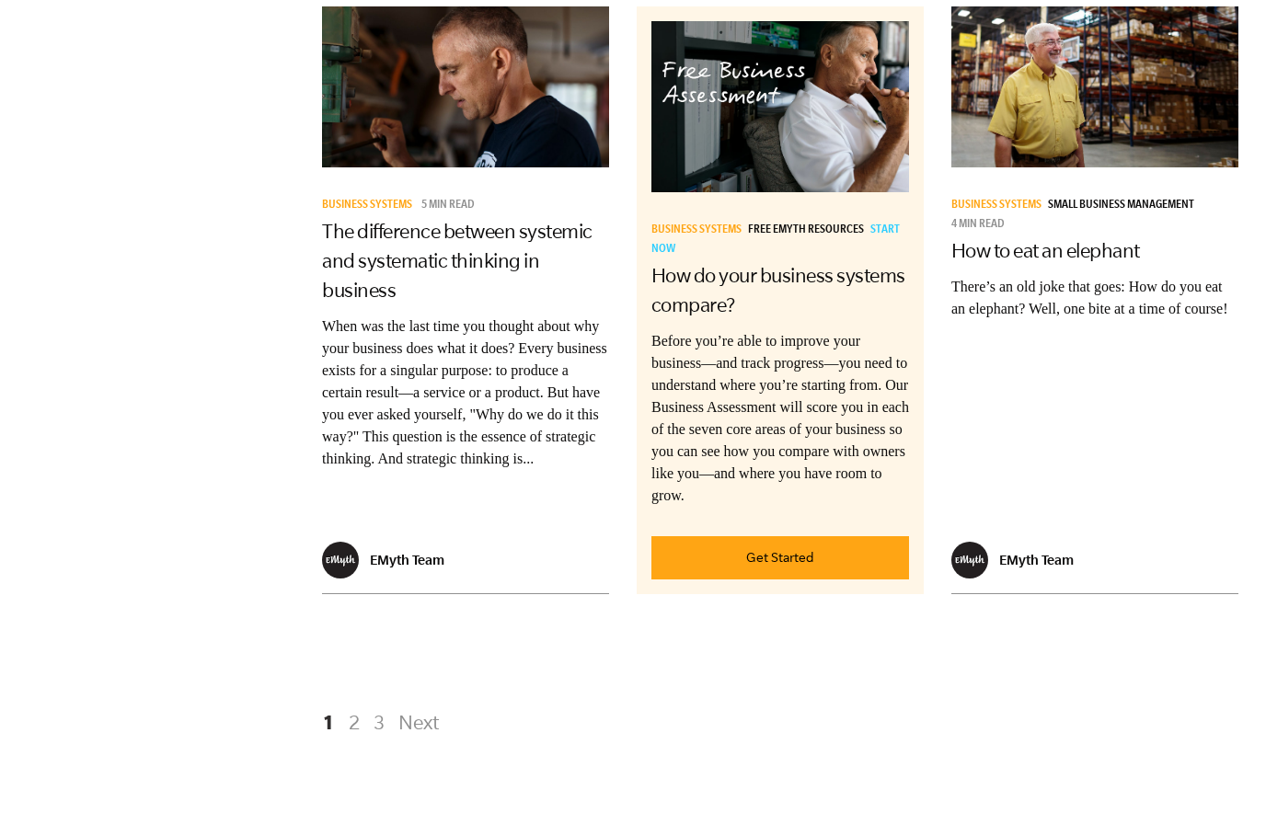
click at [352, 706] on link "2" at bounding box center [354, 722] width 22 height 33
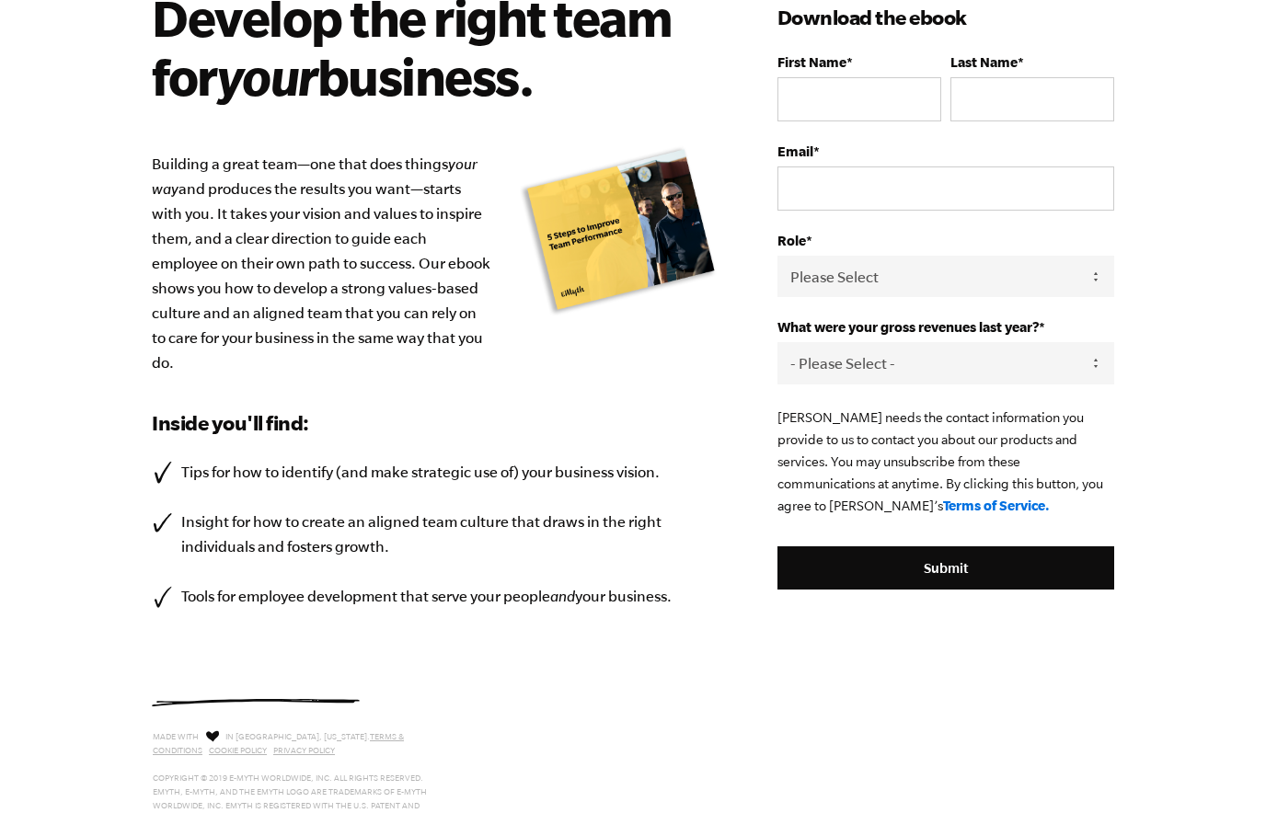
scroll to position [163, 0]
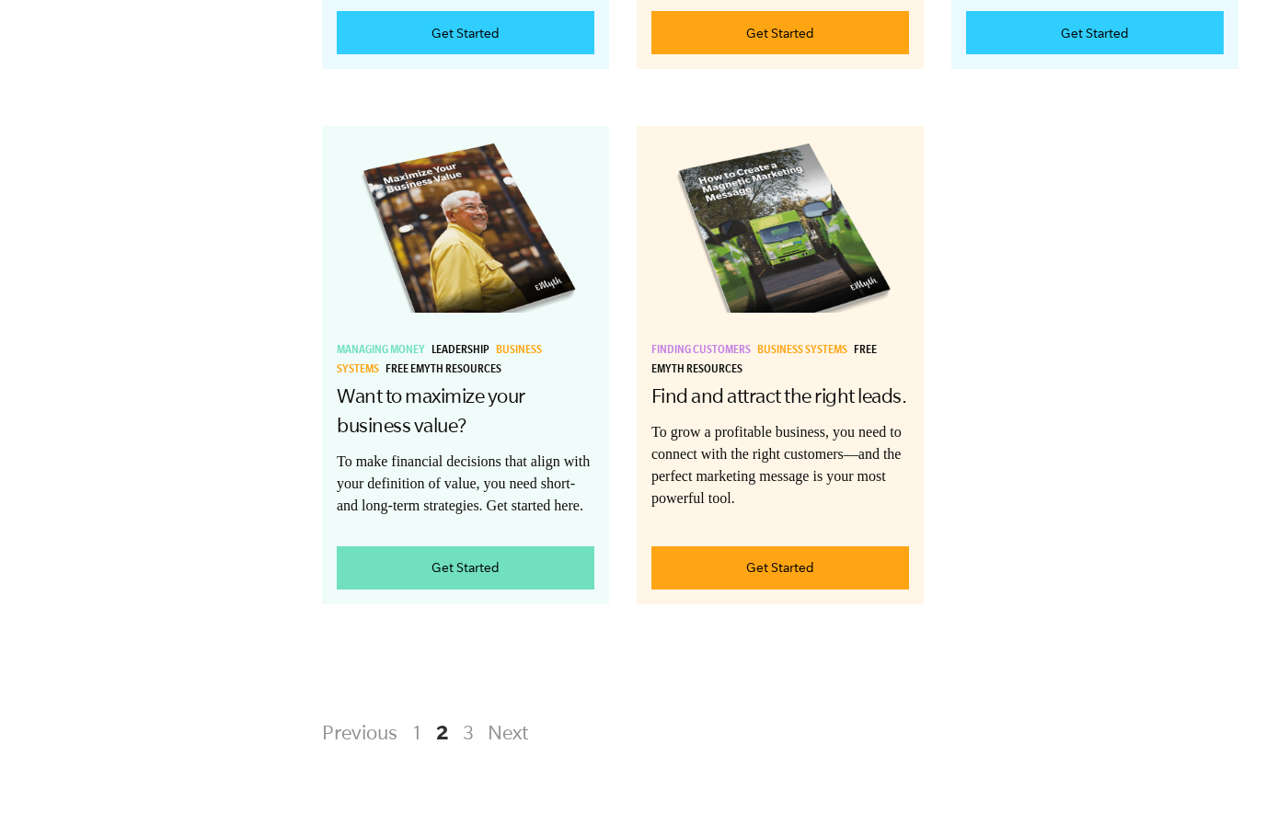
scroll to position [3743, 0]
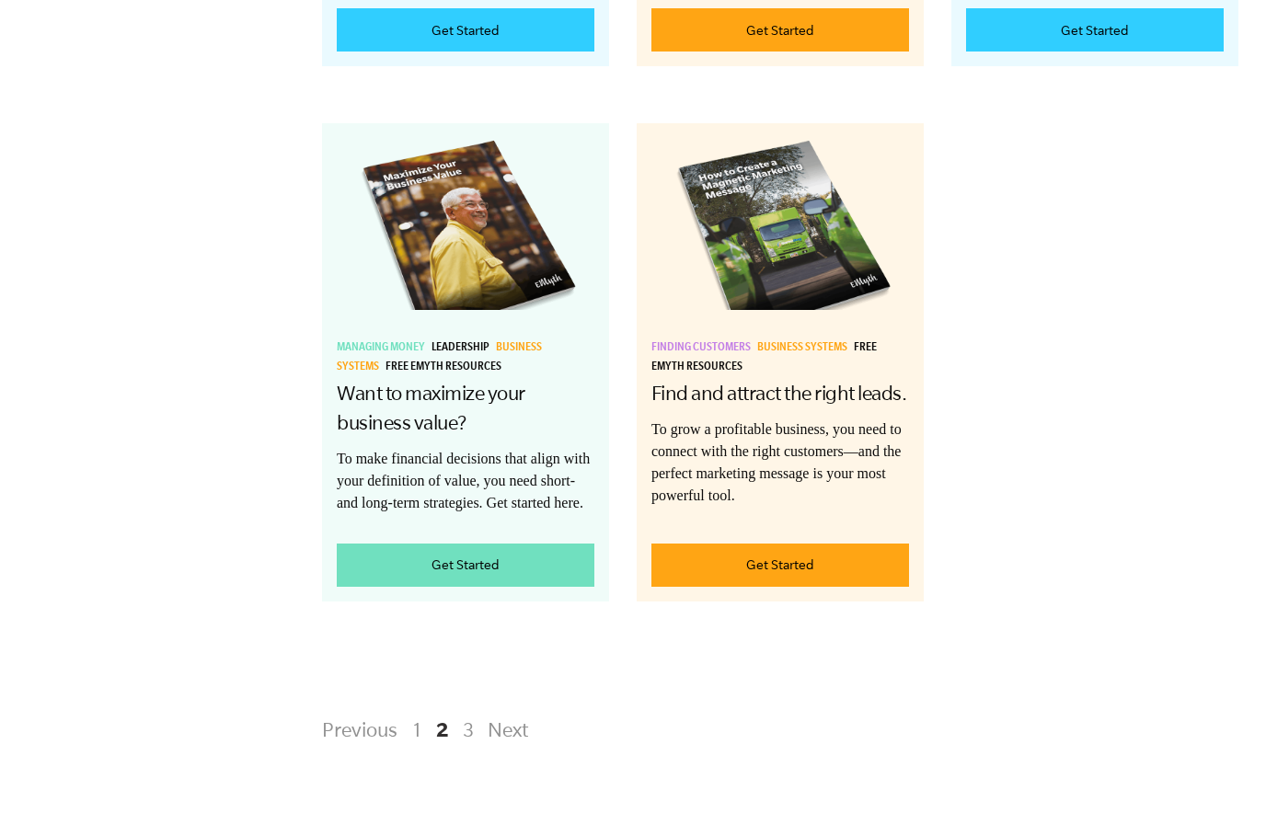
click at [472, 746] on link "3" at bounding box center [468, 729] width 22 height 33
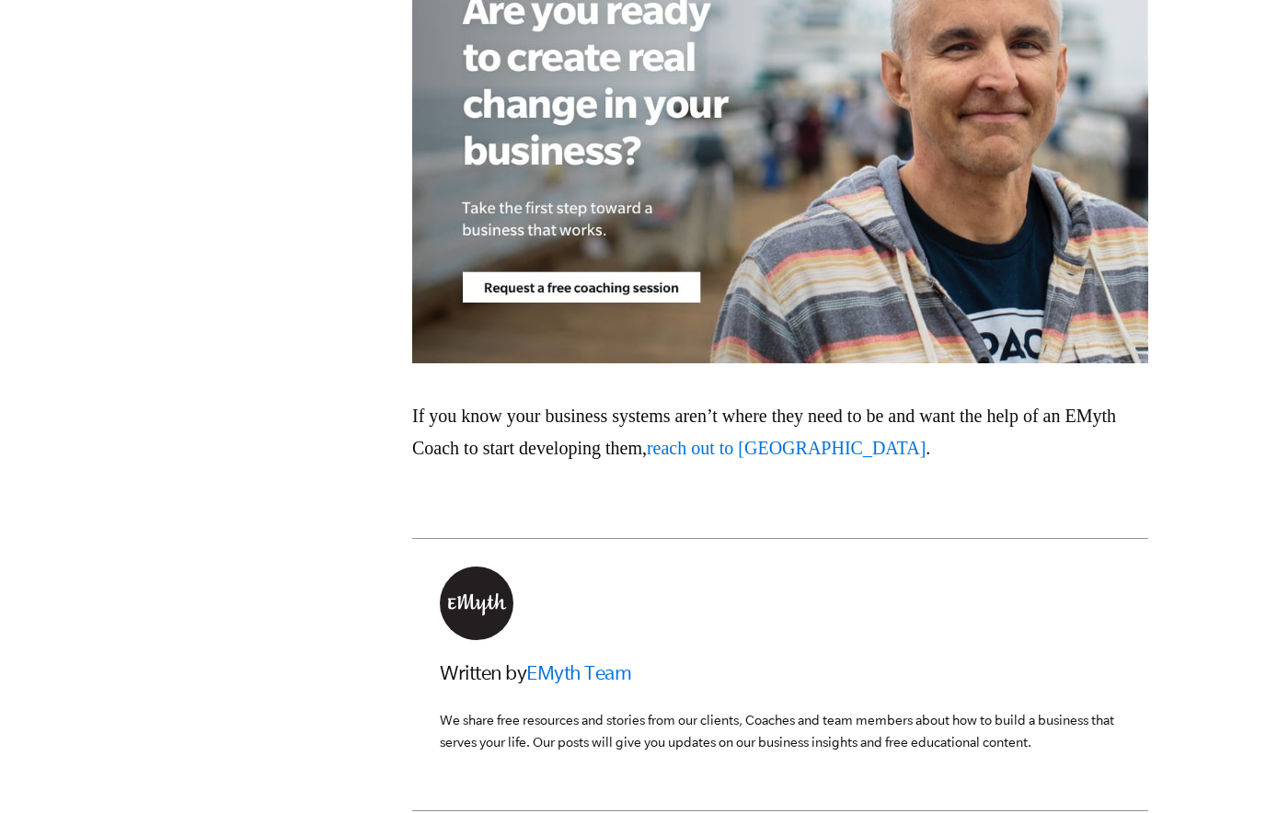
scroll to position [3972, 0]
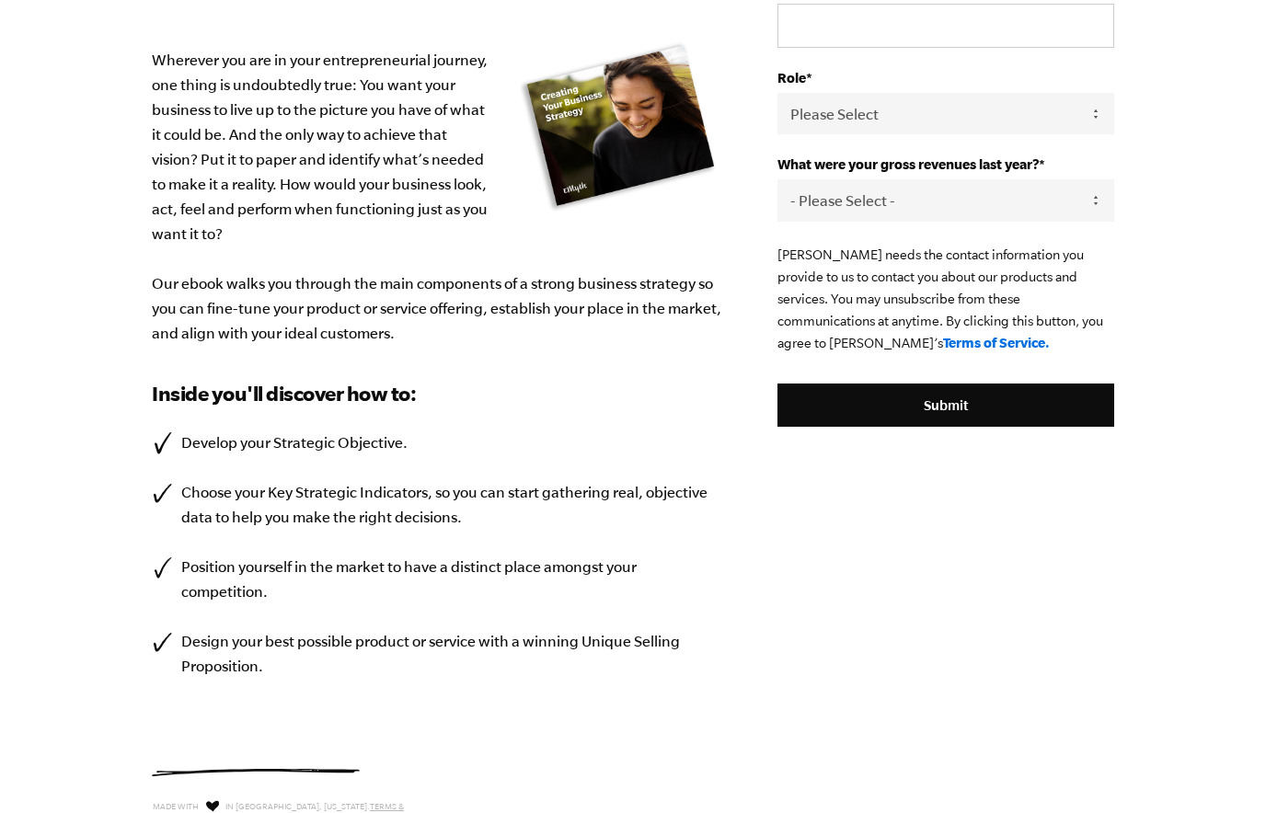
scroll to position [321, 0]
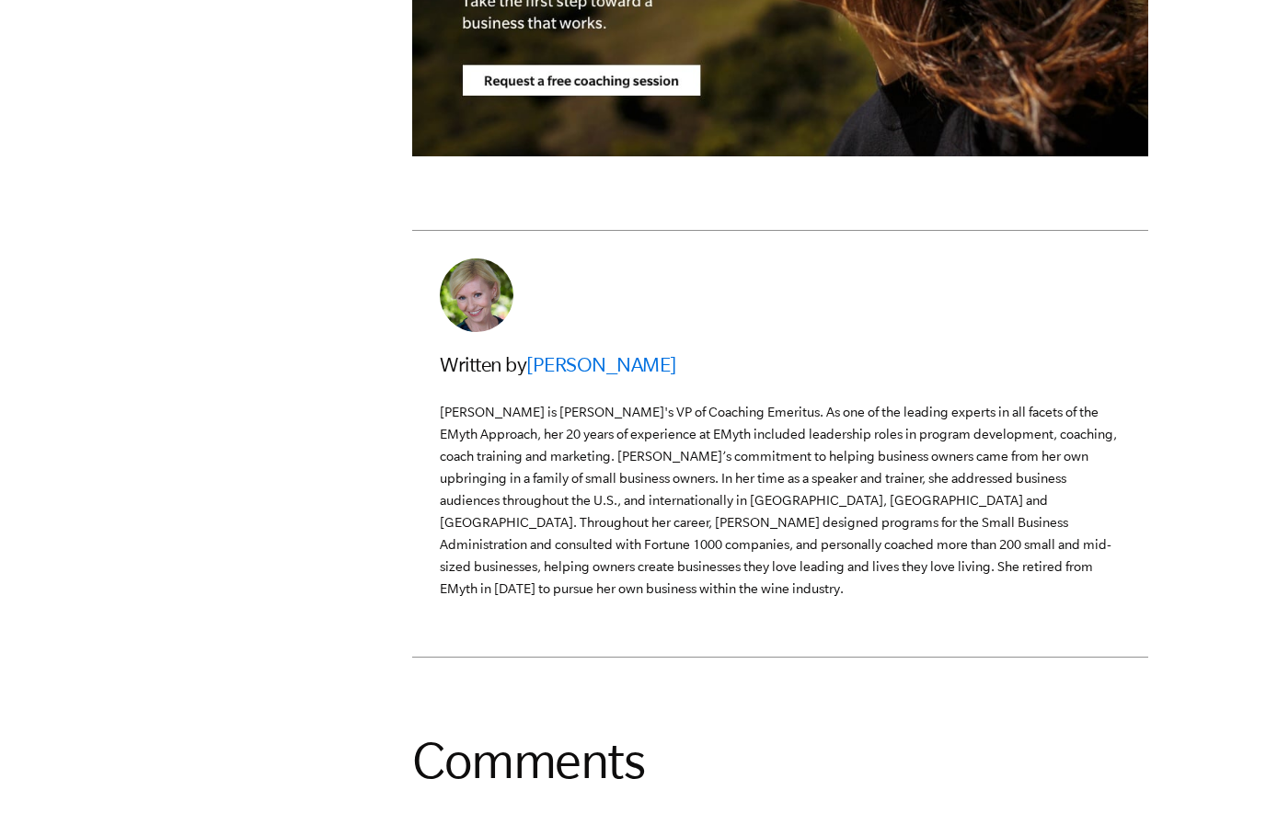
scroll to position [6028, 0]
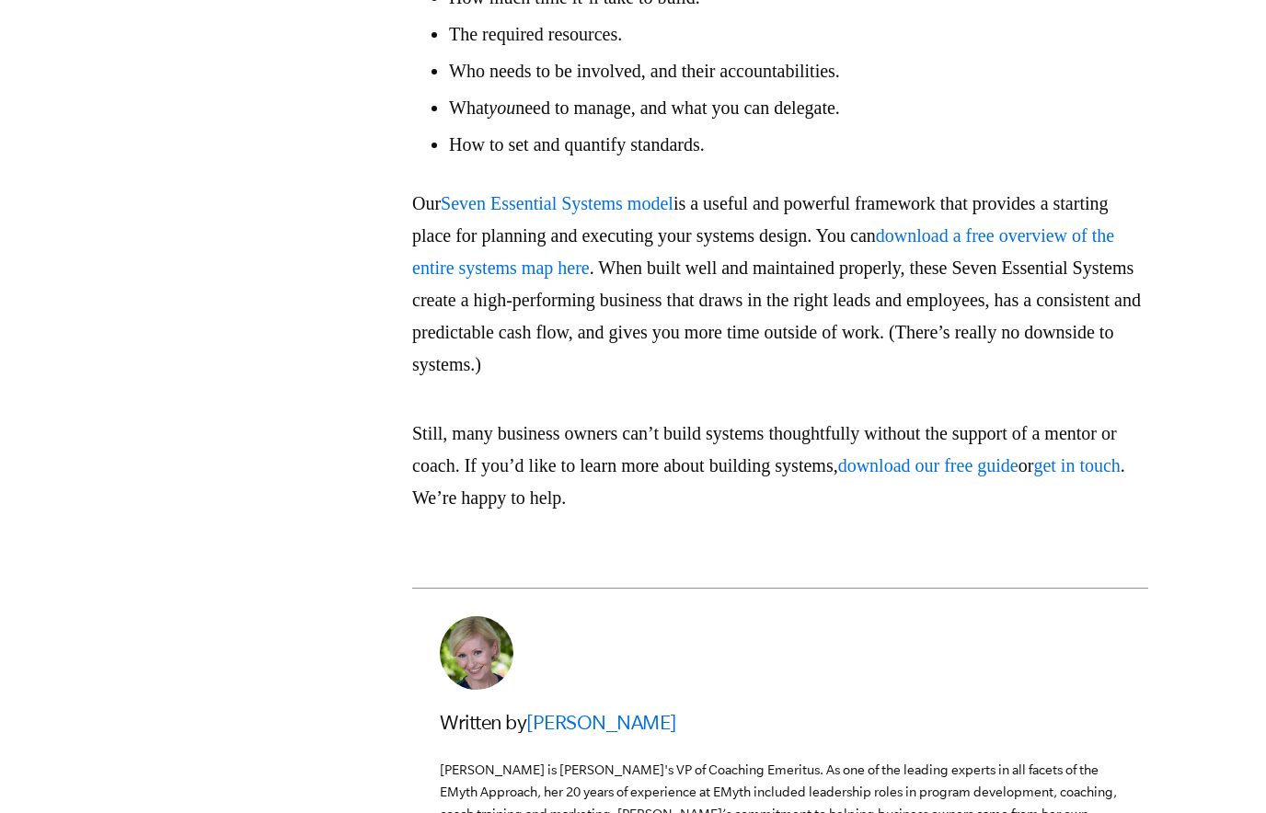
scroll to position [3018, 0]
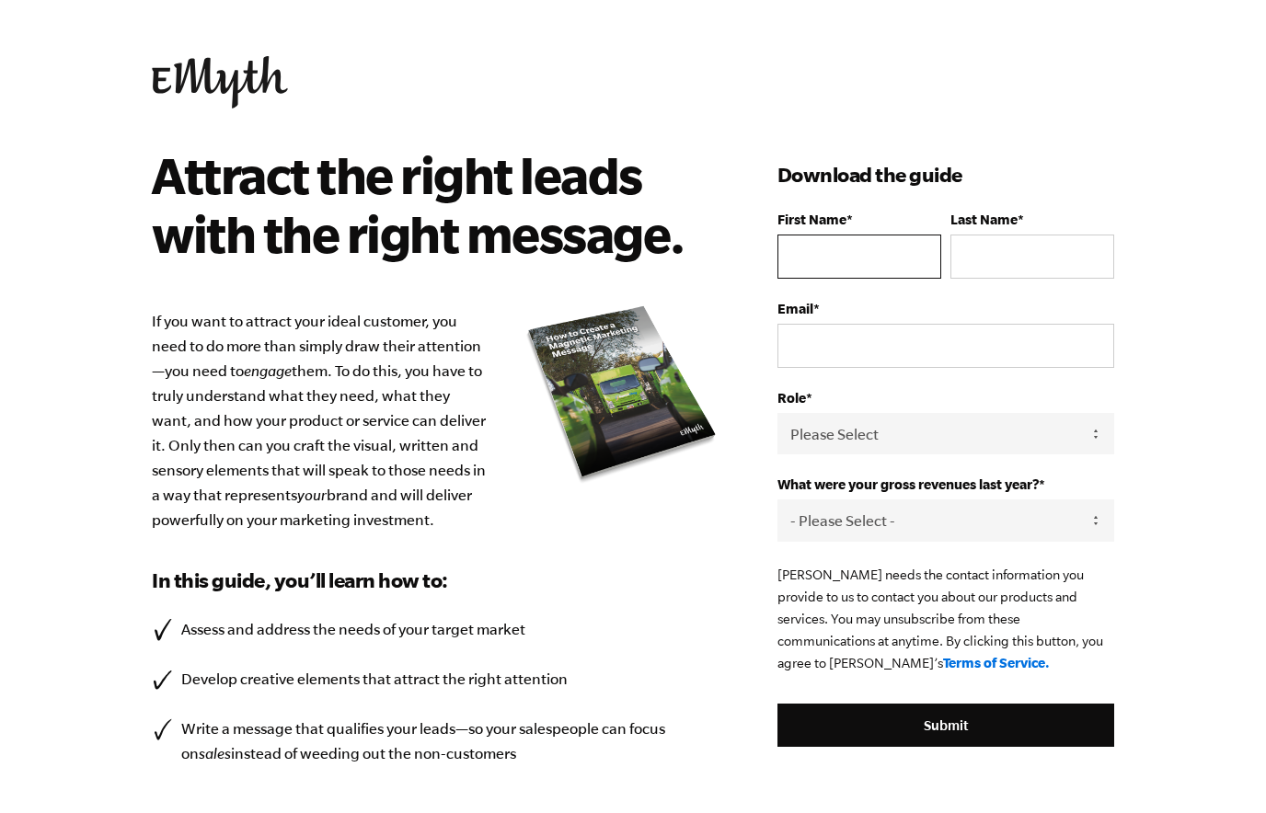
click at [833, 248] on input "First Name *" at bounding box center [860, 257] width 164 height 44
type input "[PERSON_NAME]"
type input "[PERSON_NAME][EMAIL_ADDRESS][PERSON_NAME][DOMAIN_NAME]"
select select "Employee / Other"
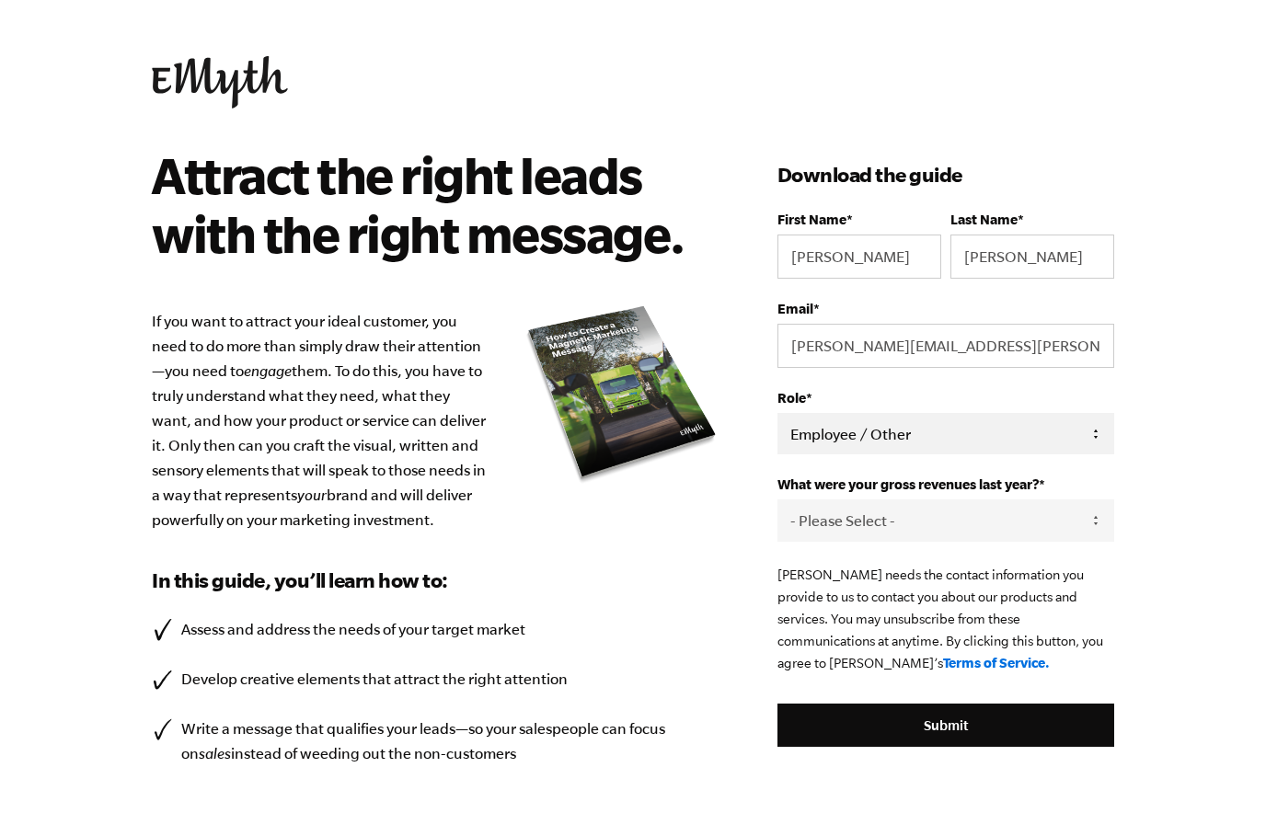
click option "Employee / Other" at bounding box center [0, 0] width 0 height 0
click at [778, 500] on select "- Please Select - 0-75K 76-150K 151-275K 276-500K 501-750K 751-1M 1-2.5M 2.5-5M…" at bounding box center [946, 520] width 337 height 41
select select "Ask Me Later"
click option "Ask Me Later" at bounding box center [0, 0] width 0 height 0
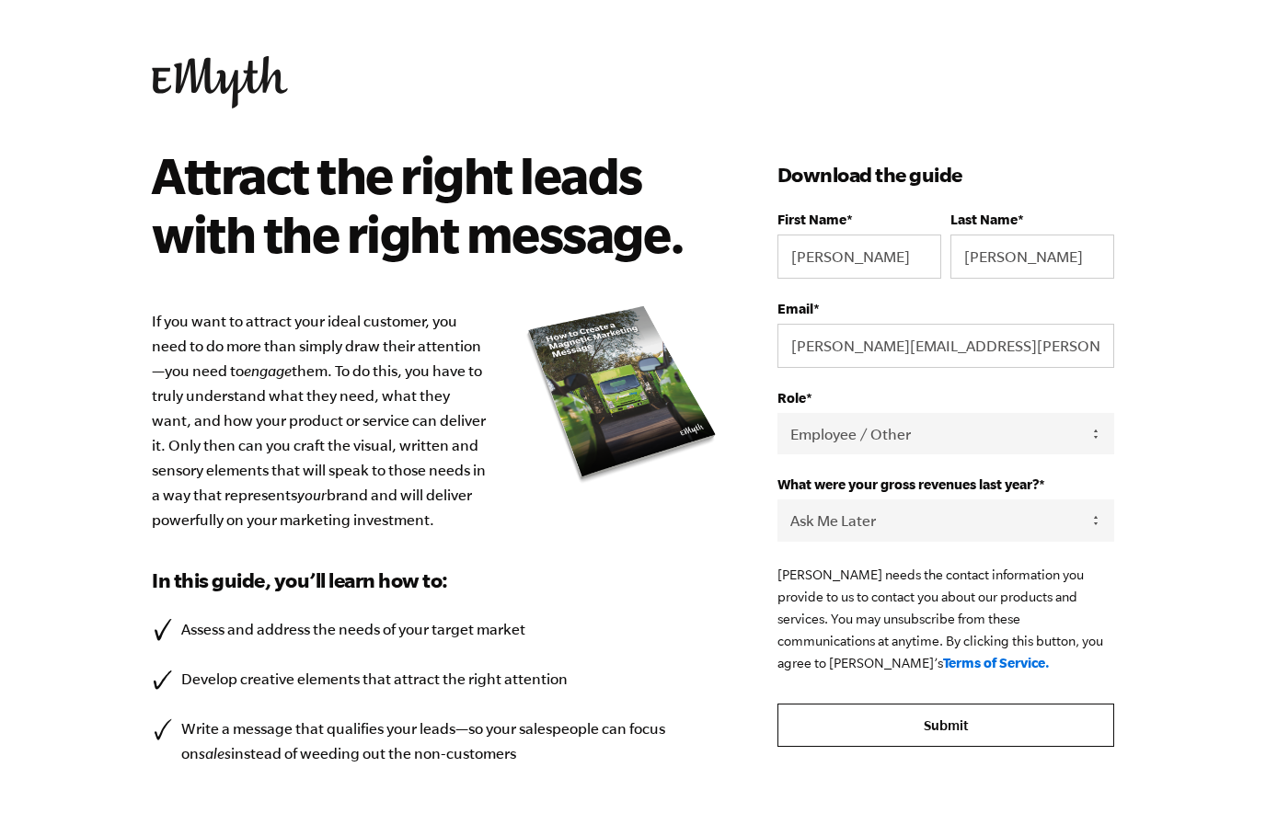
click at [882, 732] on input "Submit" at bounding box center [946, 726] width 337 height 44
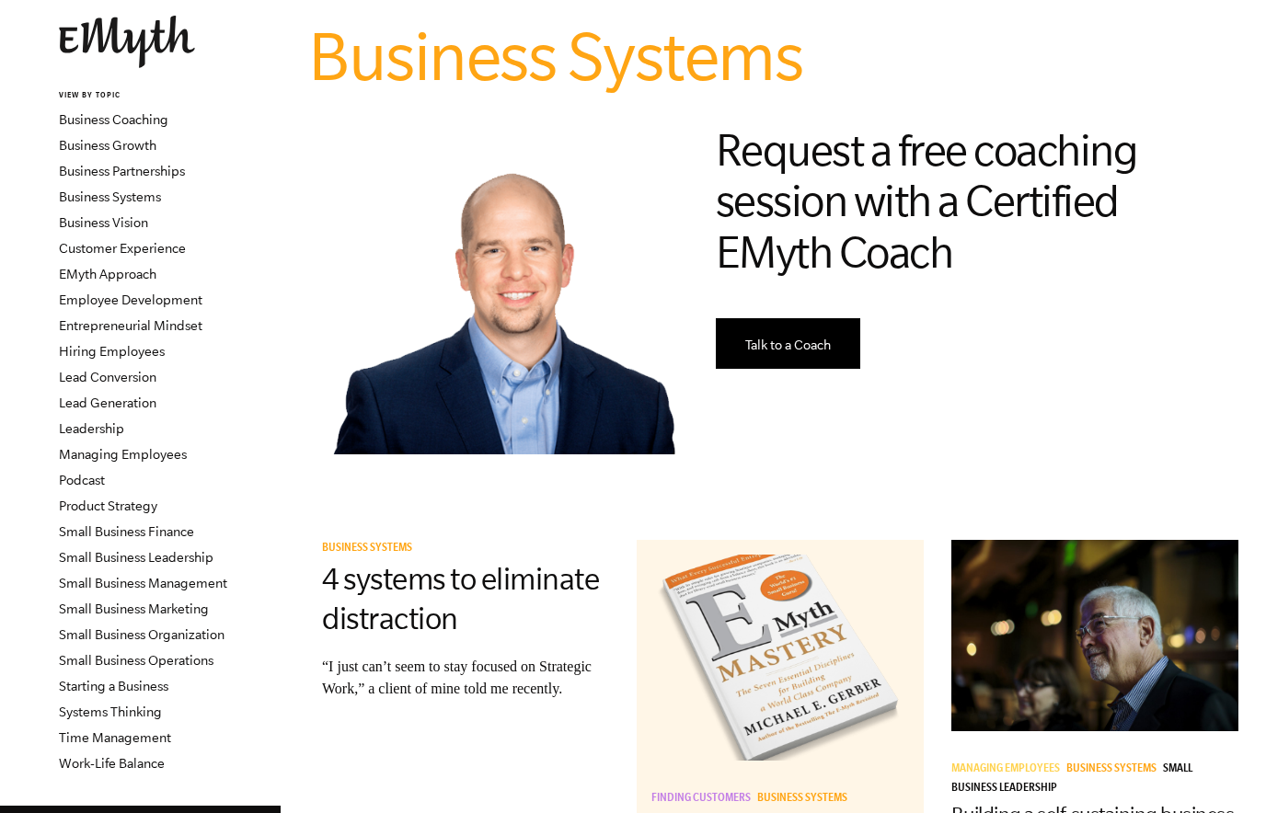
scroll to position [137, 0]
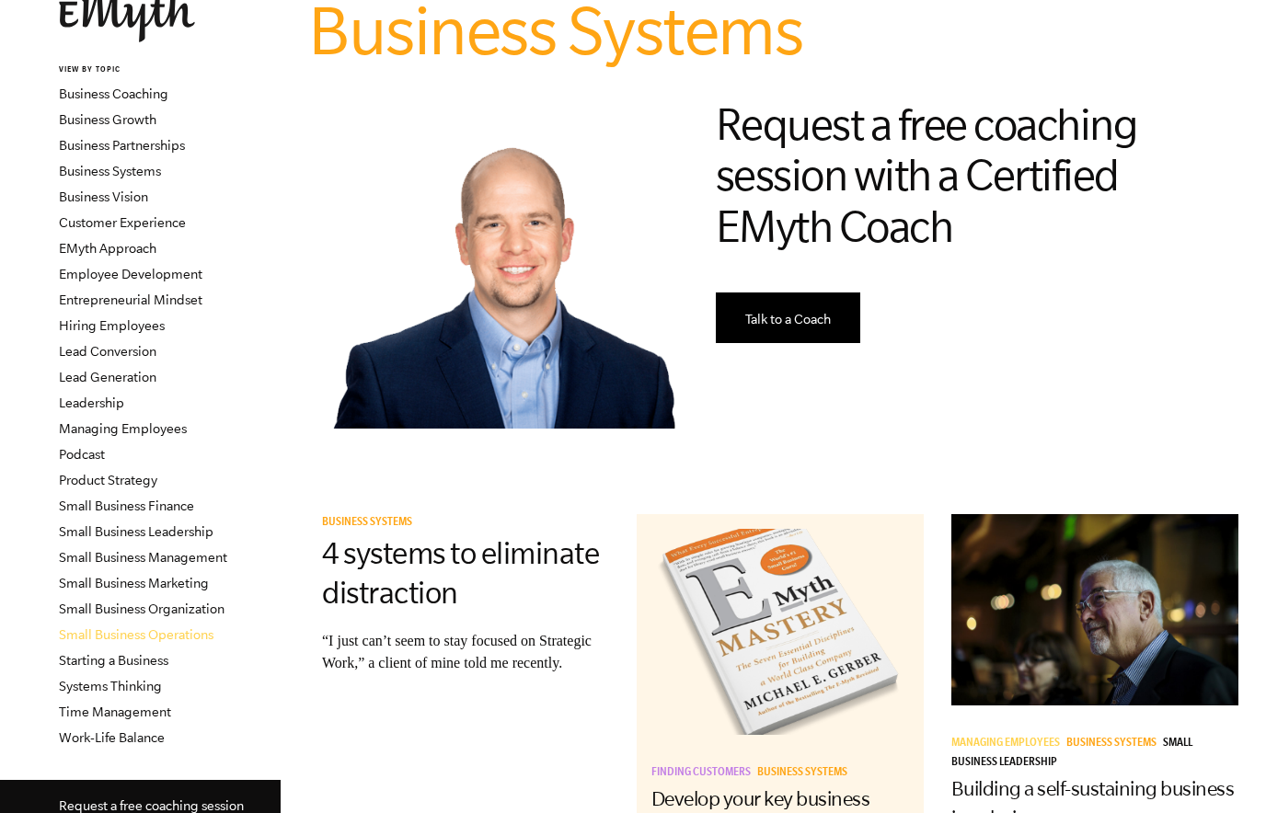
click at [188, 637] on link "Small Business Operations" at bounding box center [136, 635] width 155 height 15
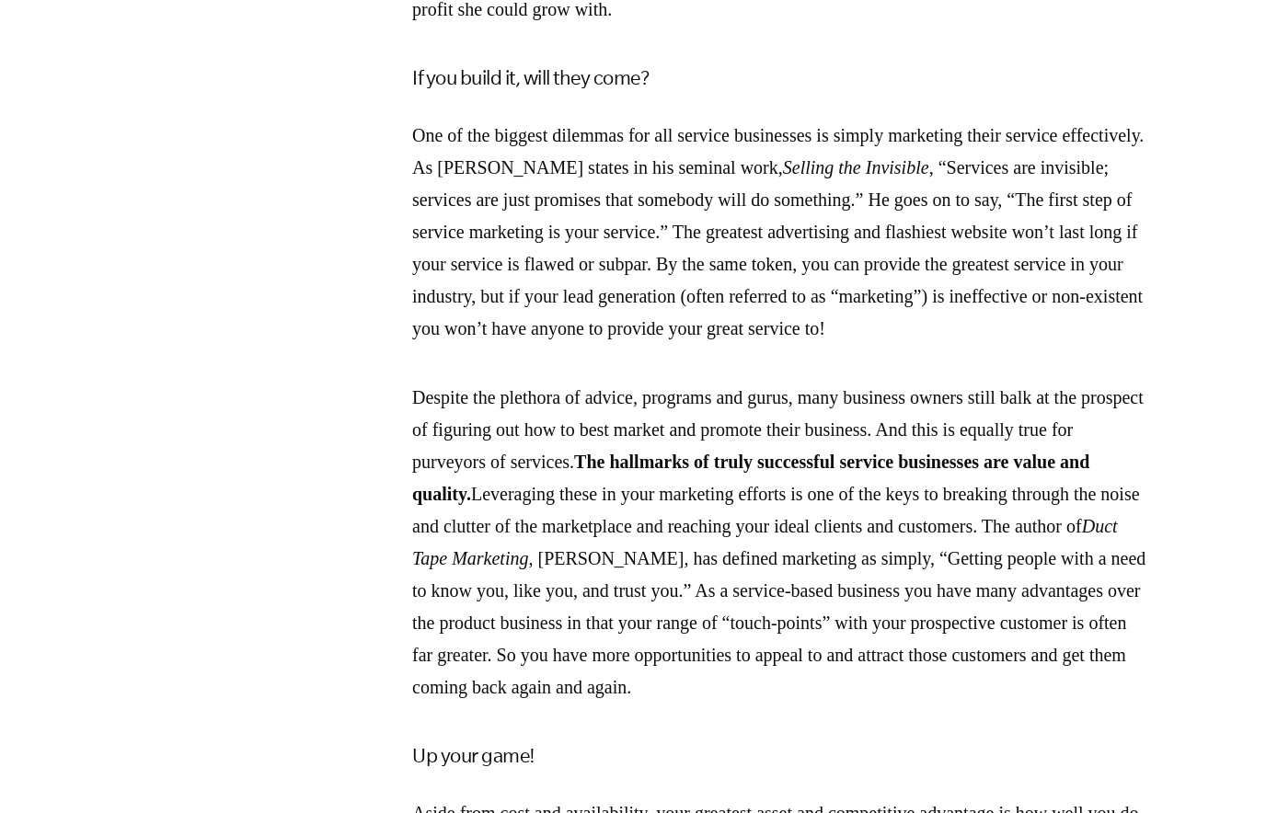
scroll to position [2016, 0]
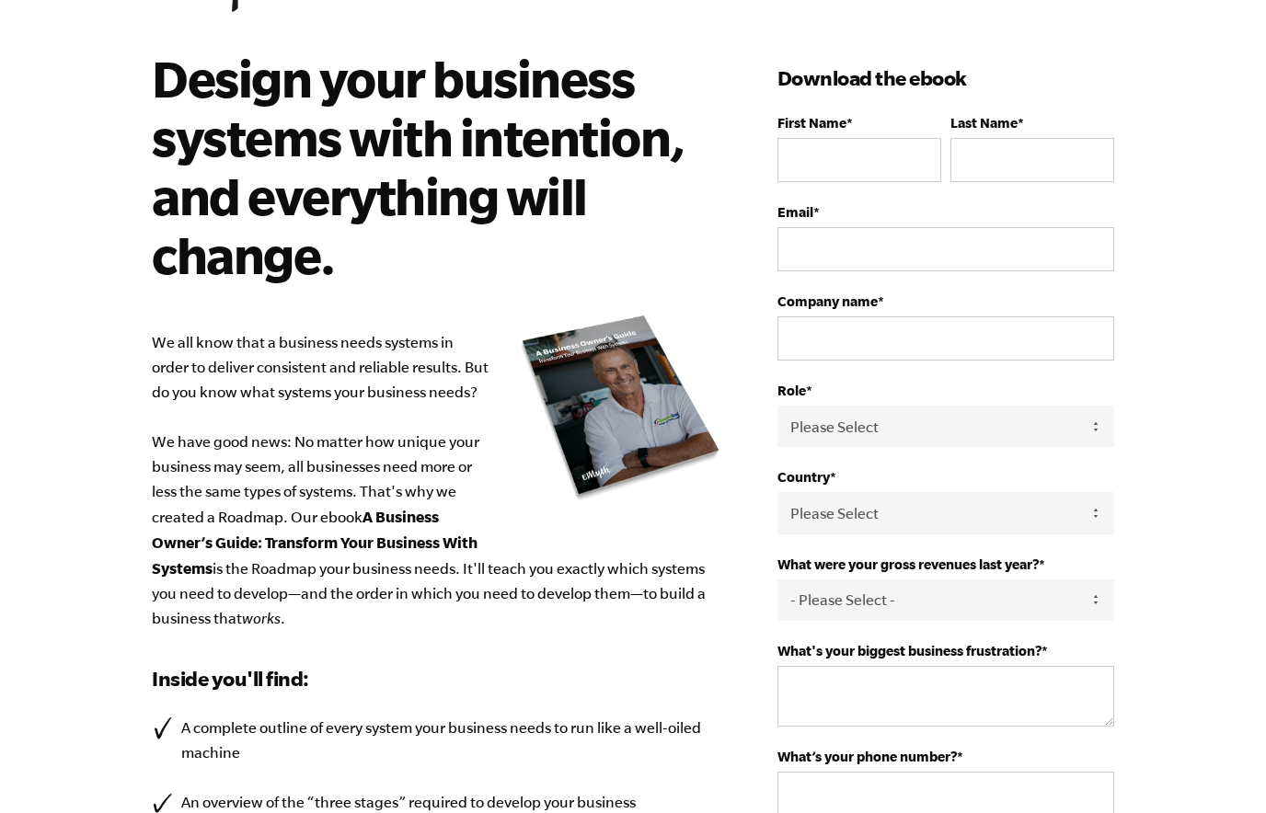
scroll to position [100, 0]
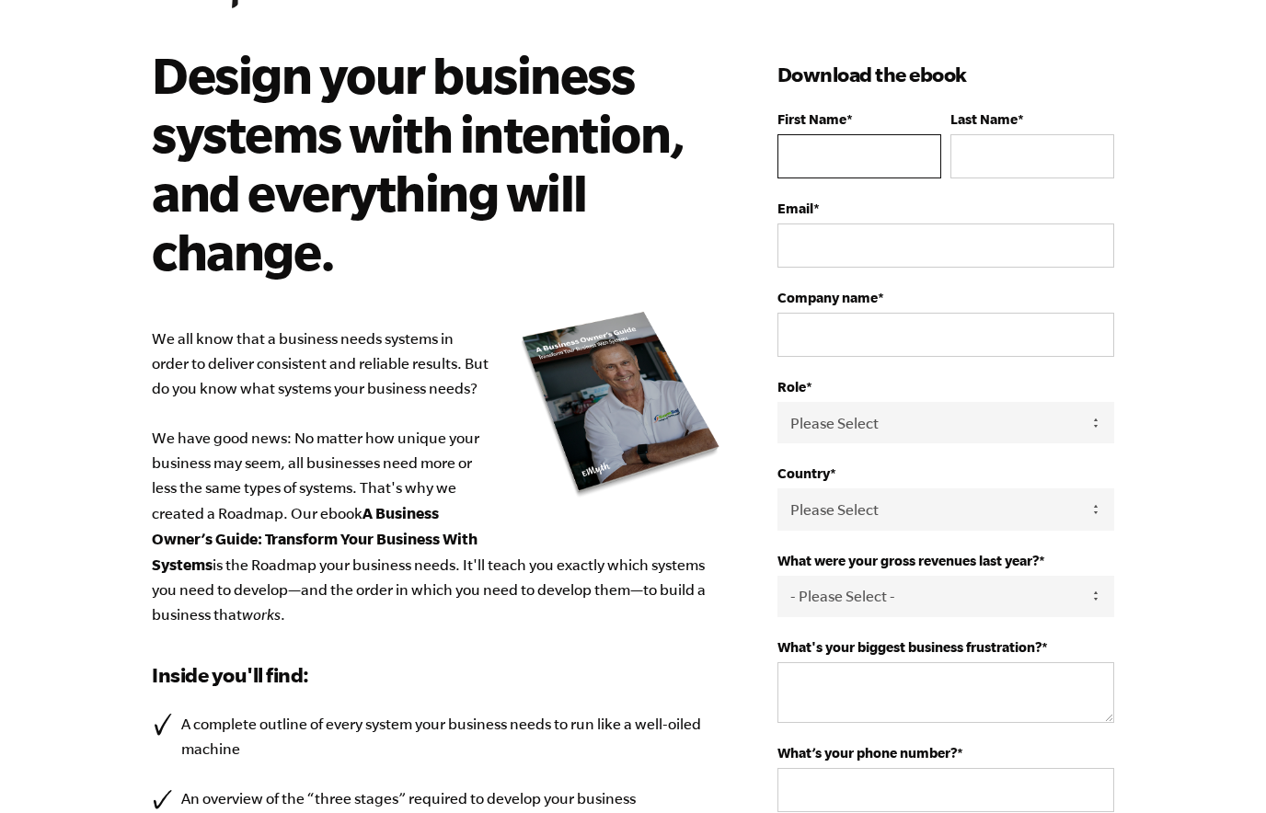
click at [873, 155] on input "First Name *" at bounding box center [860, 156] width 164 height 44
type input "[PERSON_NAME]"
type input "[PERSON_NAME][EMAIL_ADDRESS][PERSON_NAME][DOMAIN_NAME]"
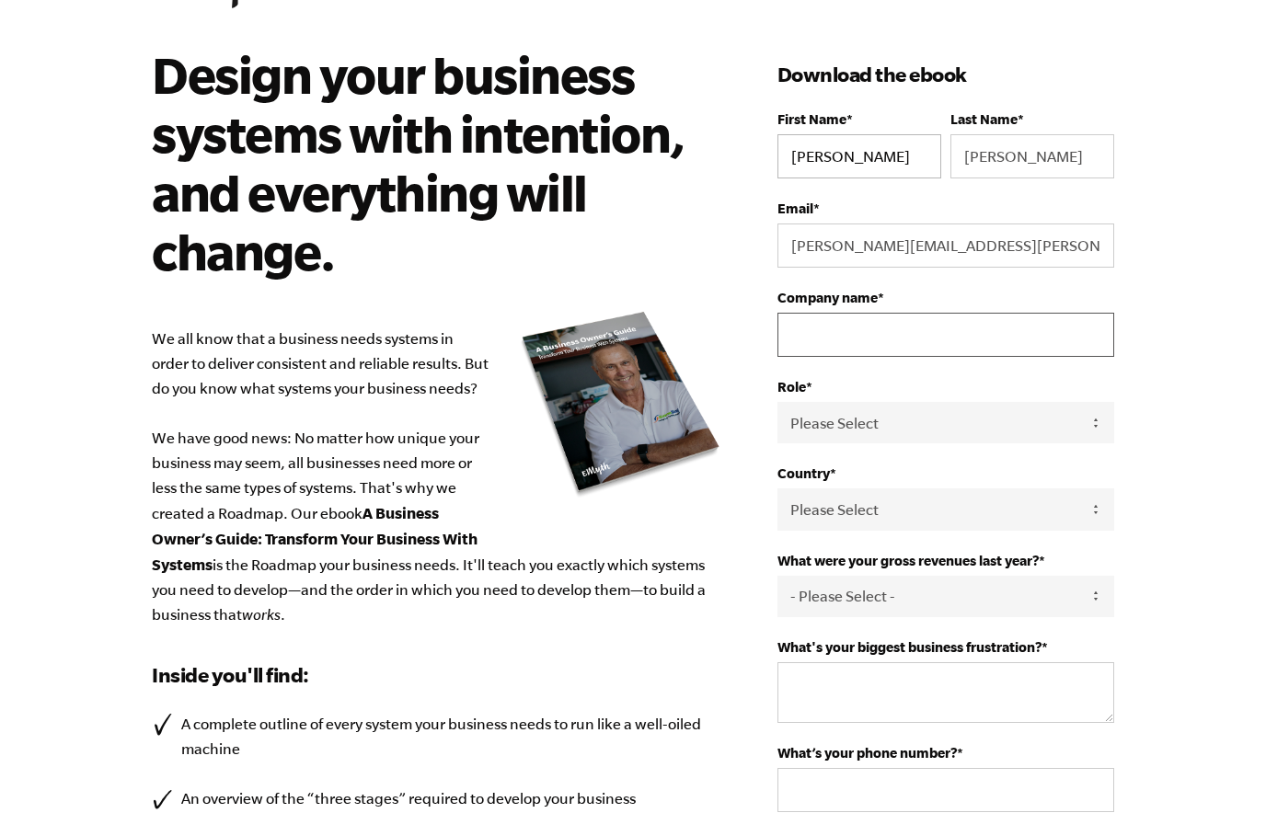
type input "[GEOGRAPHIC_DATA]"
select select "[GEOGRAPHIC_DATA]"
type input "[PHONE_NUMBER]"
select select "Employee / Other"
click option "Employee / Other" at bounding box center [0, 0] width 0 height 0
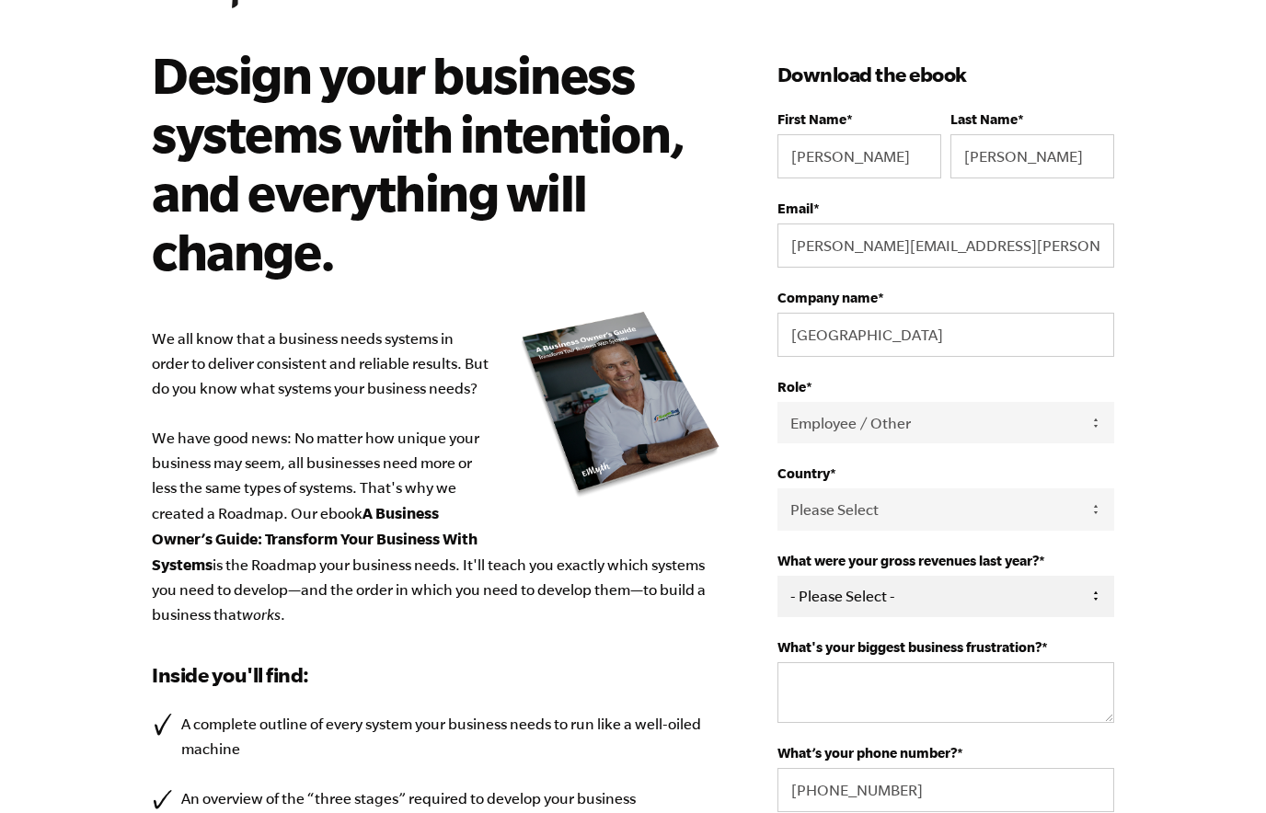
click at [778, 576] on select "- Please Select - 0-75K 76-150K 151-275K 276-500K 501-750K 751-1M 1-2.5M 2.5-5M…" at bounding box center [946, 596] width 337 height 41
select select "Ask Me Later"
click option "Ask Me Later" at bounding box center [0, 0] width 0 height 0
click at [857, 723] on textarea "What's your biggest business frustration? *" at bounding box center [946, 693] width 337 height 61
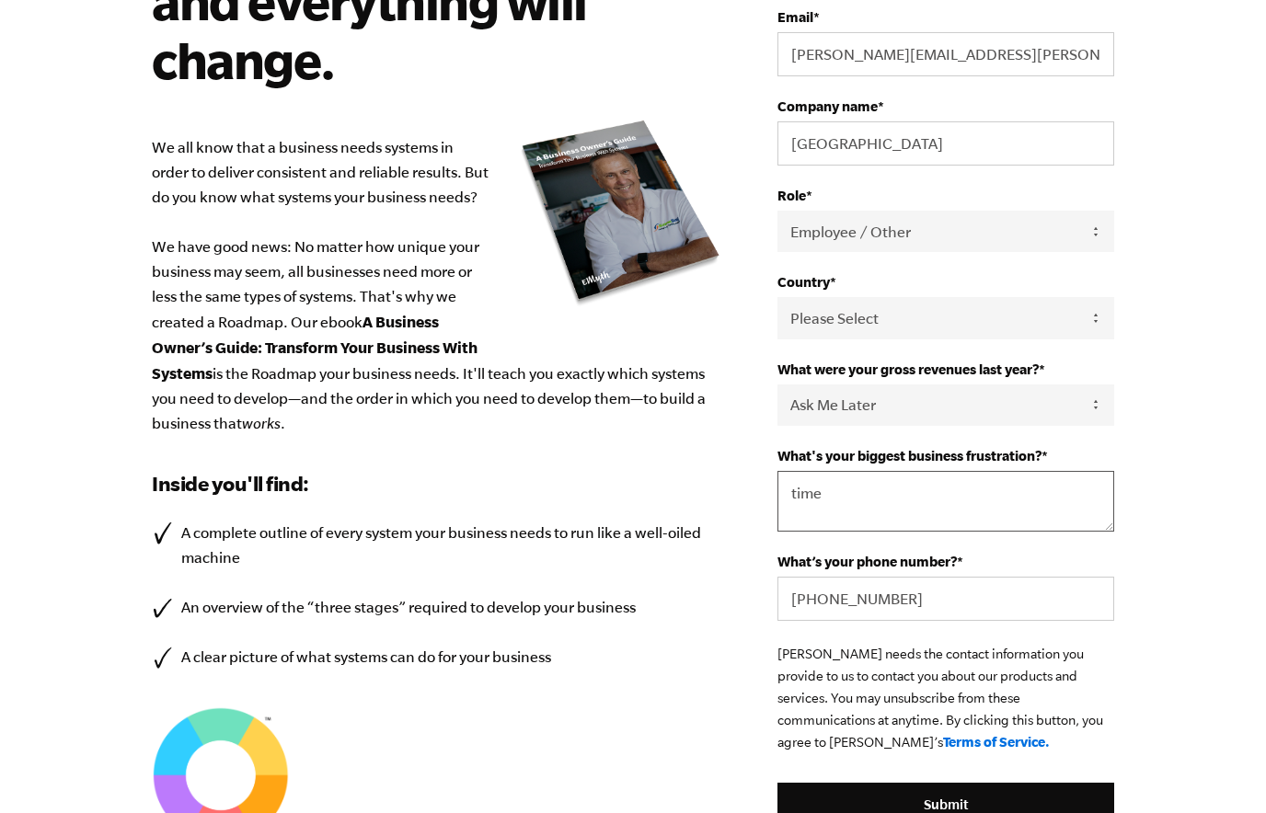
scroll to position [358, 0]
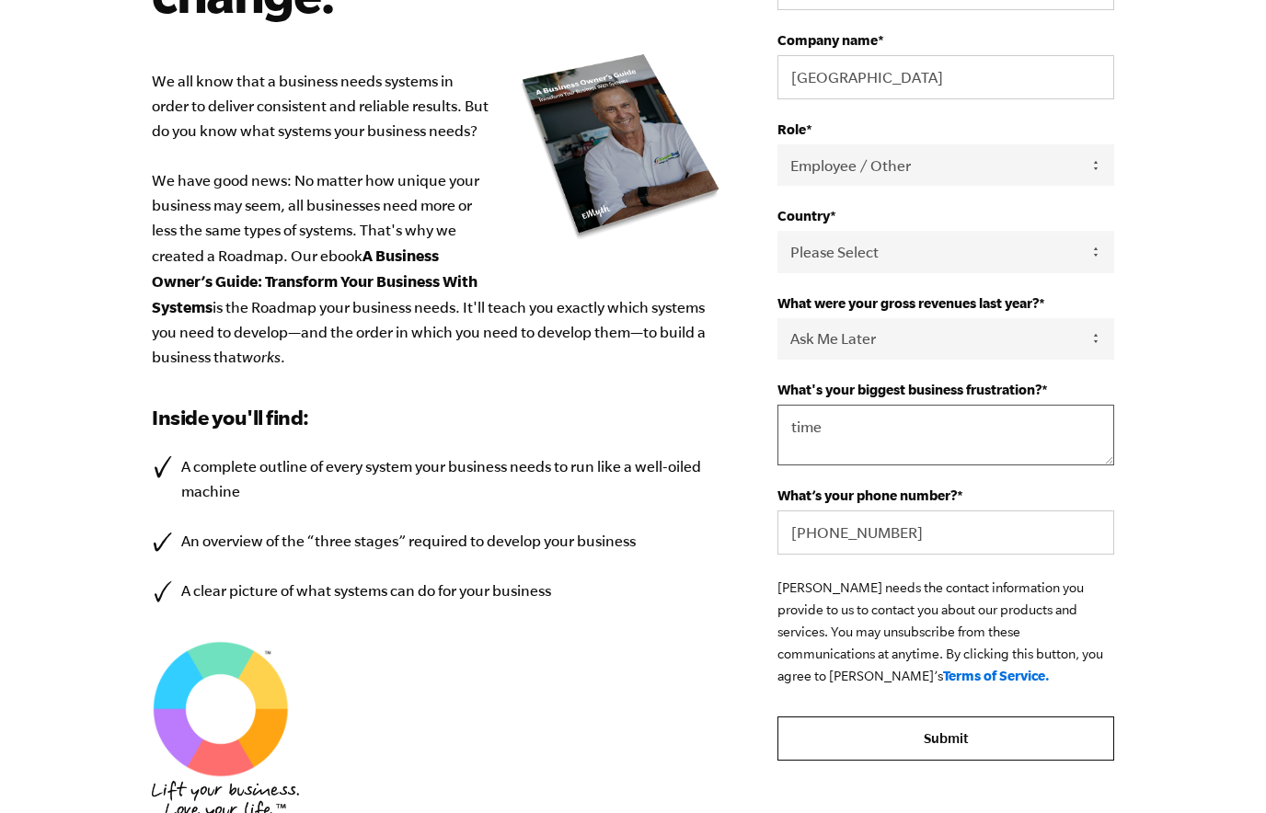
type textarea "time"
click at [910, 744] on input "Submit" at bounding box center [946, 739] width 337 height 44
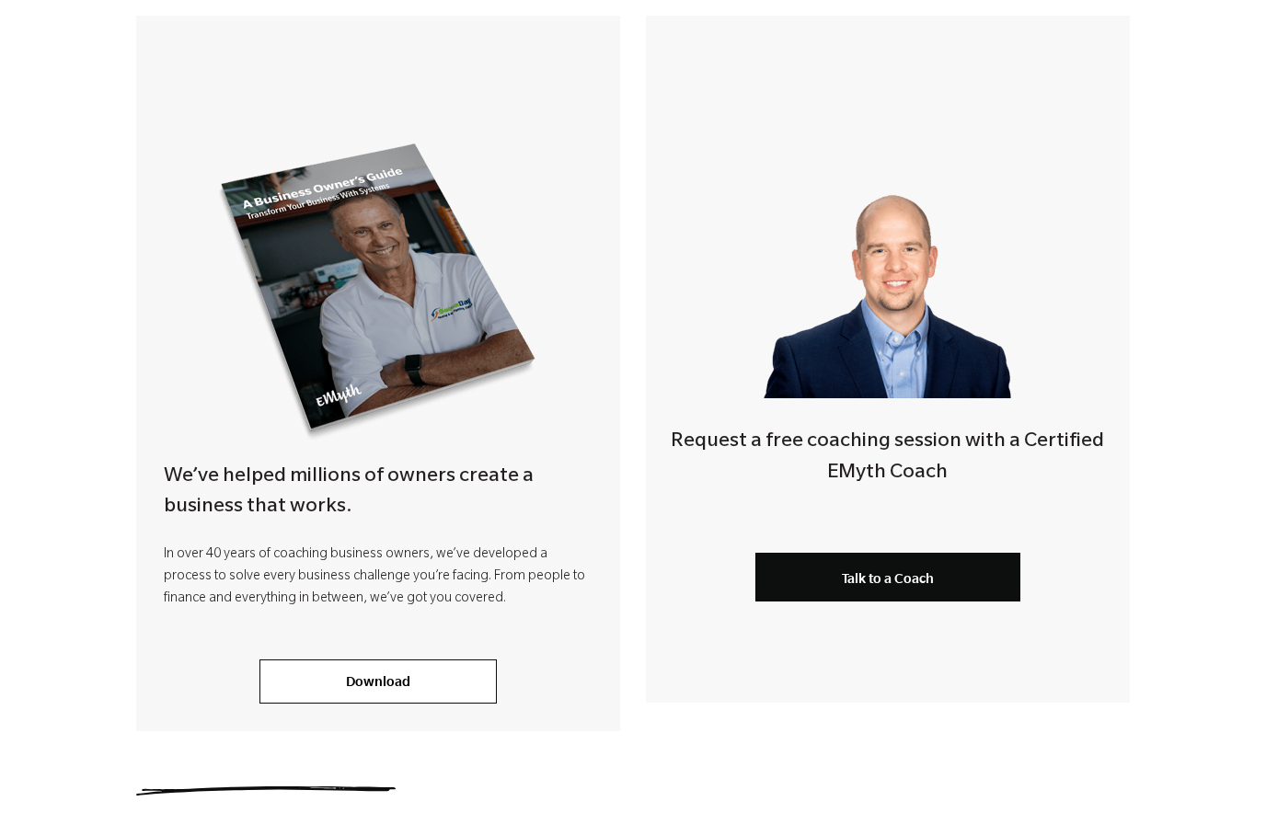
scroll to position [373, 0]
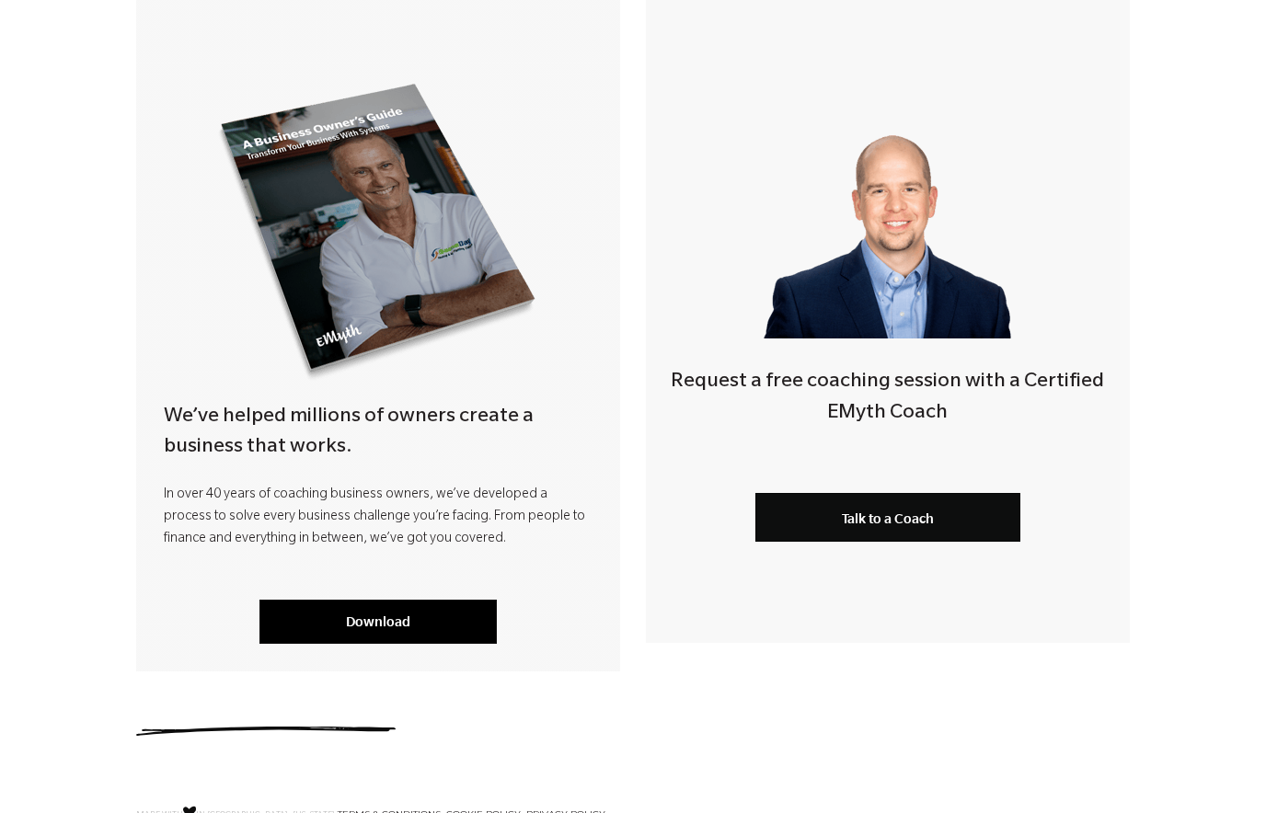
click at [438, 615] on link "Download" at bounding box center [378, 622] width 237 height 44
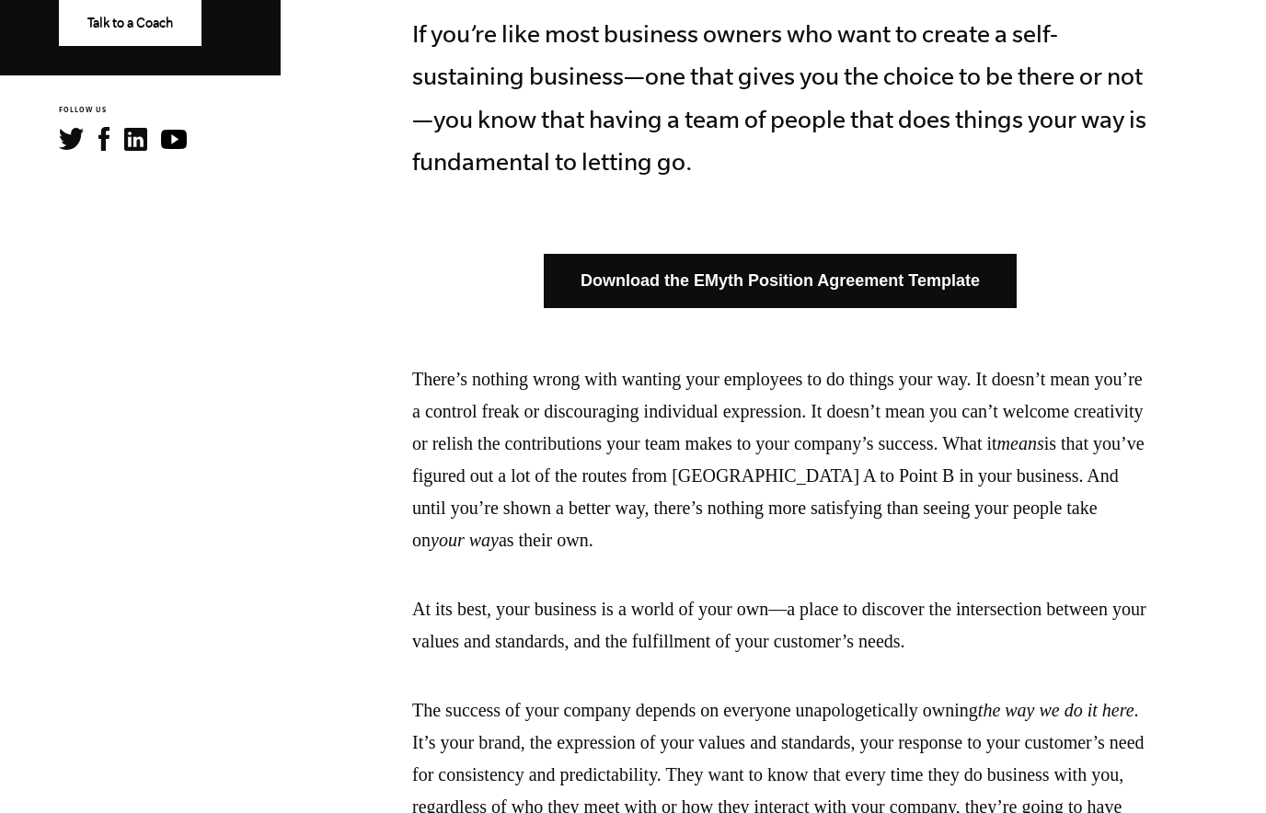
scroll to position [1009, 0]
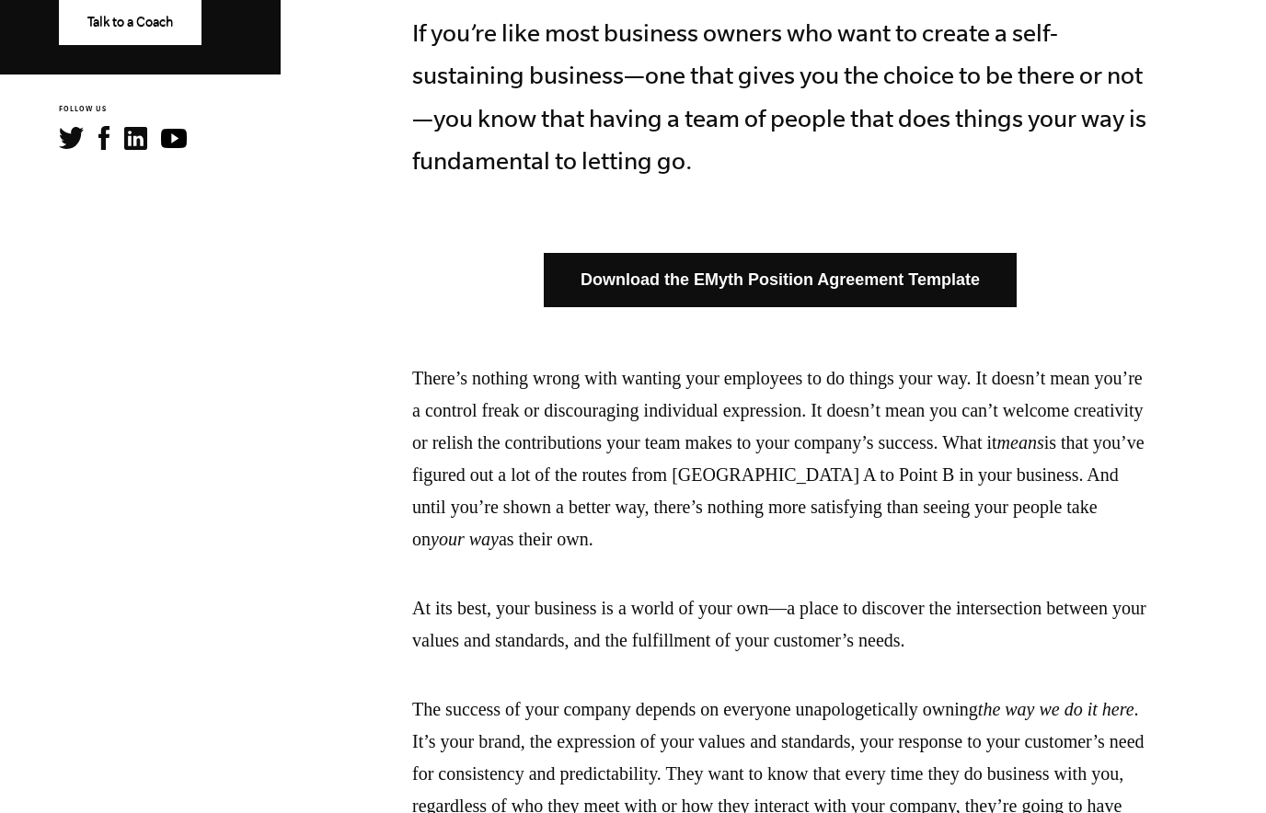
click at [690, 271] on link "Download the EMyth Position Agreement Template" at bounding box center [780, 280] width 473 height 54
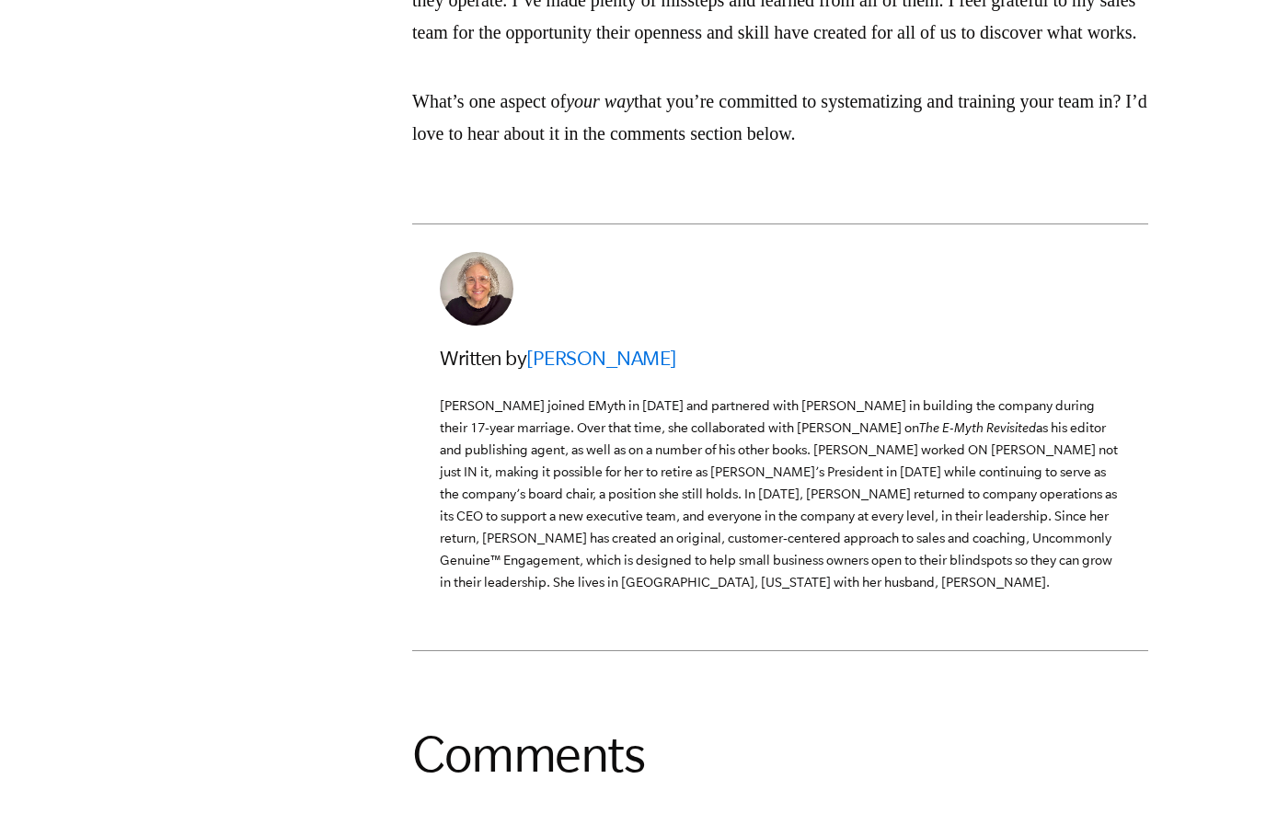
scroll to position [6454, 0]
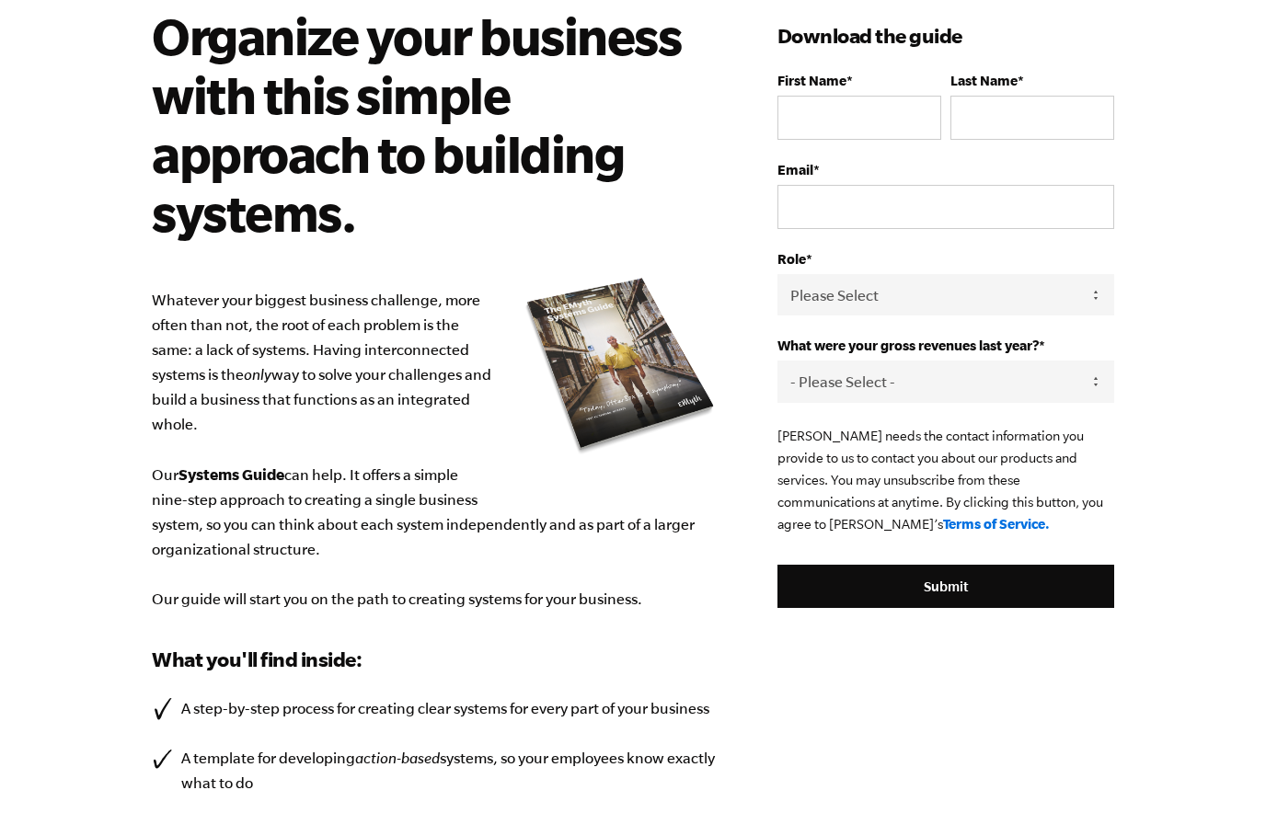
scroll to position [141, 0]
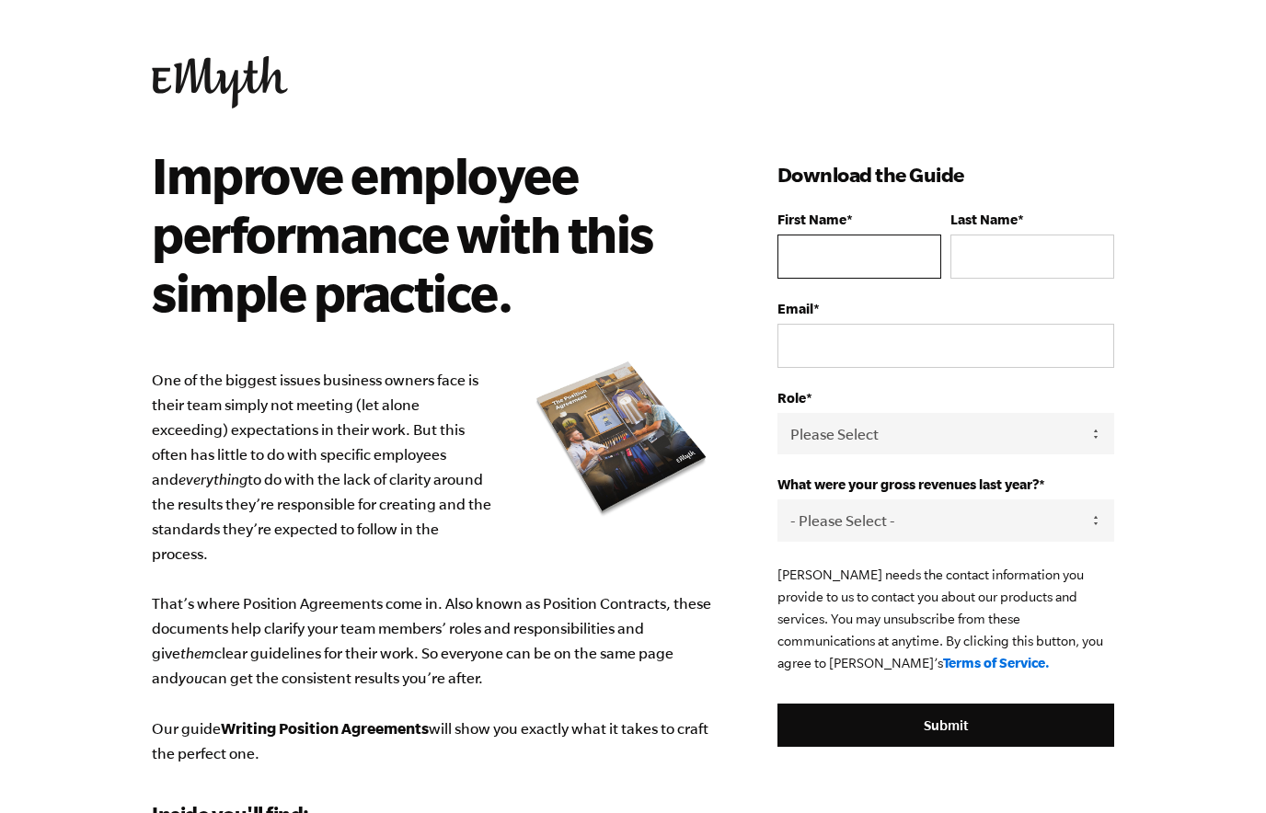
click at [825, 269] on input "First Name *" at bounding box center [860, 257] width 164 height 44
type input "[PERSON_NAME]"
type input "[PERSON_NAME][EMAIL_ADDRESS][PERSON_NAME][DOMAIN_NAME]"
select select "Employee / Other"
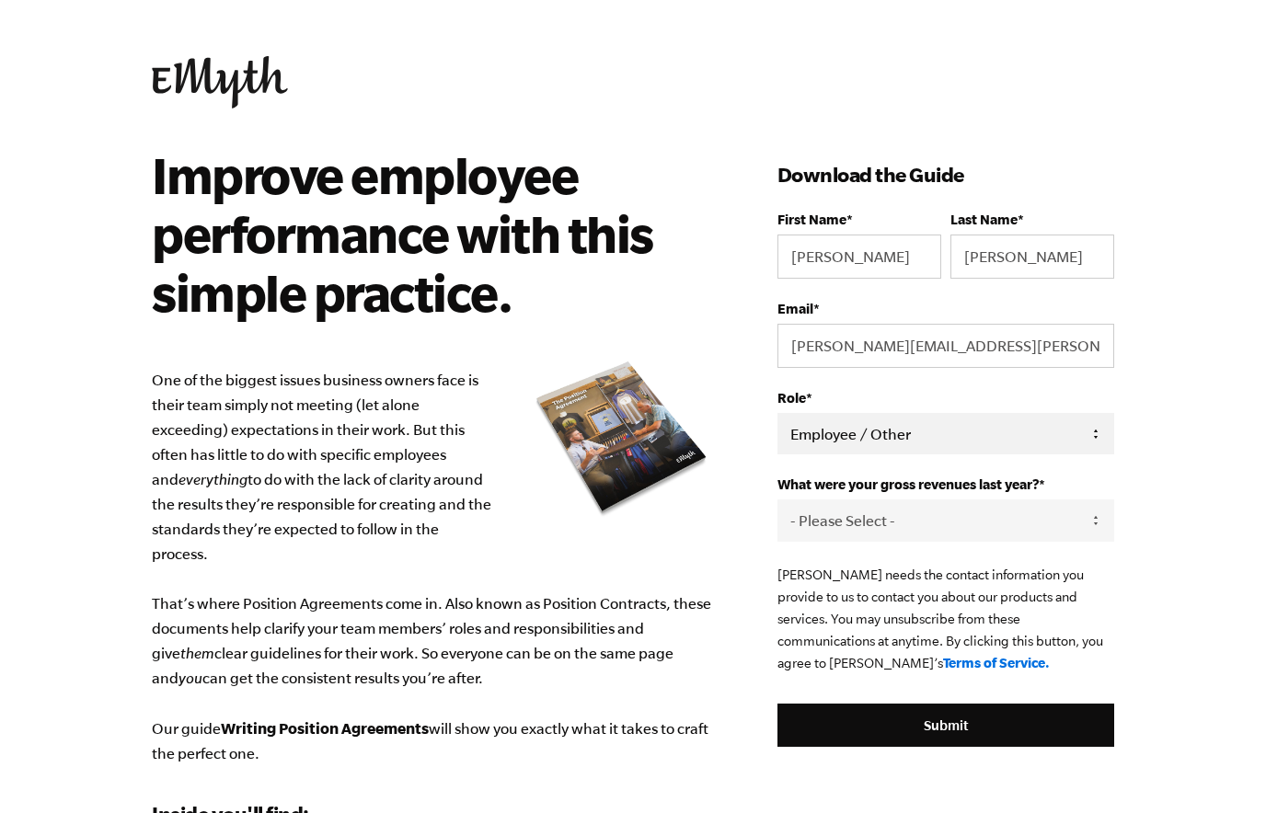
click option "Employee / Other" at bounding box center [0, 0] width 0 height 0
click at [778, 500] on select "- Please Select - 0-75K 76-150K 151-275K 276-500K 501-750K 751-1M 1-2.5M 2.5-5M…" at bounding box center [946, 520] width 337 height 41
select select "Ask Me Later"
click option "Ask Me Later" at bounding box center [0, 0] width 0 height 0
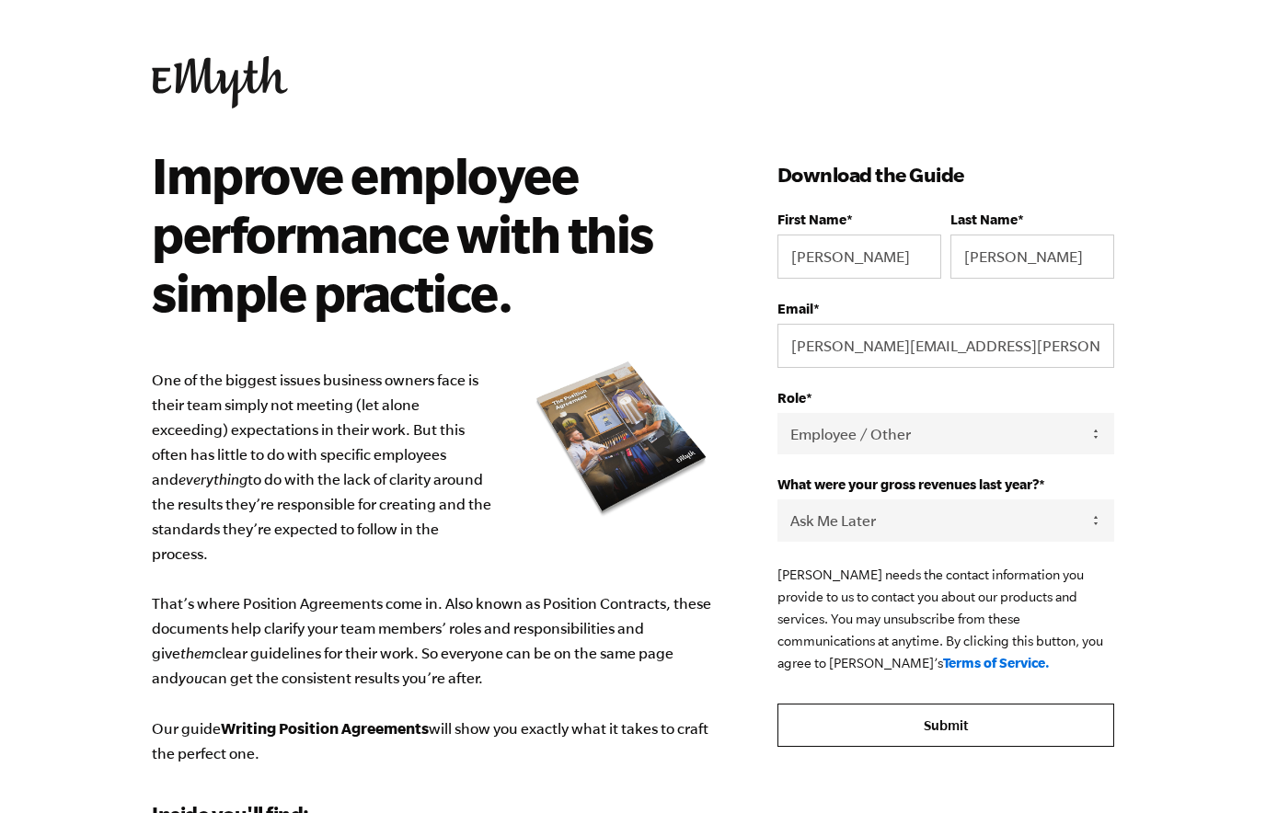
click at [868, 727] on input "Submit" at bounding box center [946, 726] width 337 height 44
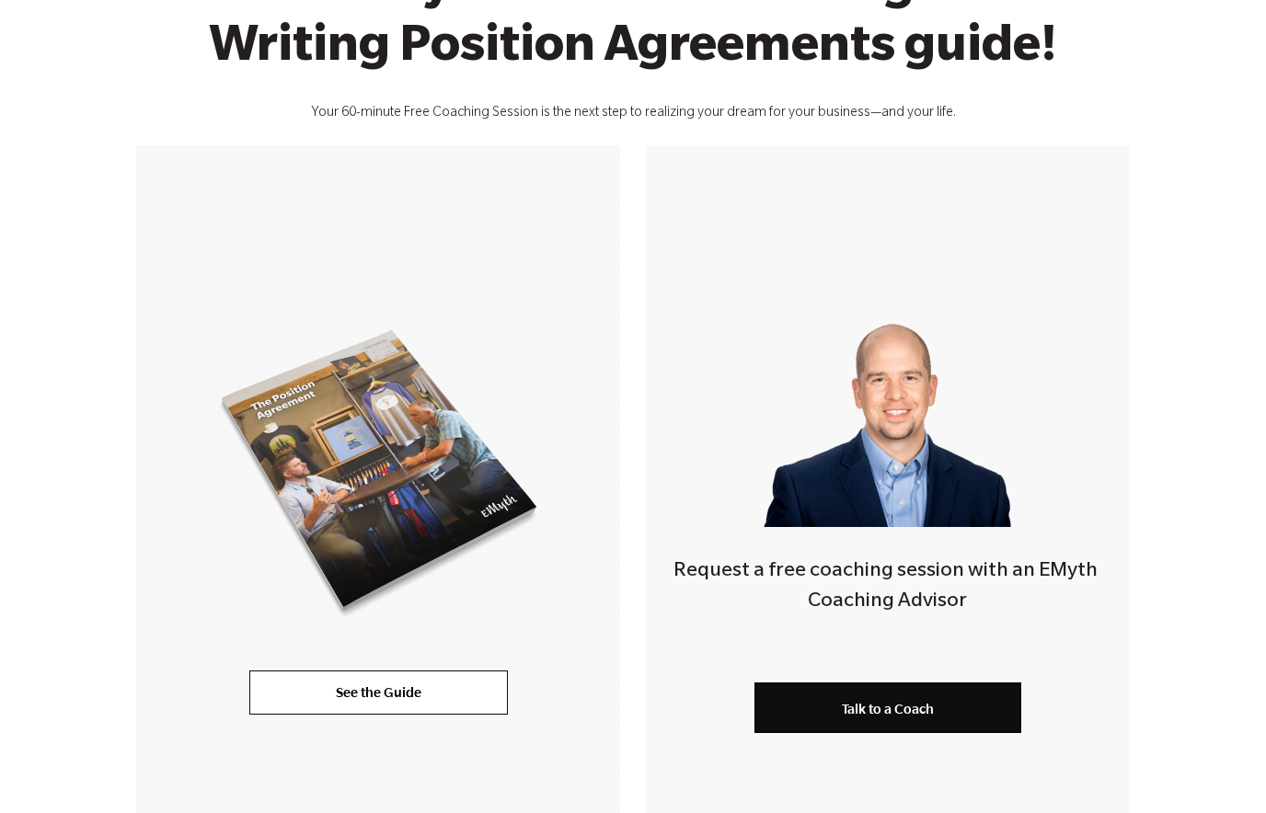
scroll to position [244, 0]
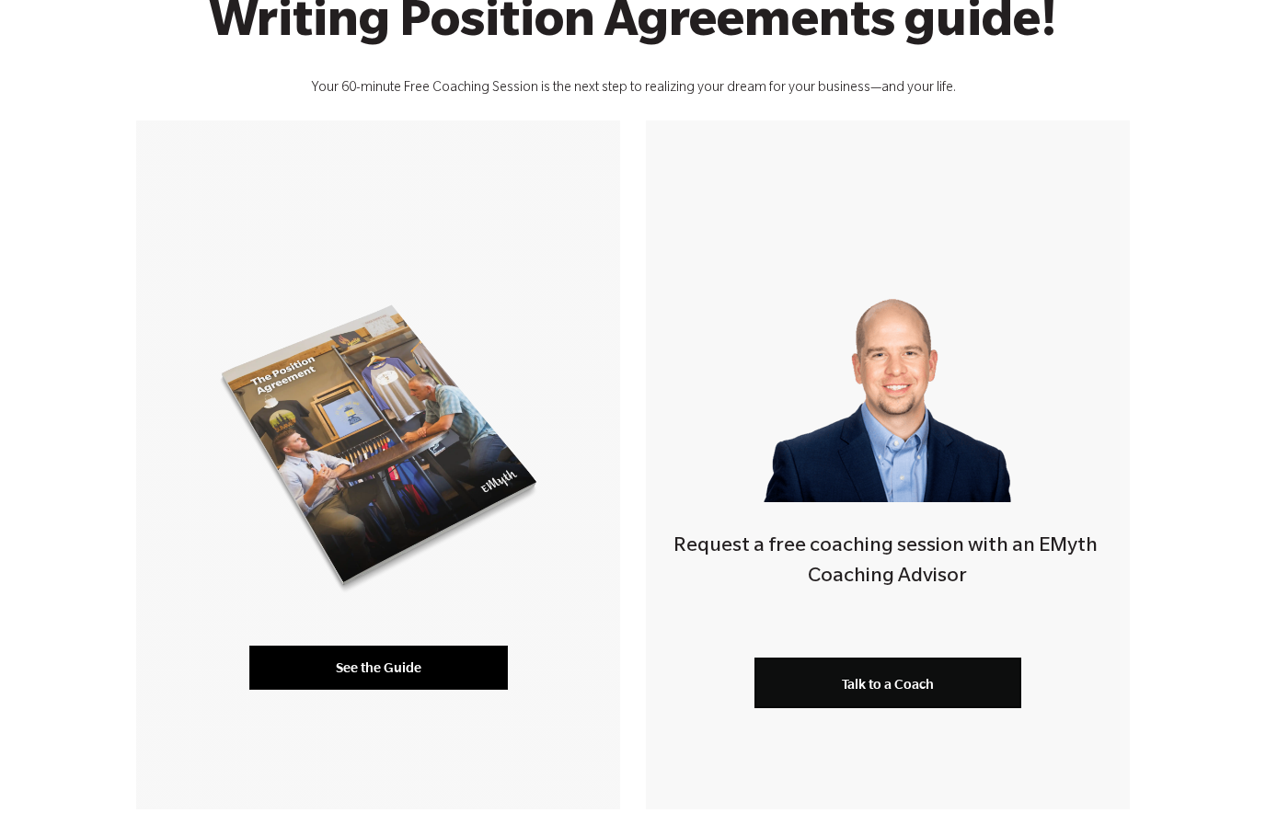
click at [412, 676] on link "See the Guide" at bounding box center [378, 668] width 259 height 44
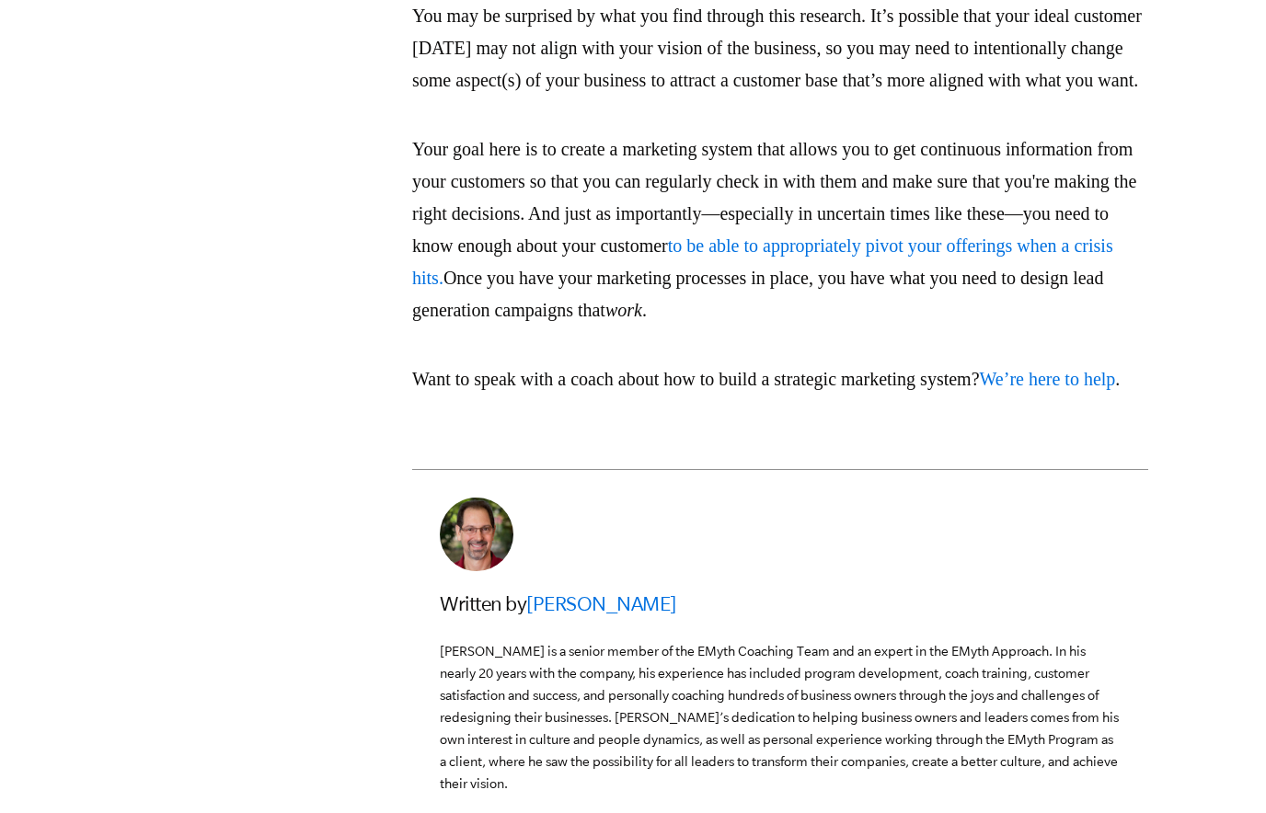
scroll to position [3944, 0]
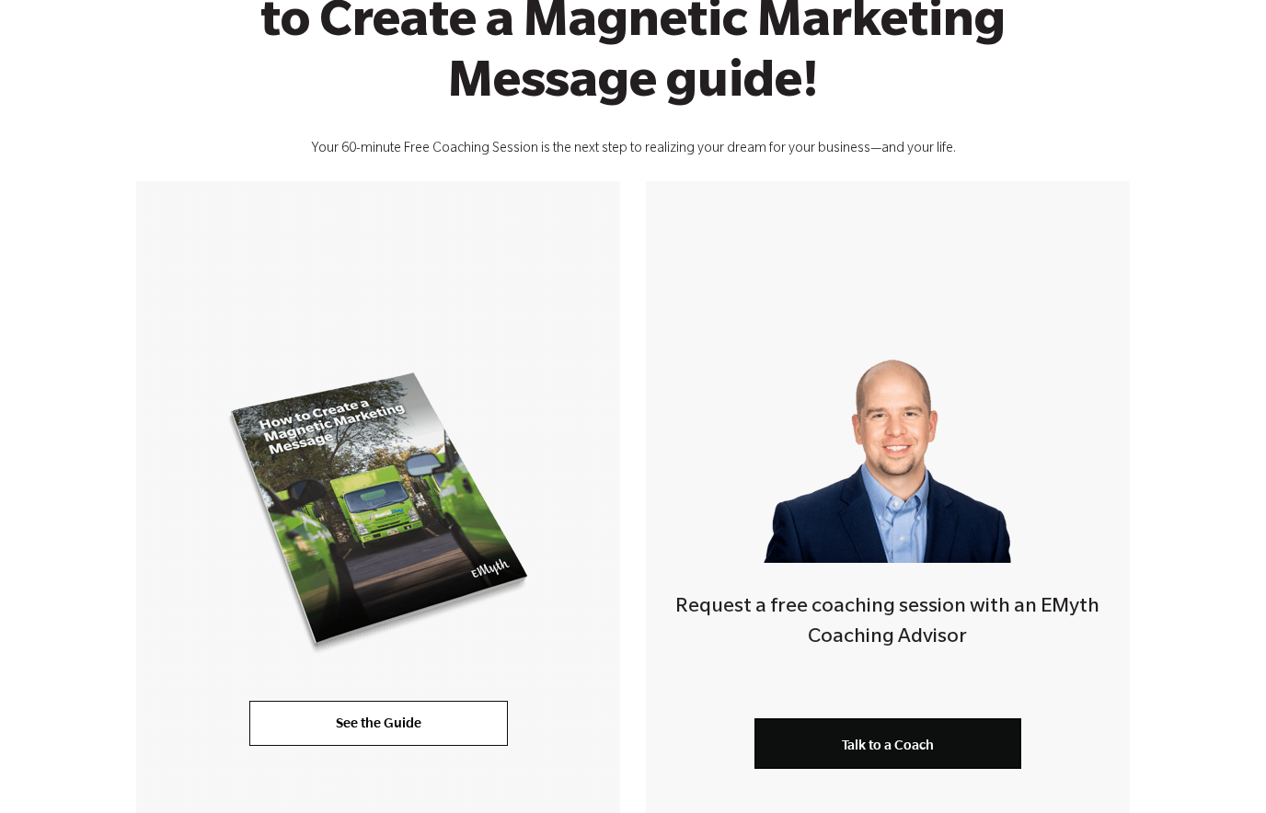
scroll to position [335, 0]
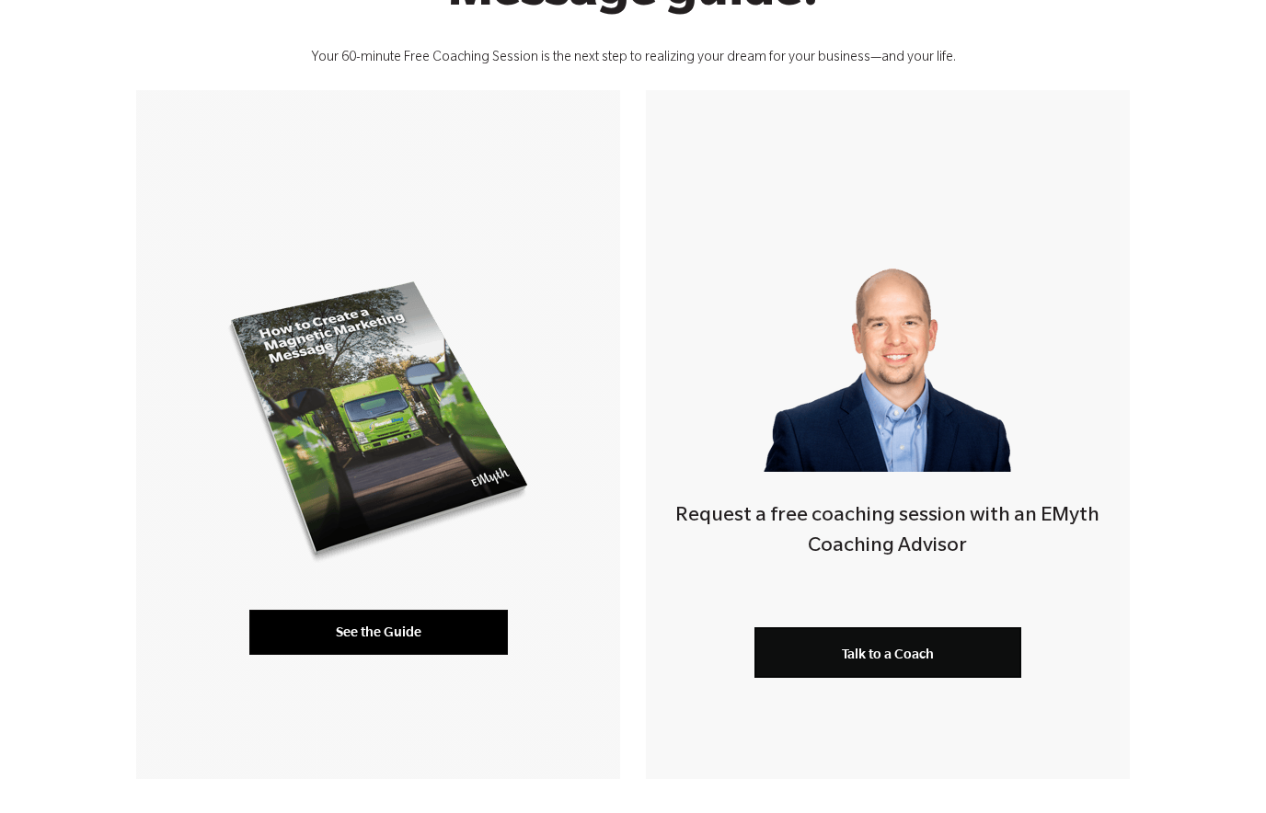
click at [407, 636] on link "See the Guide" at bounding box center [378, 632] width 259 height 44
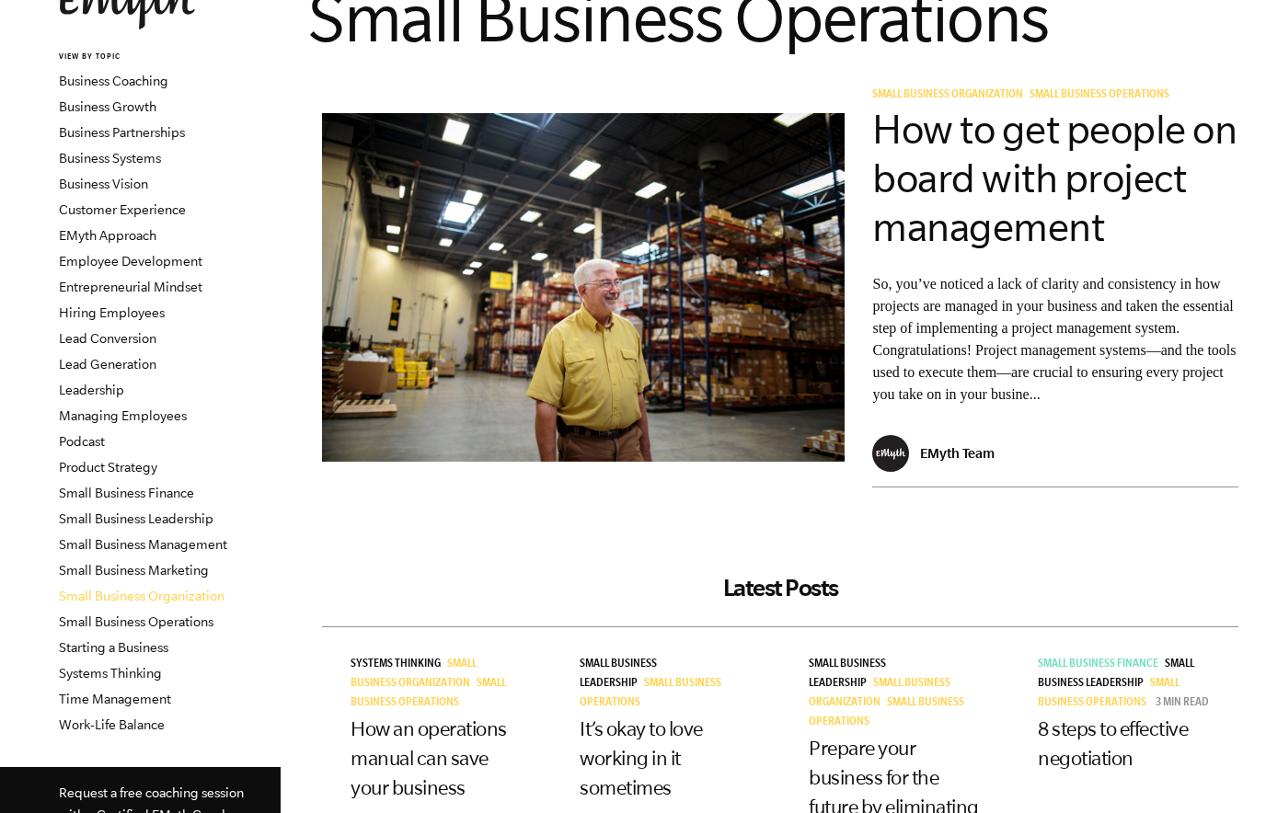
scroll to position [167, 0]
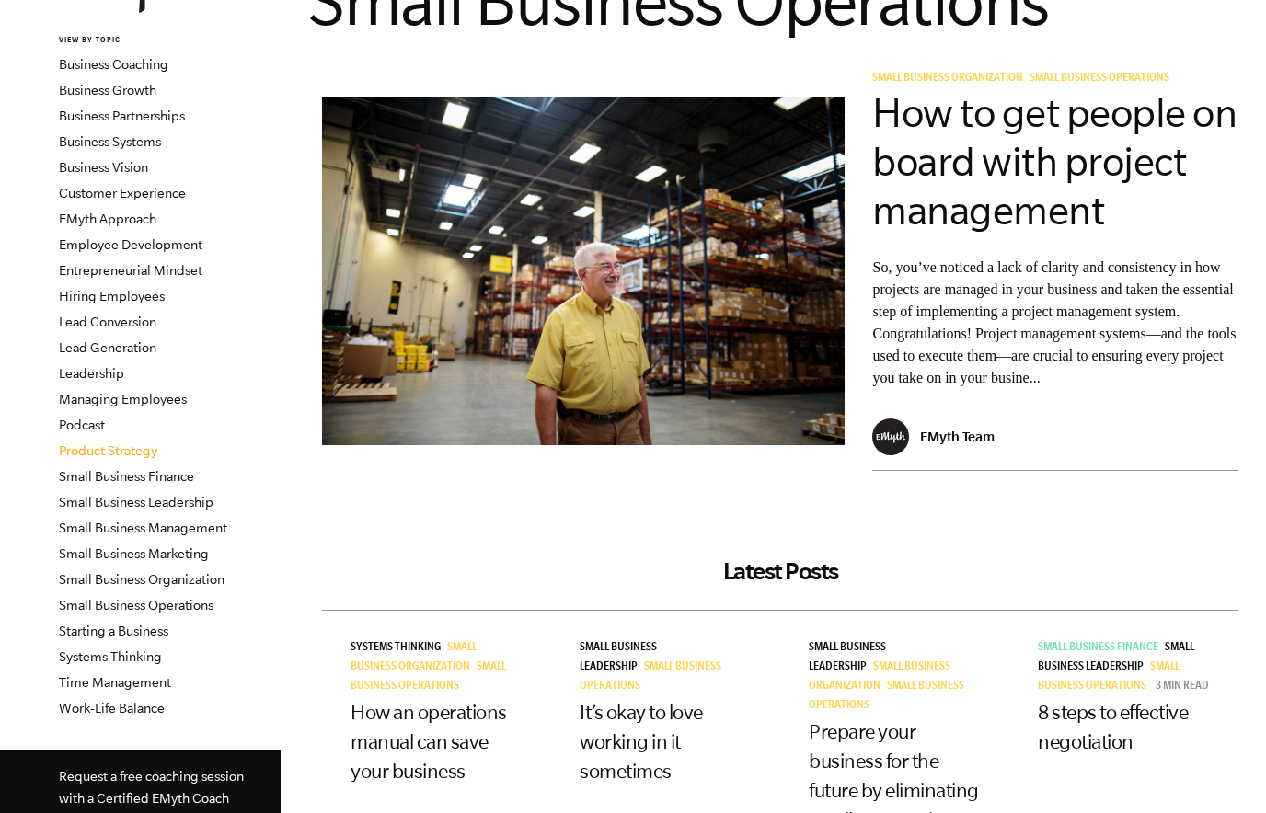
click at [114, 450] on link "Product Strategy" at bounding box center [108, 451] width 98 height 15
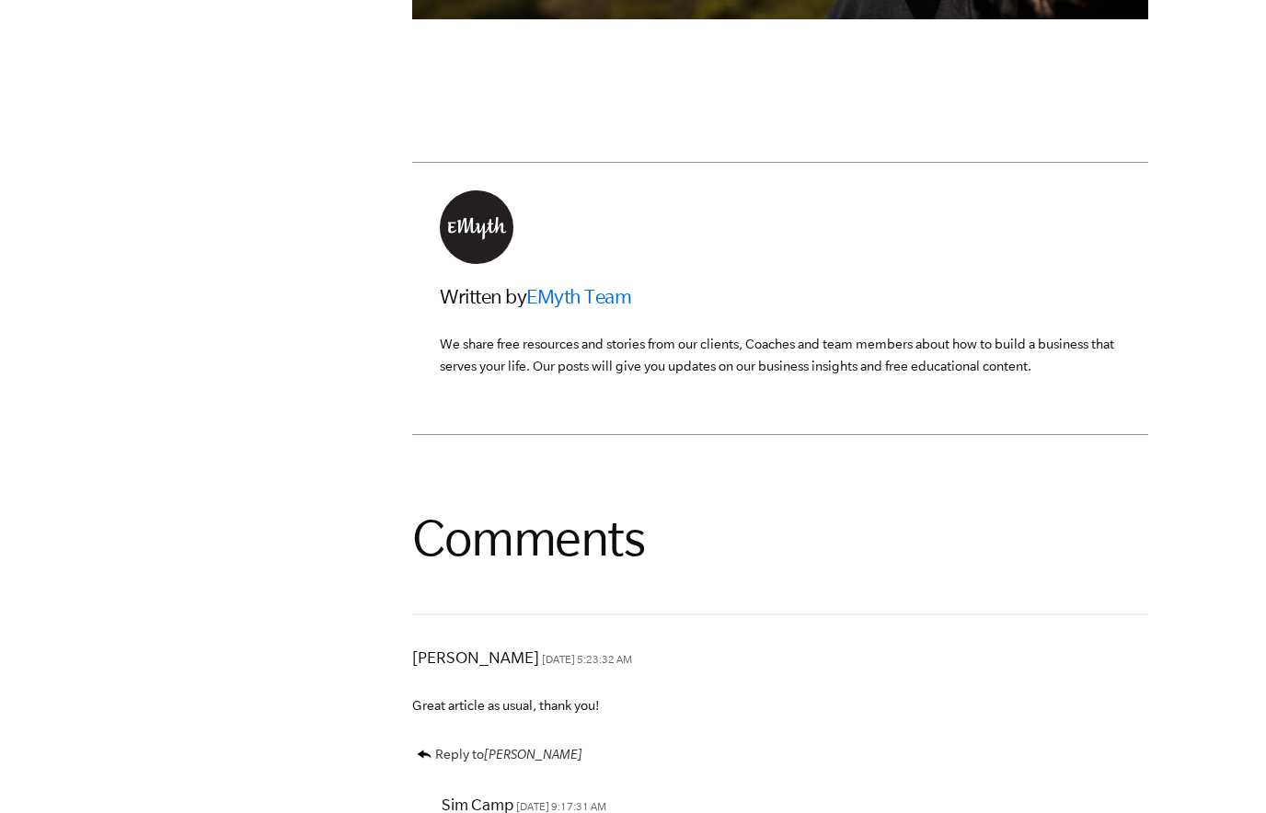
scroll to position [5231, 0]
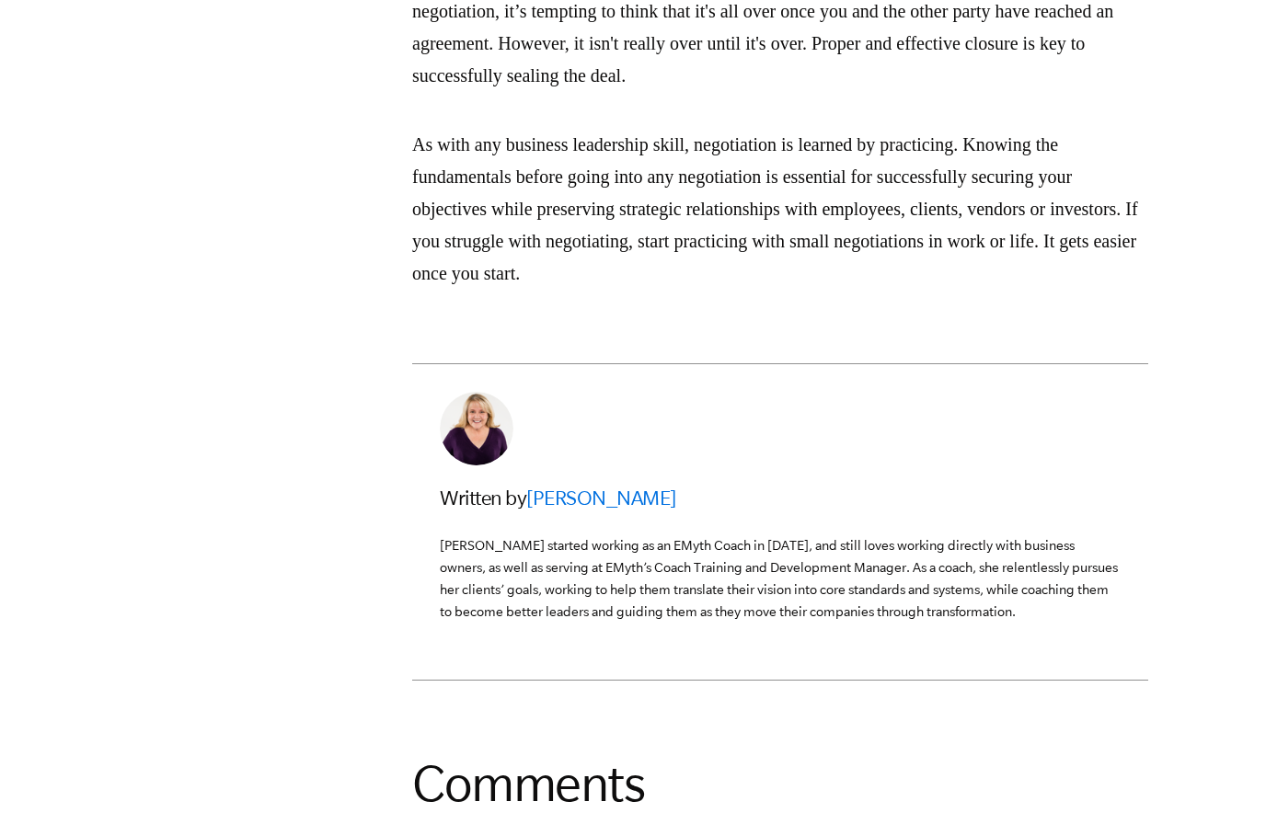
scroll to position [4428, 0]
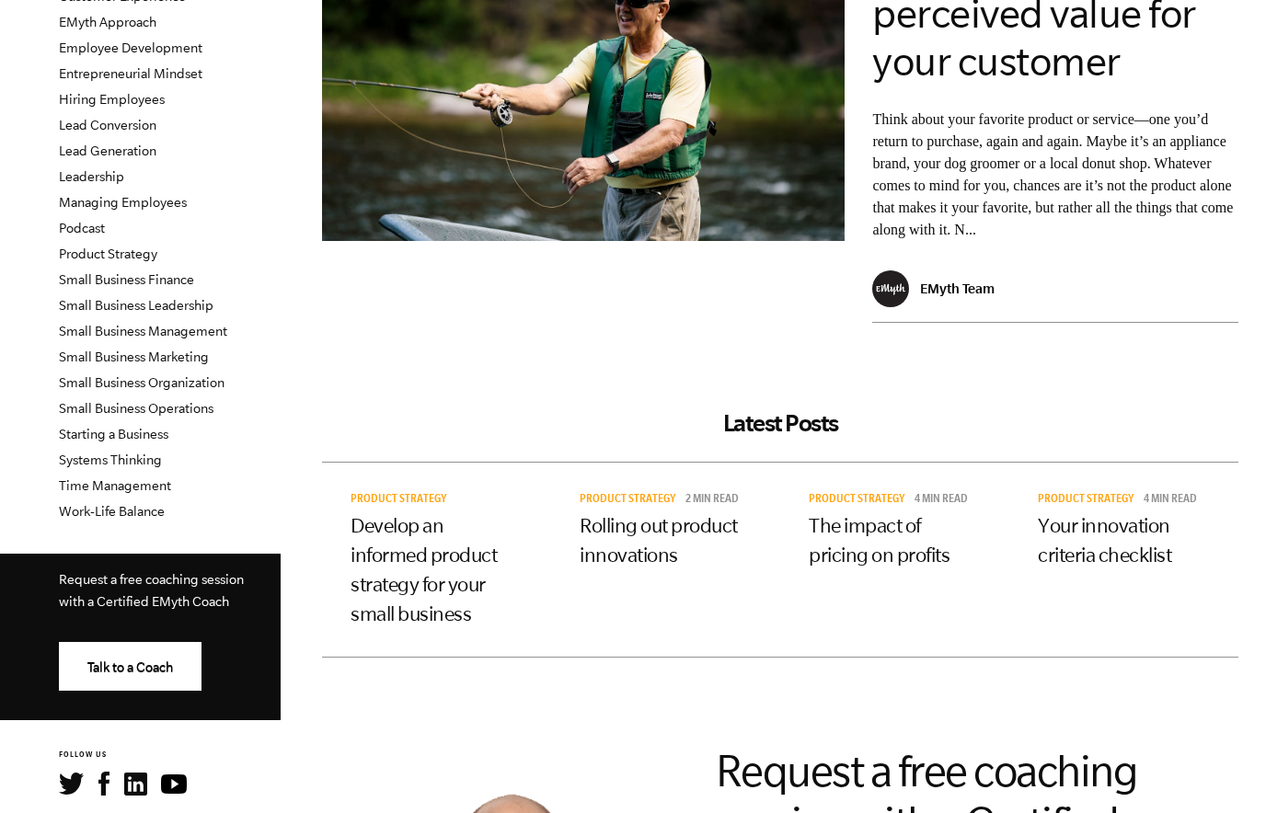
scroll to position [365, 0]
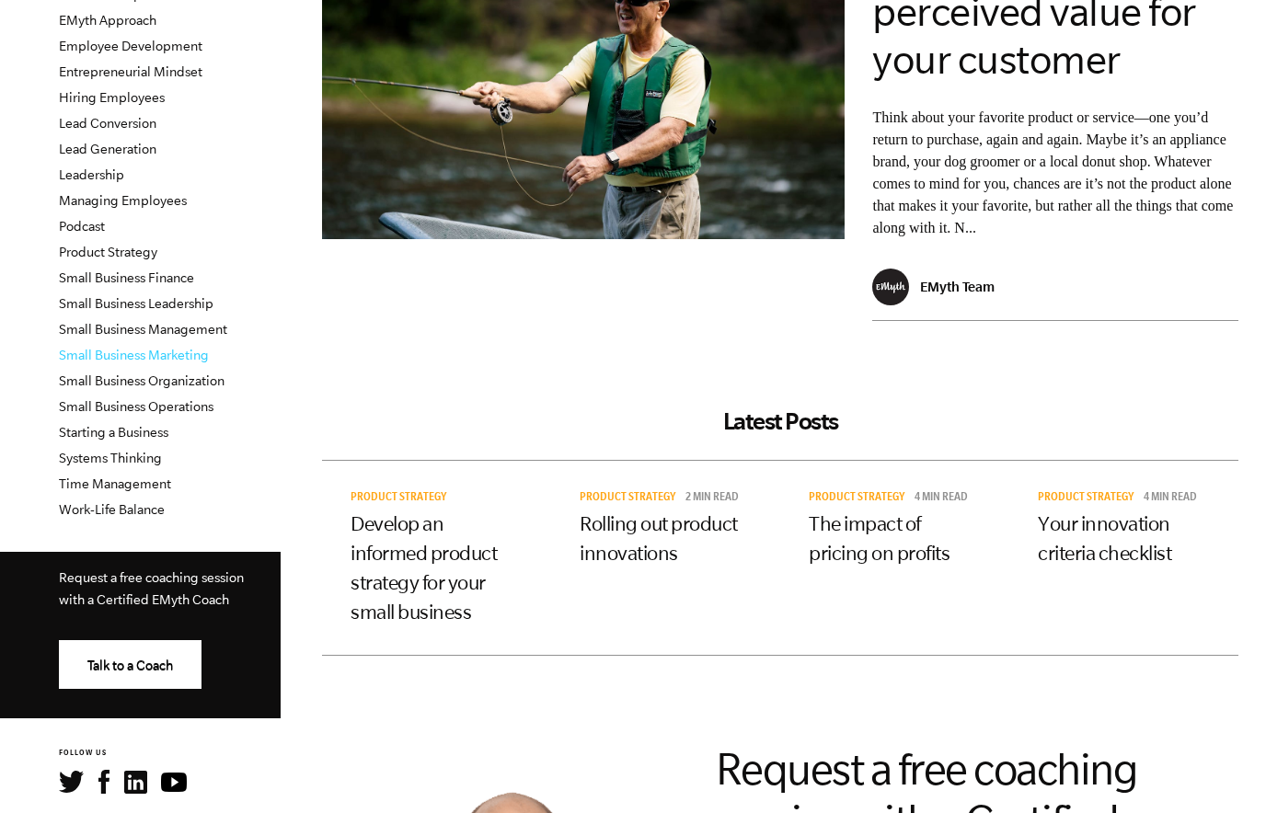
click at [196, 357] on link "Small Business Marketing" at bounding box center [134, 355] width 150 height 15
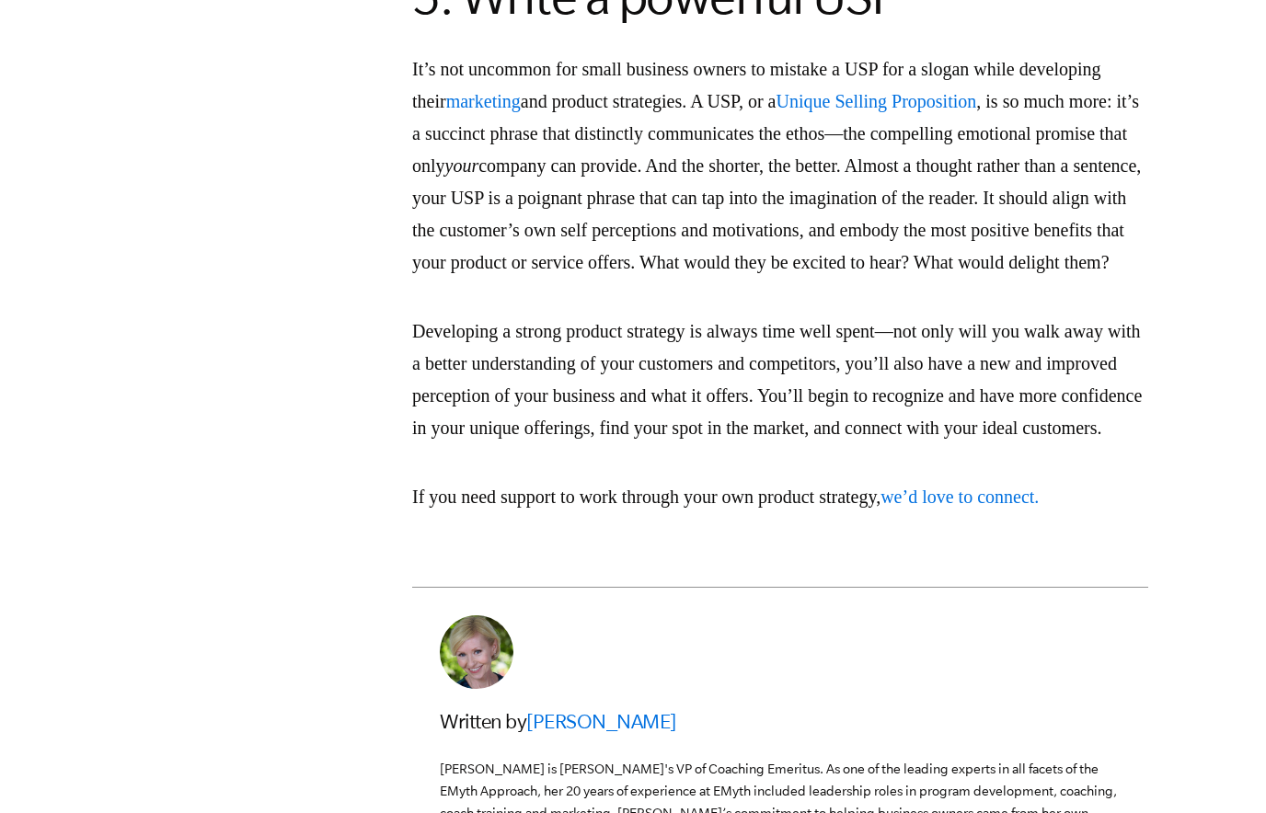
scroll to position [4960, 0]
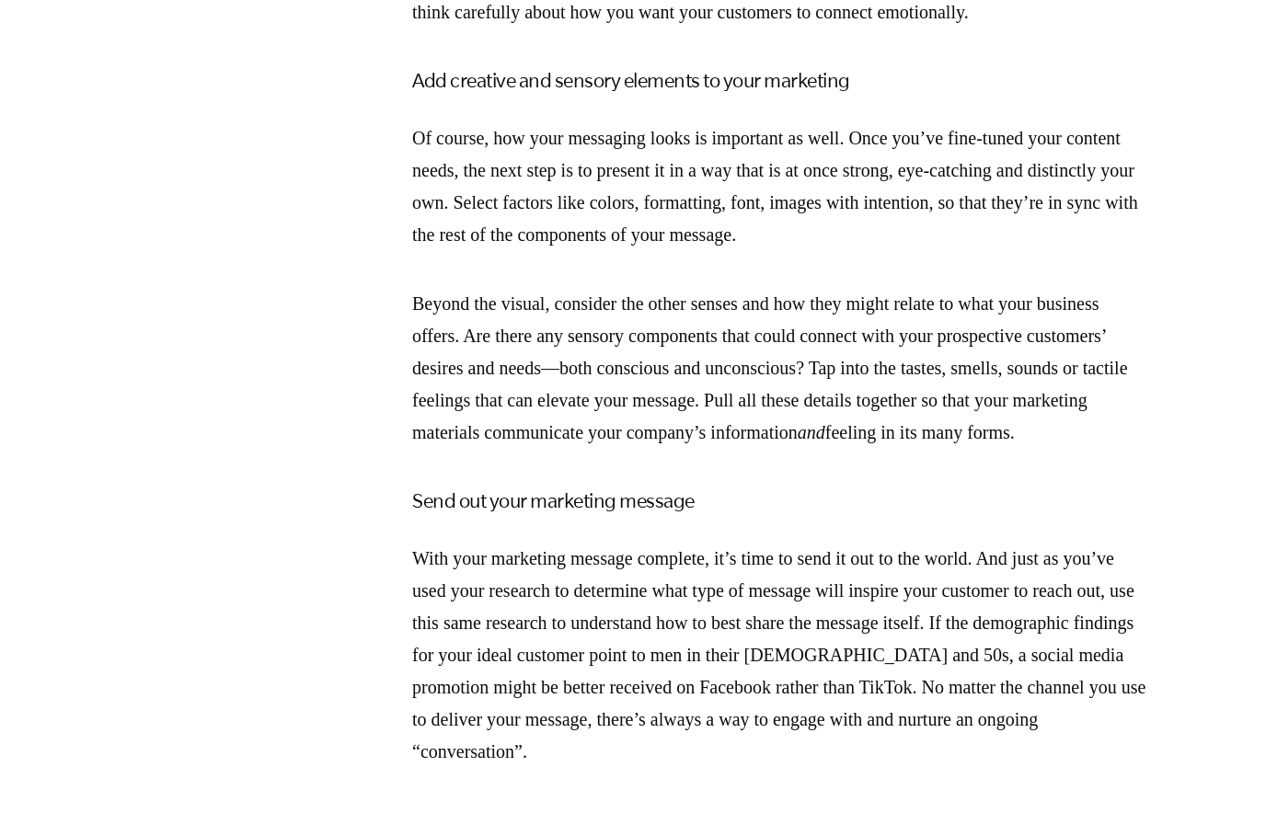
scroll to position [4022, 0]
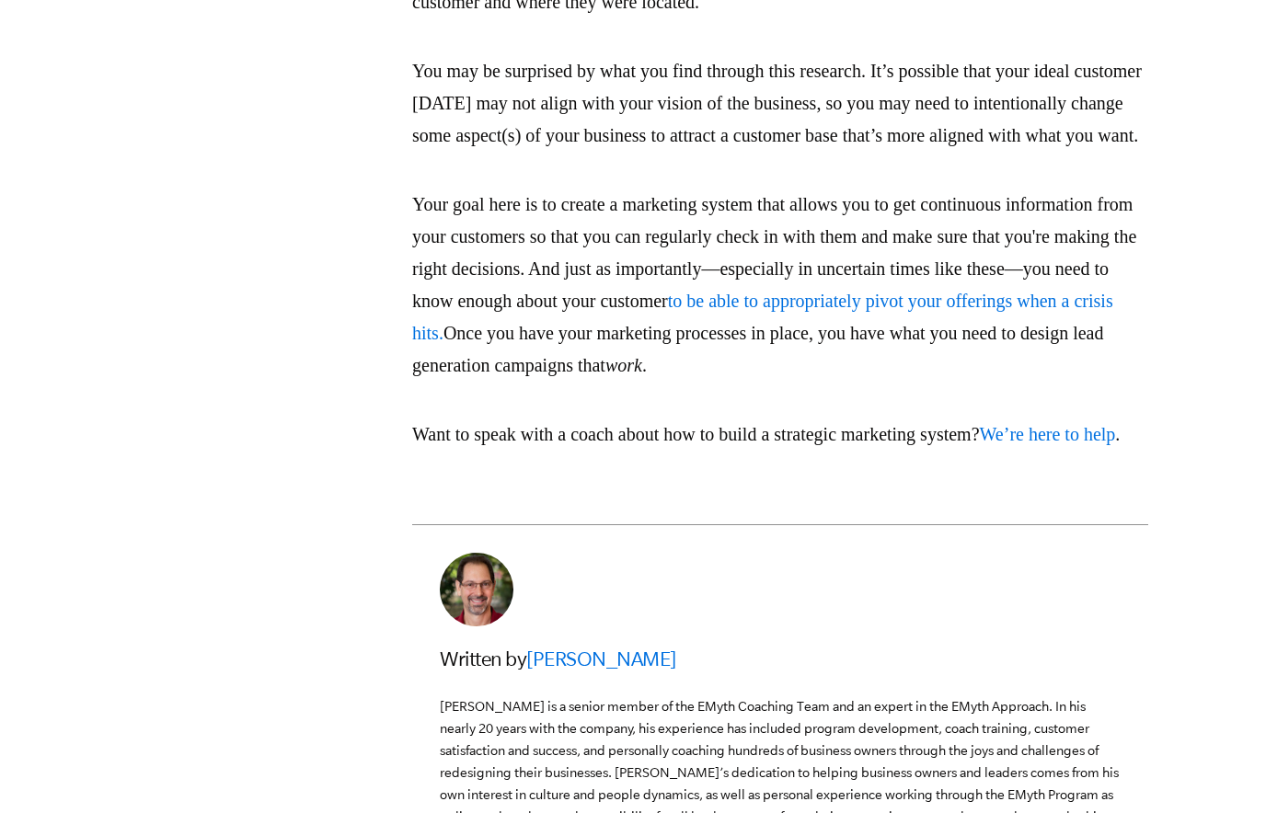
scroll to position [3890, 0]
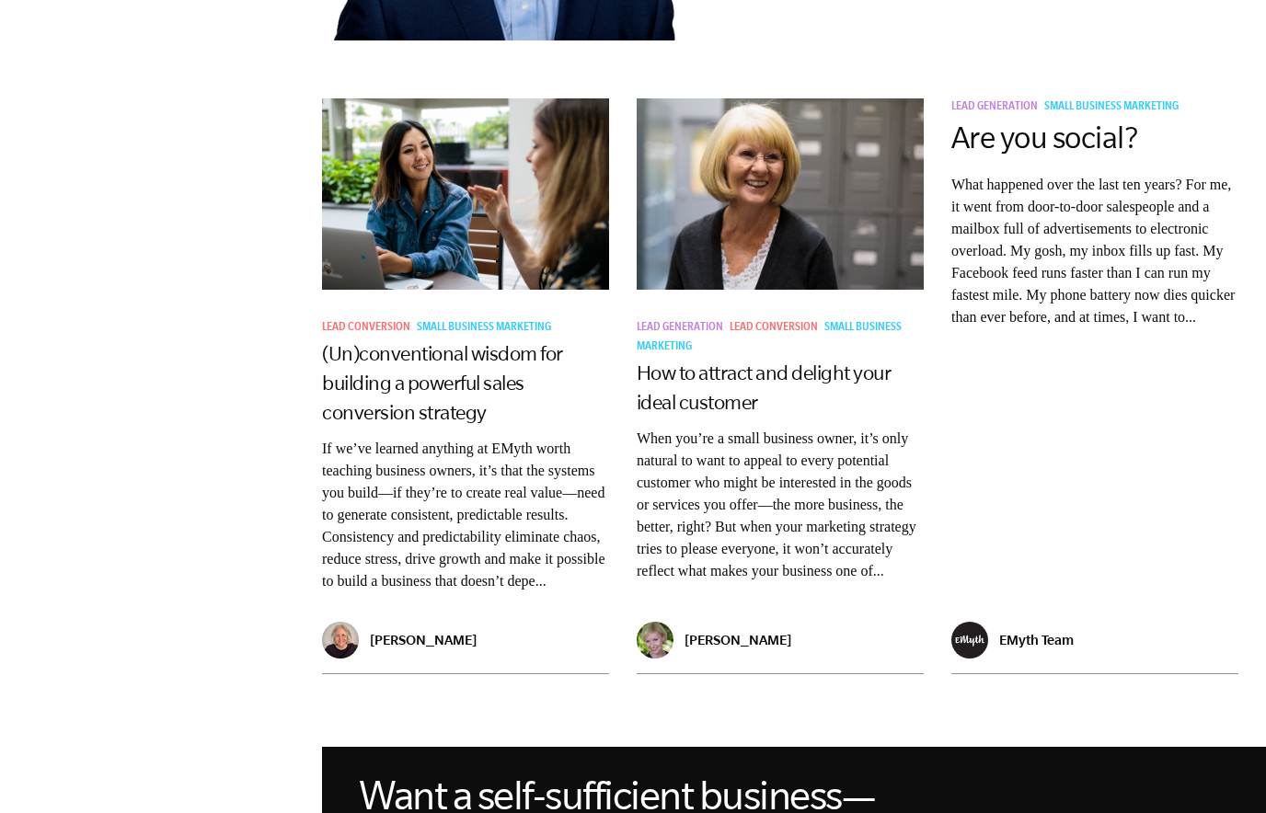
scroll to position [1397, 0]
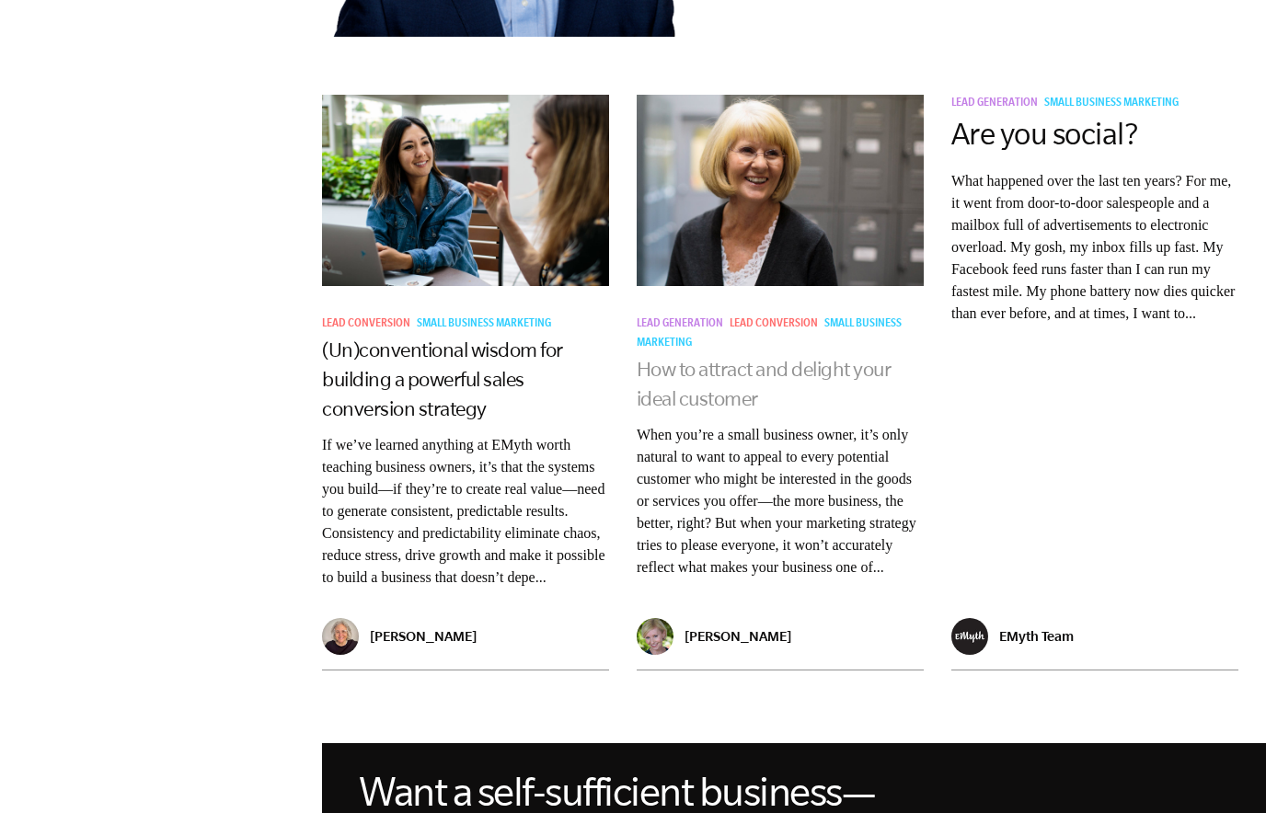
click at [718, 358] on link "How to attract and delight your ideal customer" at bounding box center [764, 384] width 255 height 52
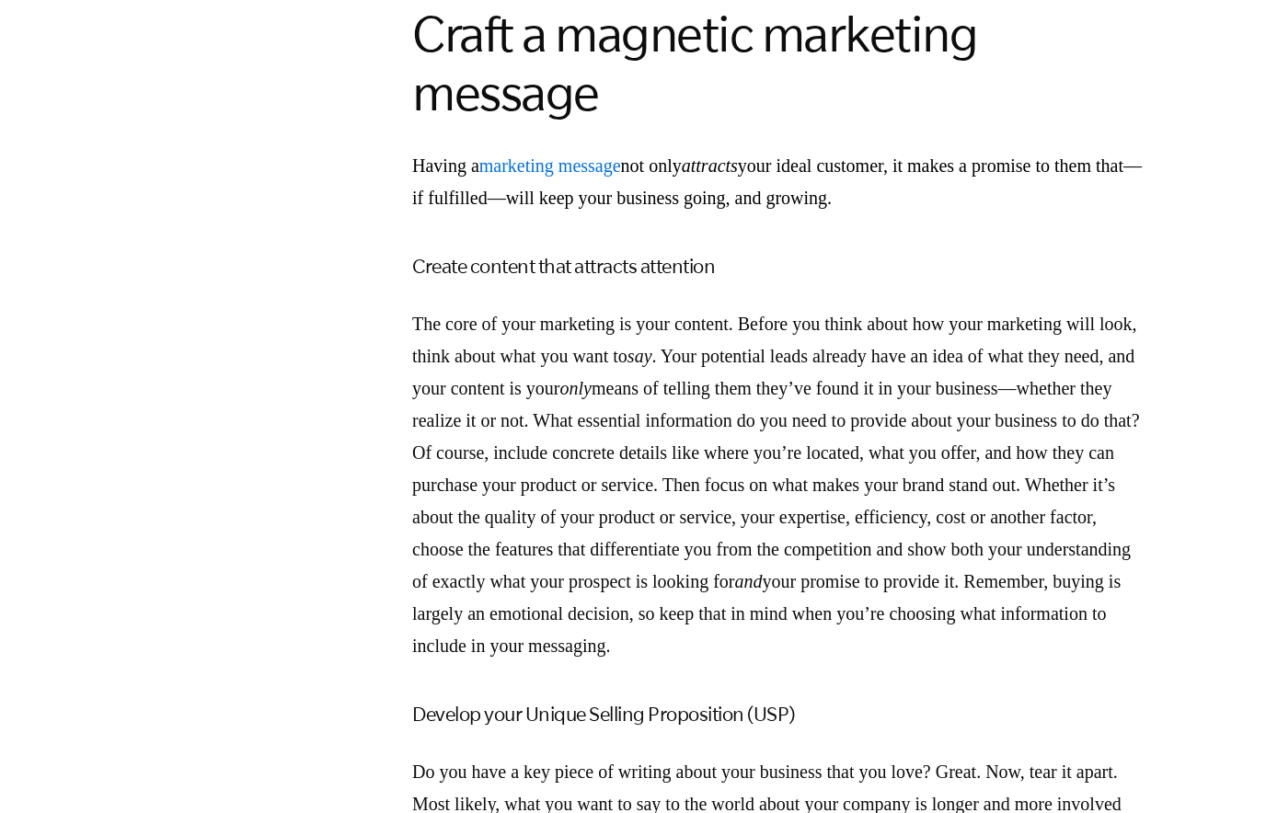
scroll to position [1985, 0]
click at [881, 482] on p "The core of your marketing is your content. Before you think about how your mar…" at bounding box center [780, 484] width 736 height 354
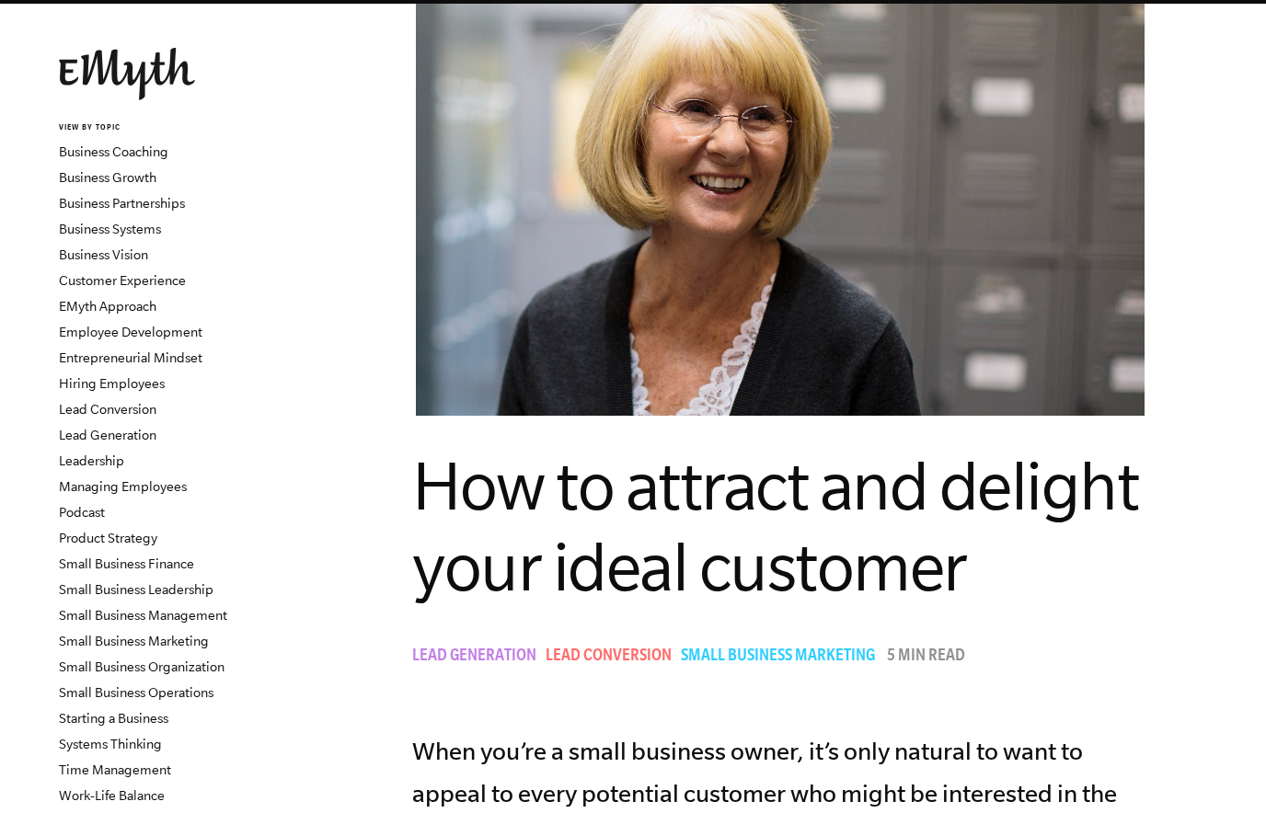
scroll to position [0, 0]
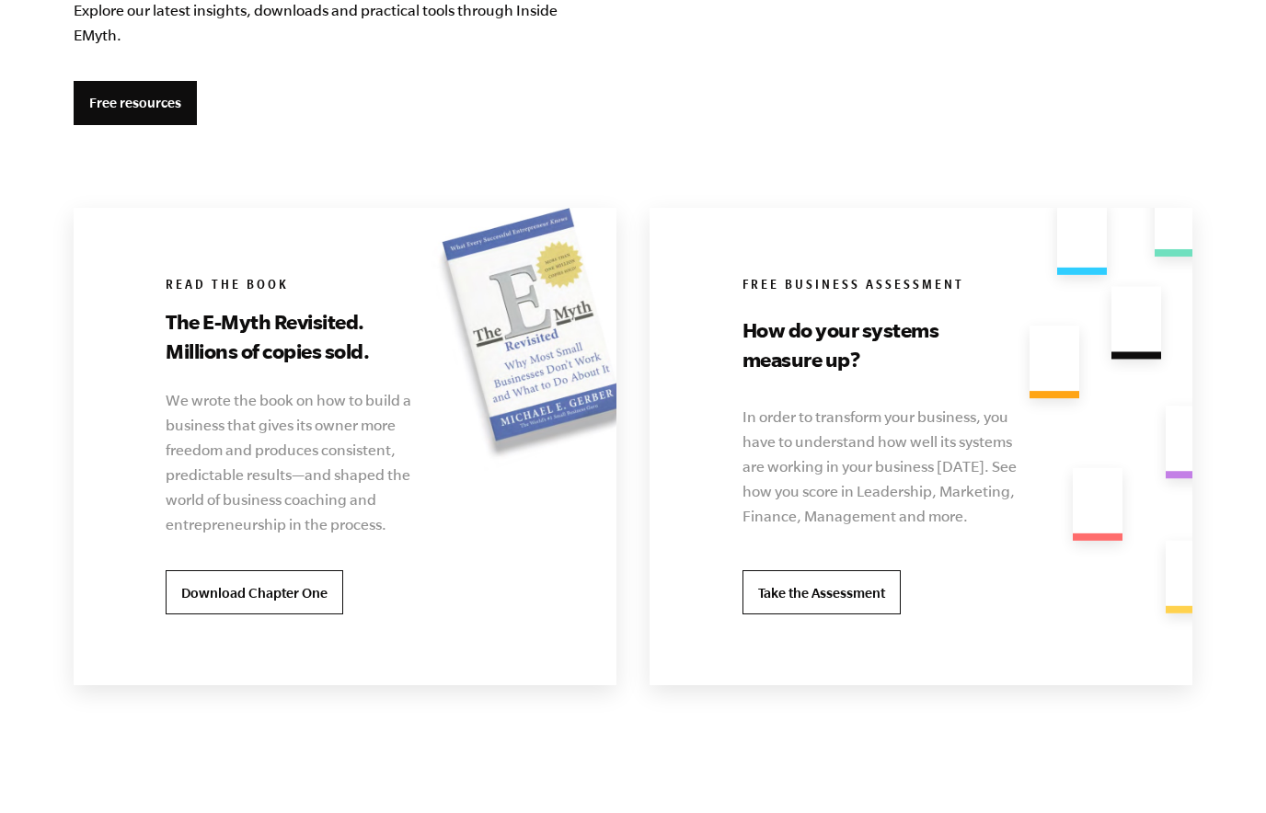
scroll to position [4853, 0]
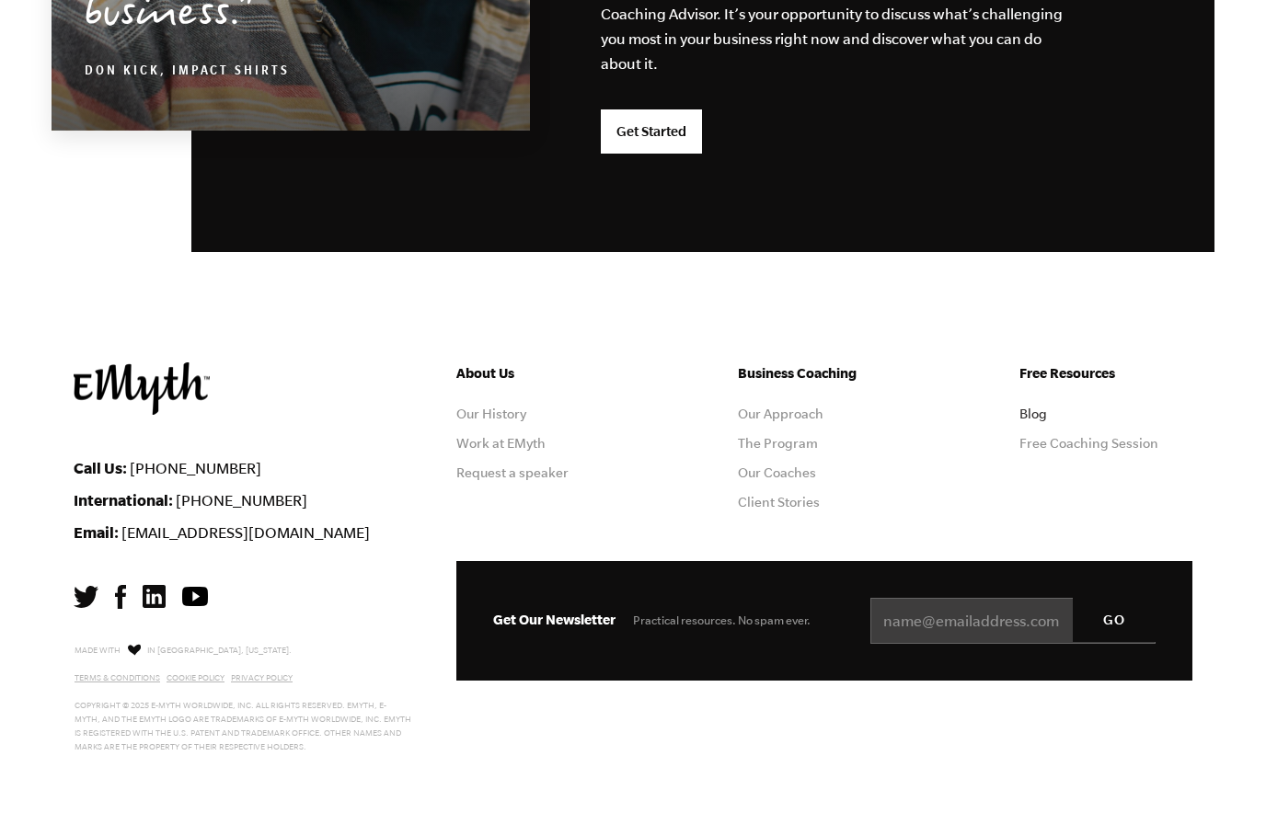
click at [1031, 407] on link "Blog" at bounding box center [1034, 414] width 28 height 15
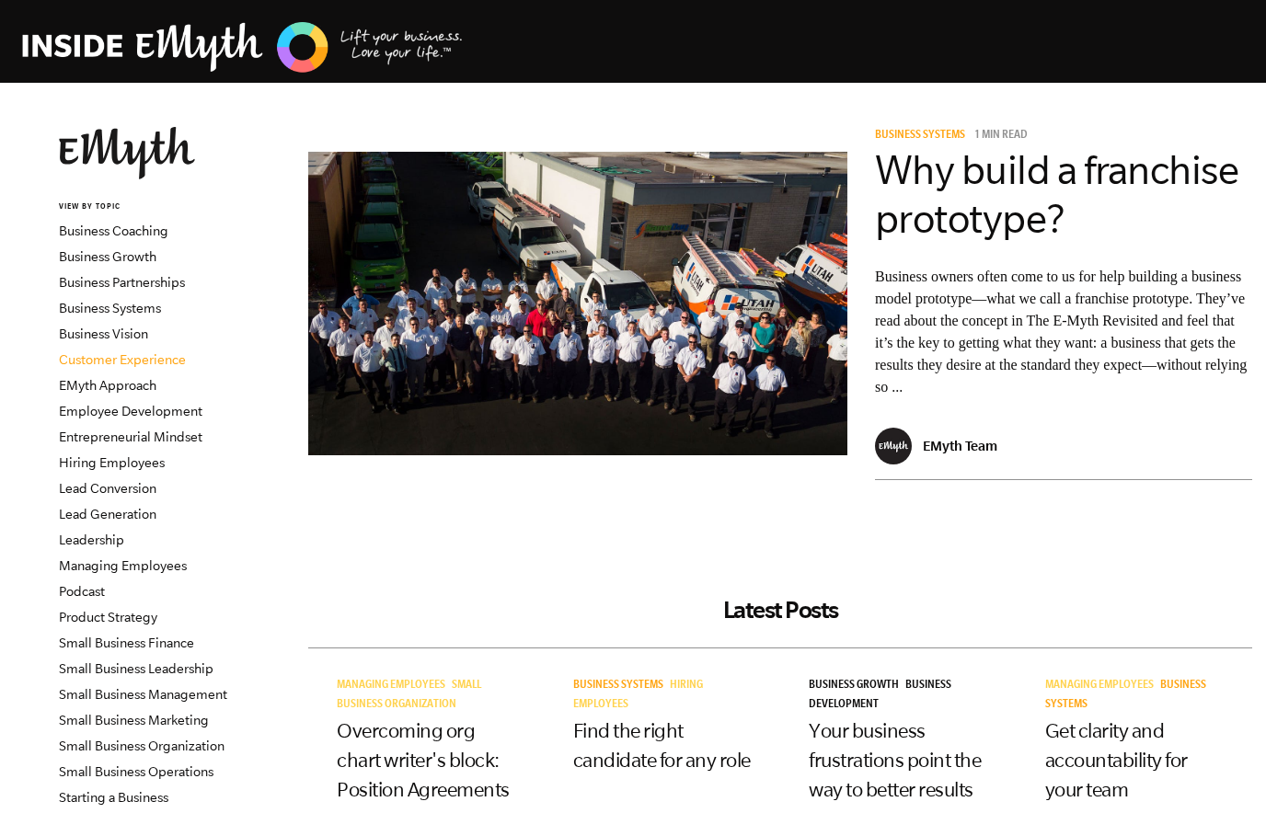
click at [151, 364] on link "Customer Experience" at bounding box center [122, 359] width 127 height 15
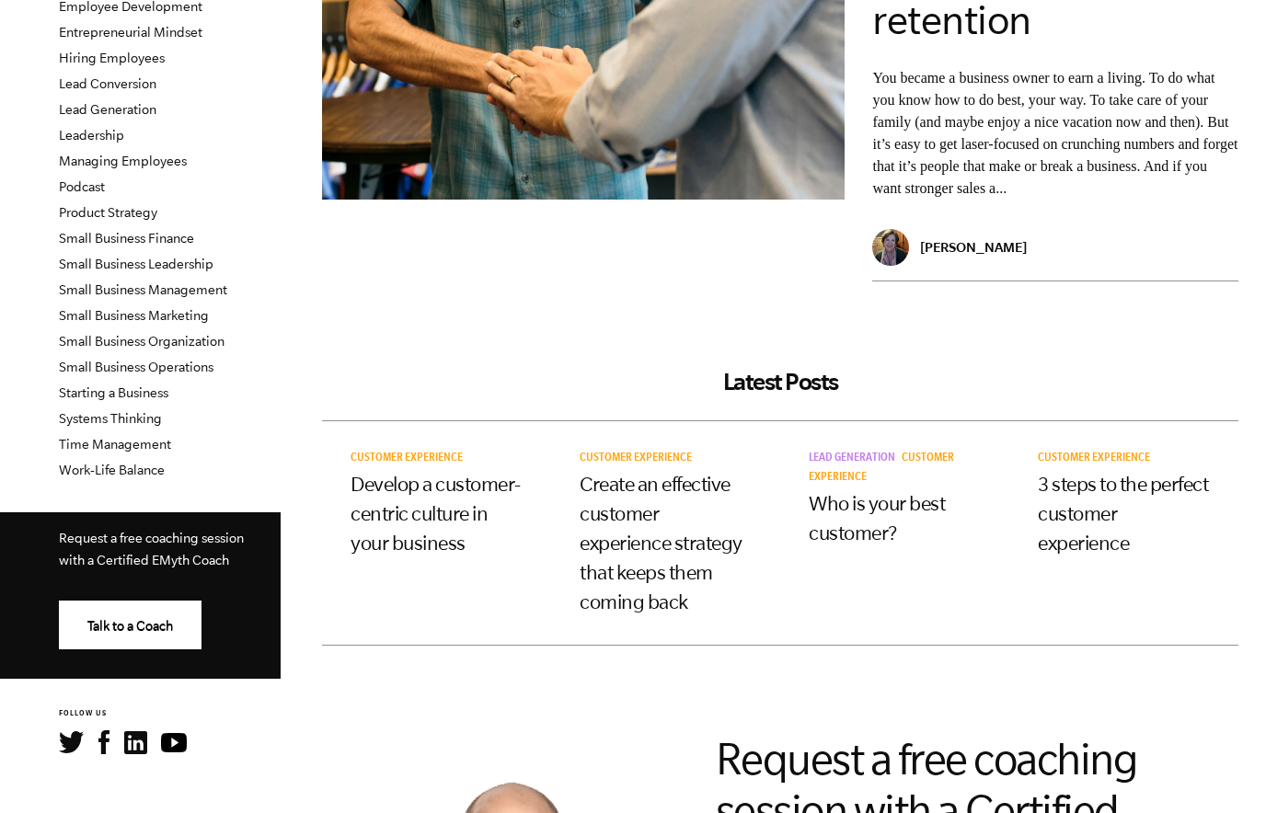
scroll to position [421, 0]
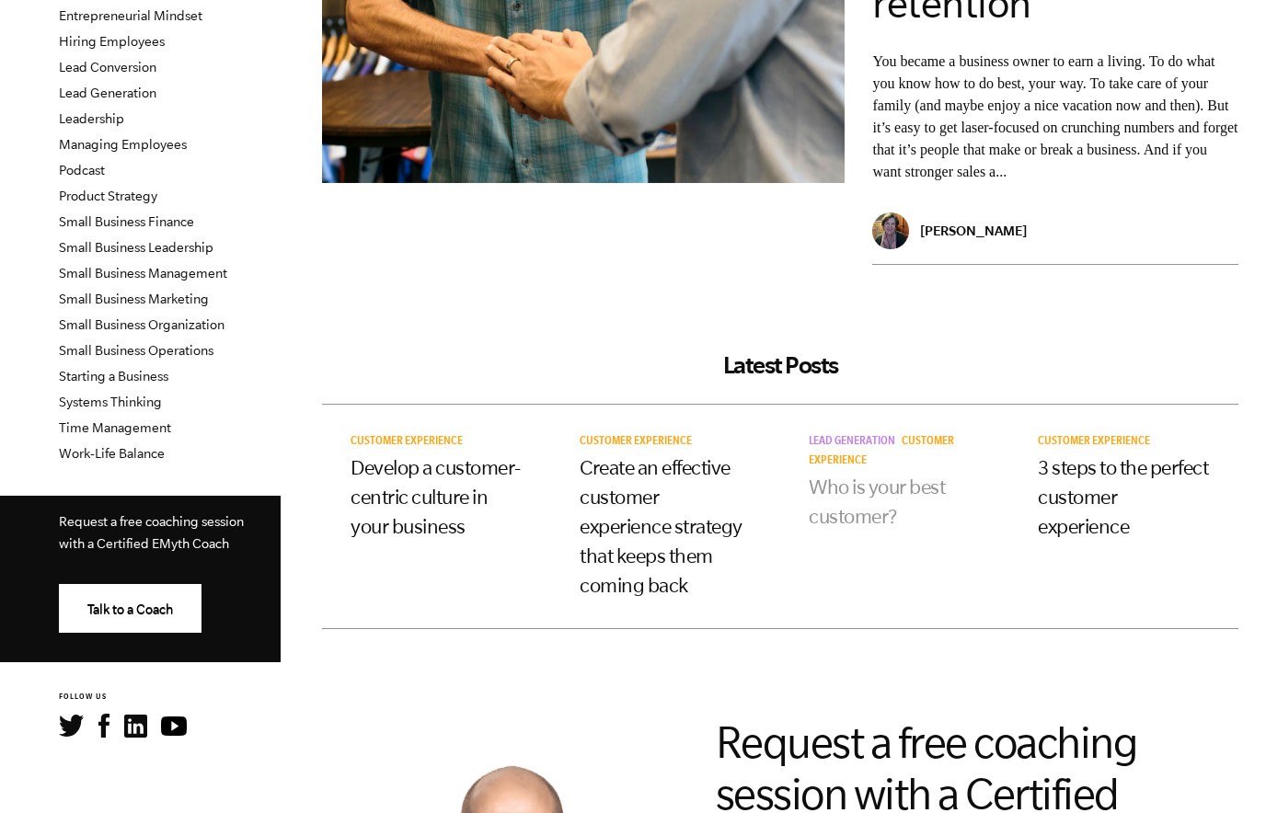
click at [860, 495] on link "Who is your best customer?" at bounding box center [877, 502] width 136 height 52
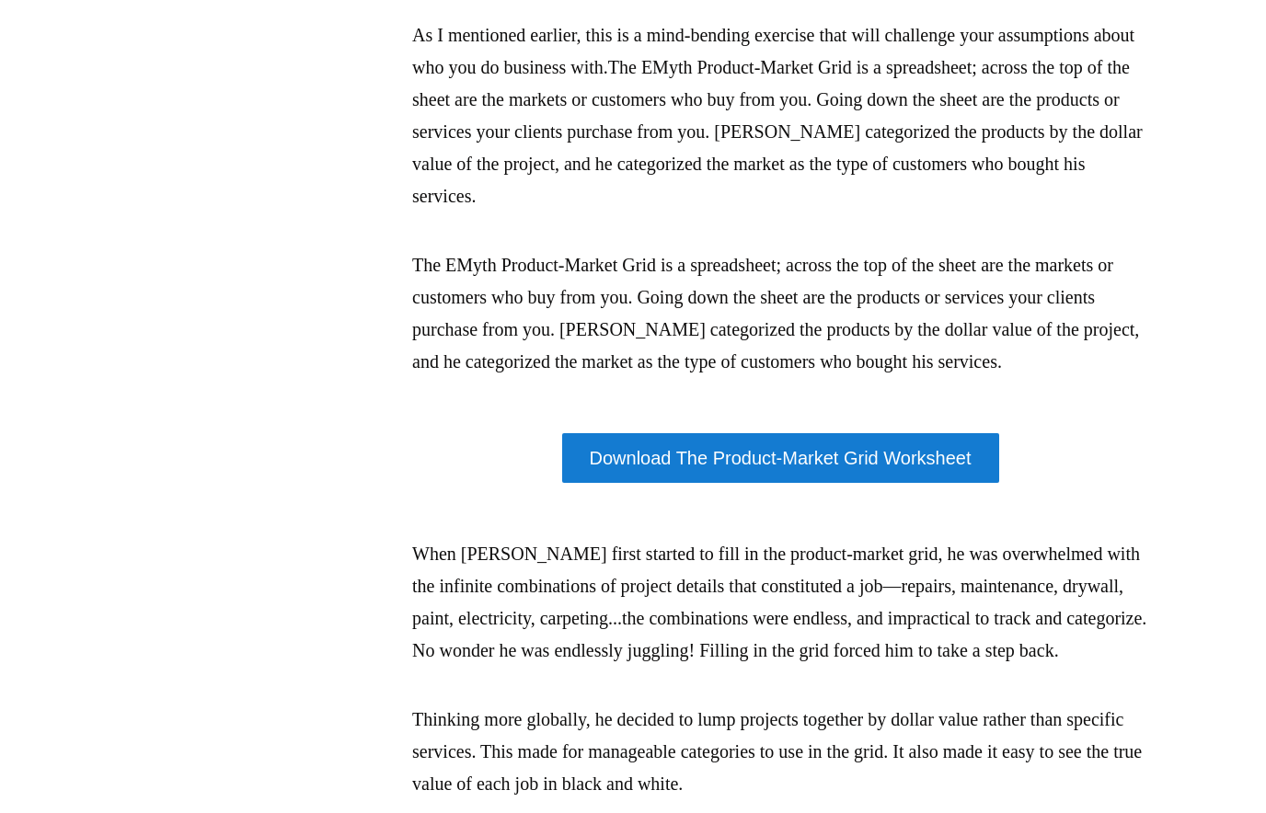
scroll to position [2279, 0]
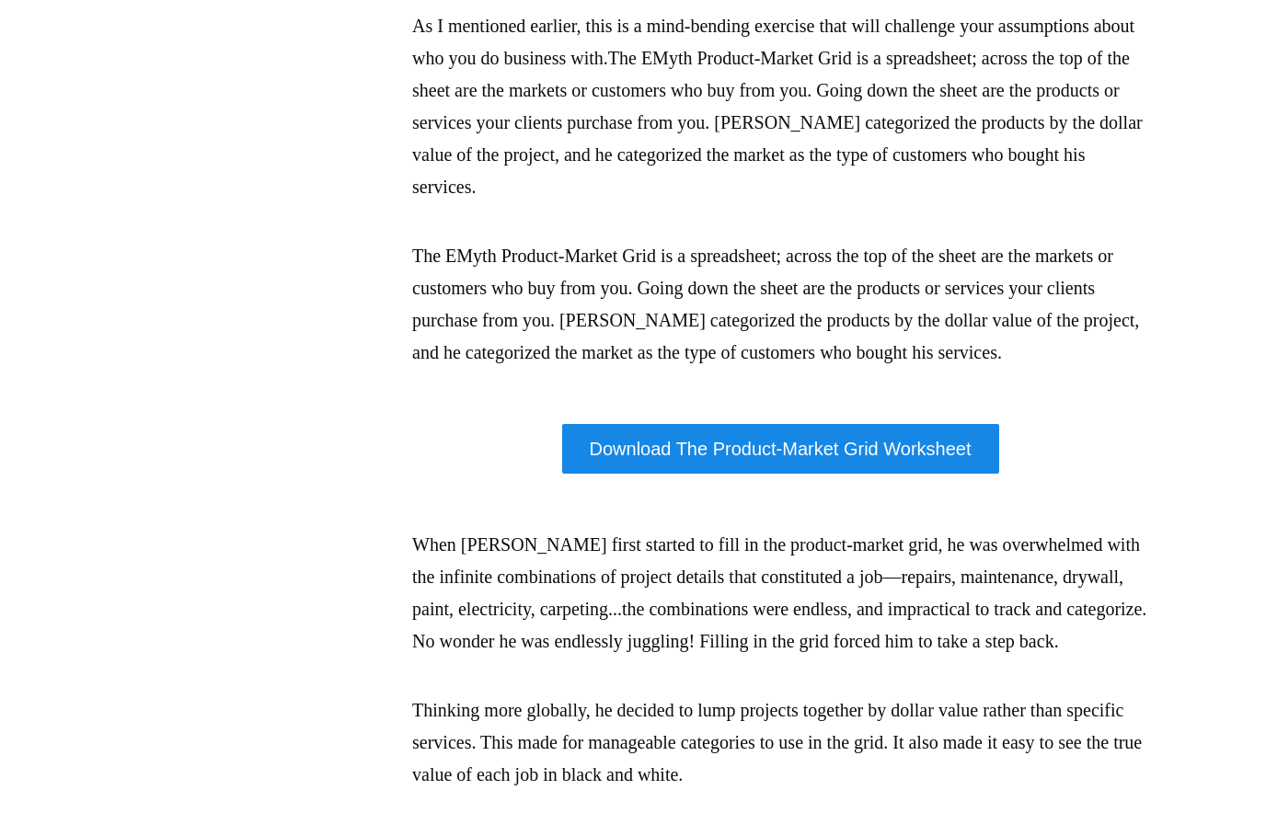
click at [844, 474] on link "Download The Product-Market Grid Worksheet" at bounding box center [780, 449] width 437 height 50
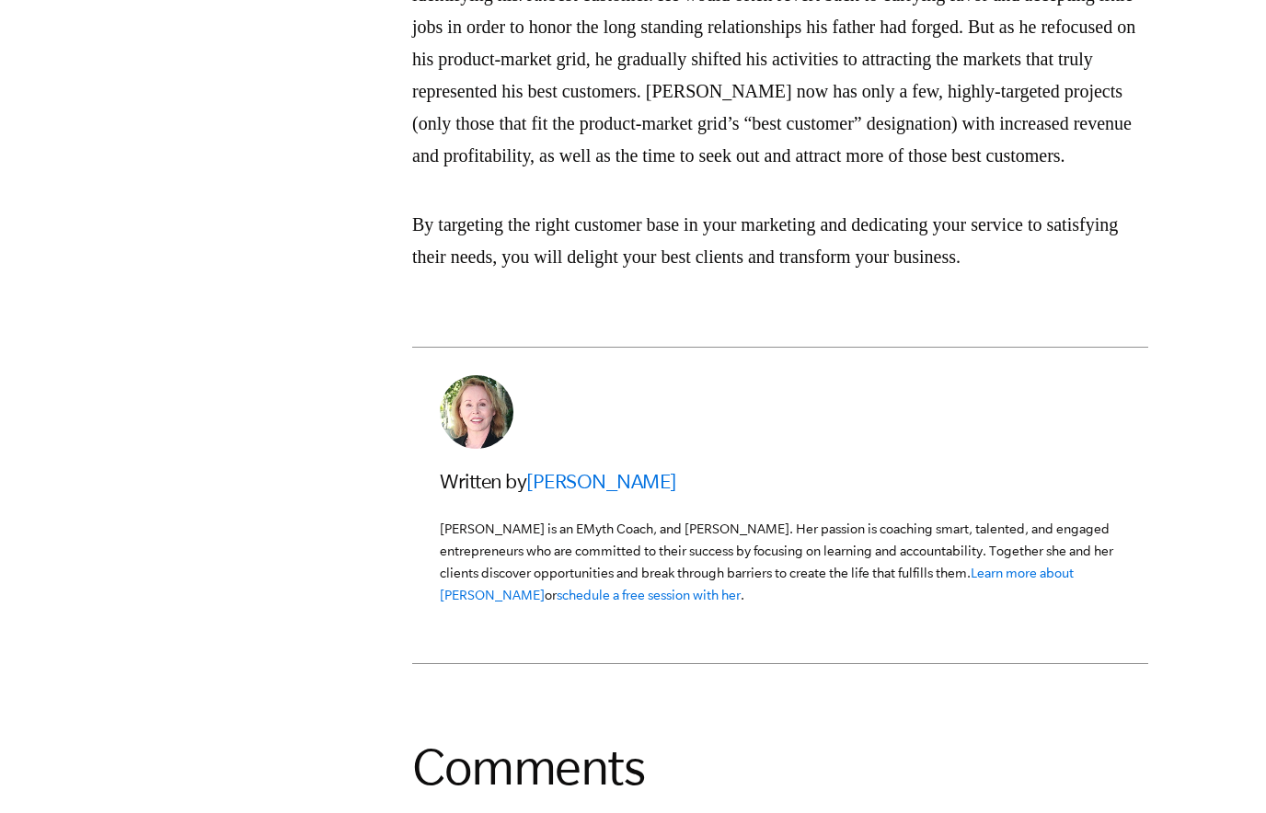
scroll to position [5028, 0]
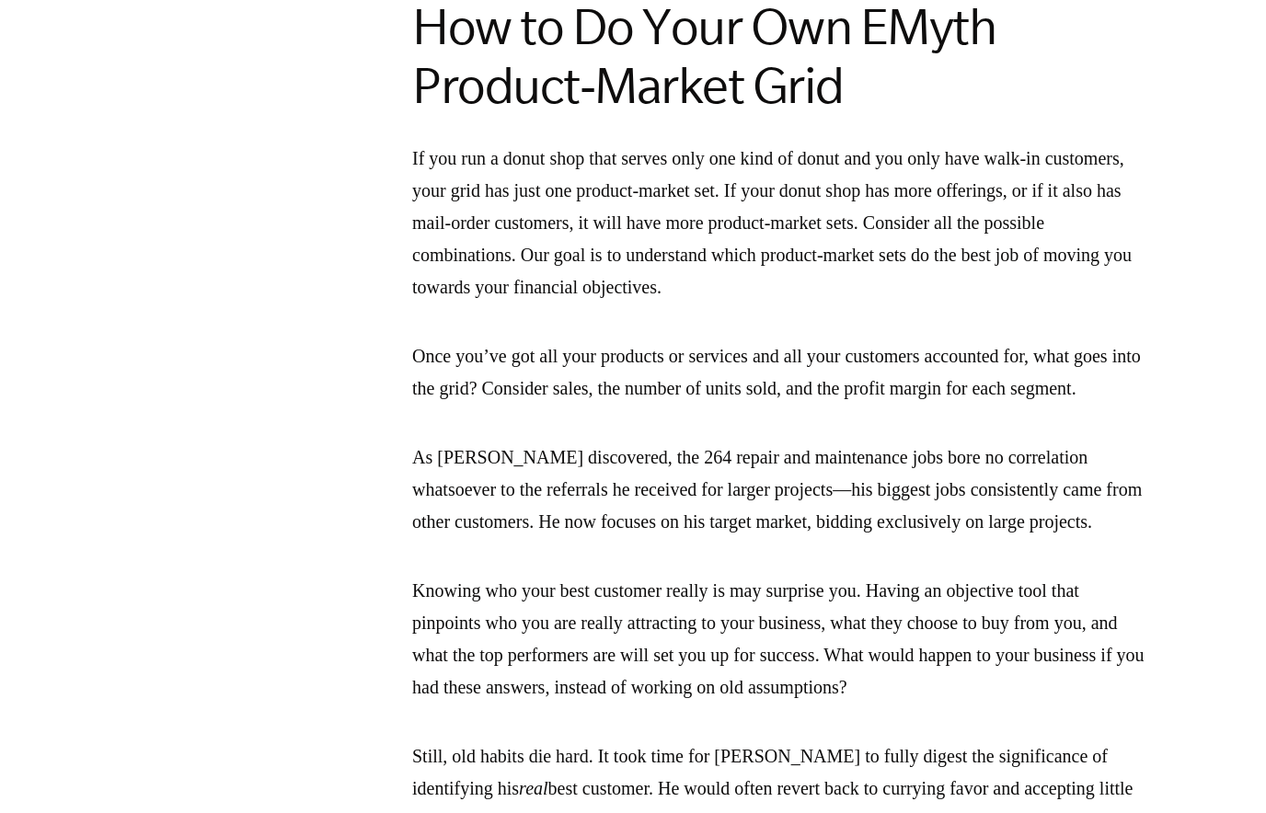
scroll to position [5051, 0]
